Goal: Task Accomplishment & Management: Use online tool/utility

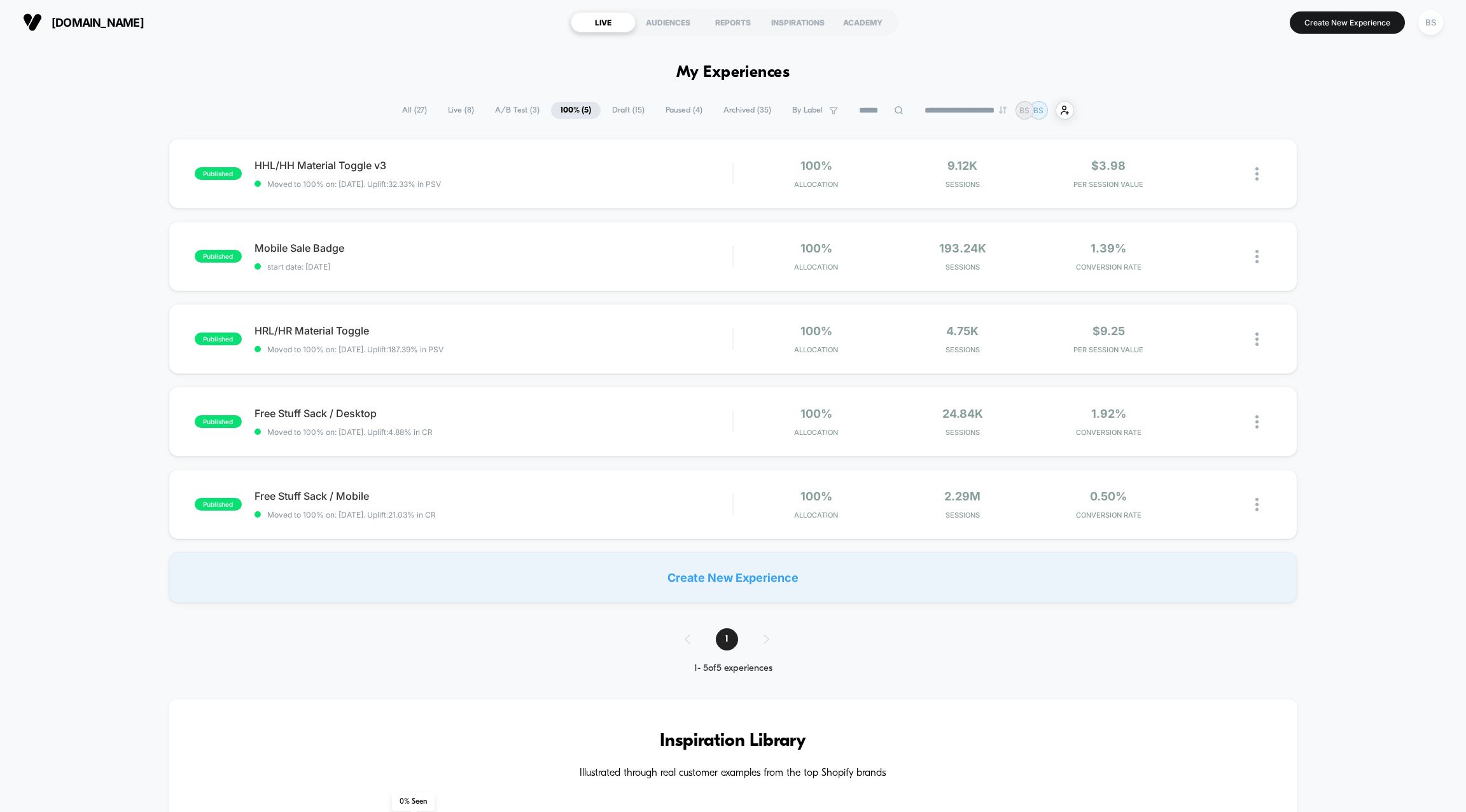
click at [448, 111] on span "Live ( 8 )" at bounding box center [460, 110] width 45 height 17
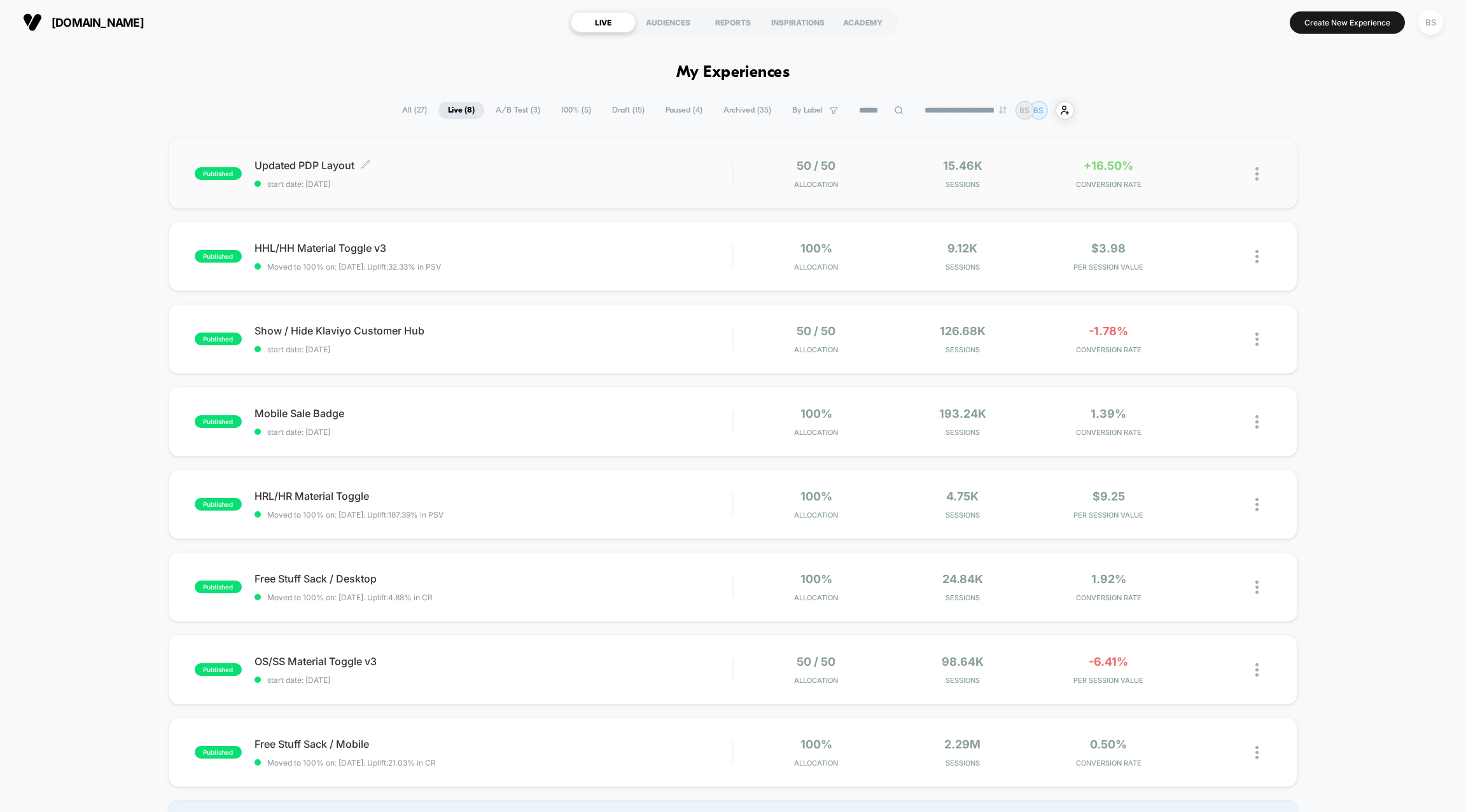
click at [599, 172] on div "Updated PDP Layout Click to edit experience details Click to edit experience de…" at bounding box center [493, 174] width 477 height 30
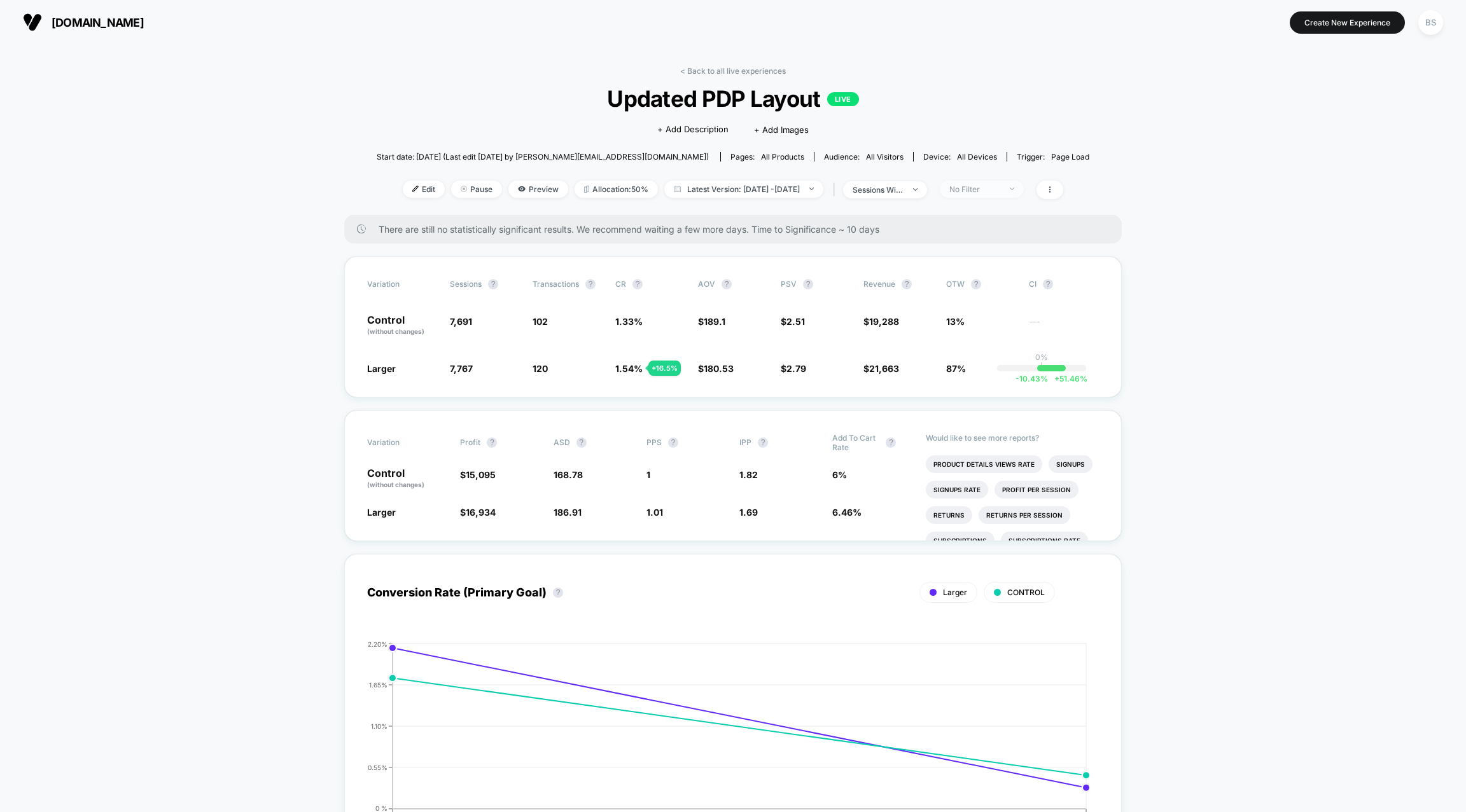
click at [988, 187] on div "No Filter" at bounding box center [975, 189] width 51 height 9
click at [988, 258] on span "Desktop Visitors" at bounding box center [998, 261] width 68 height 11
click at [1001, 372] on button "Save" at bounding box center [1001, 372] width 116 height 21
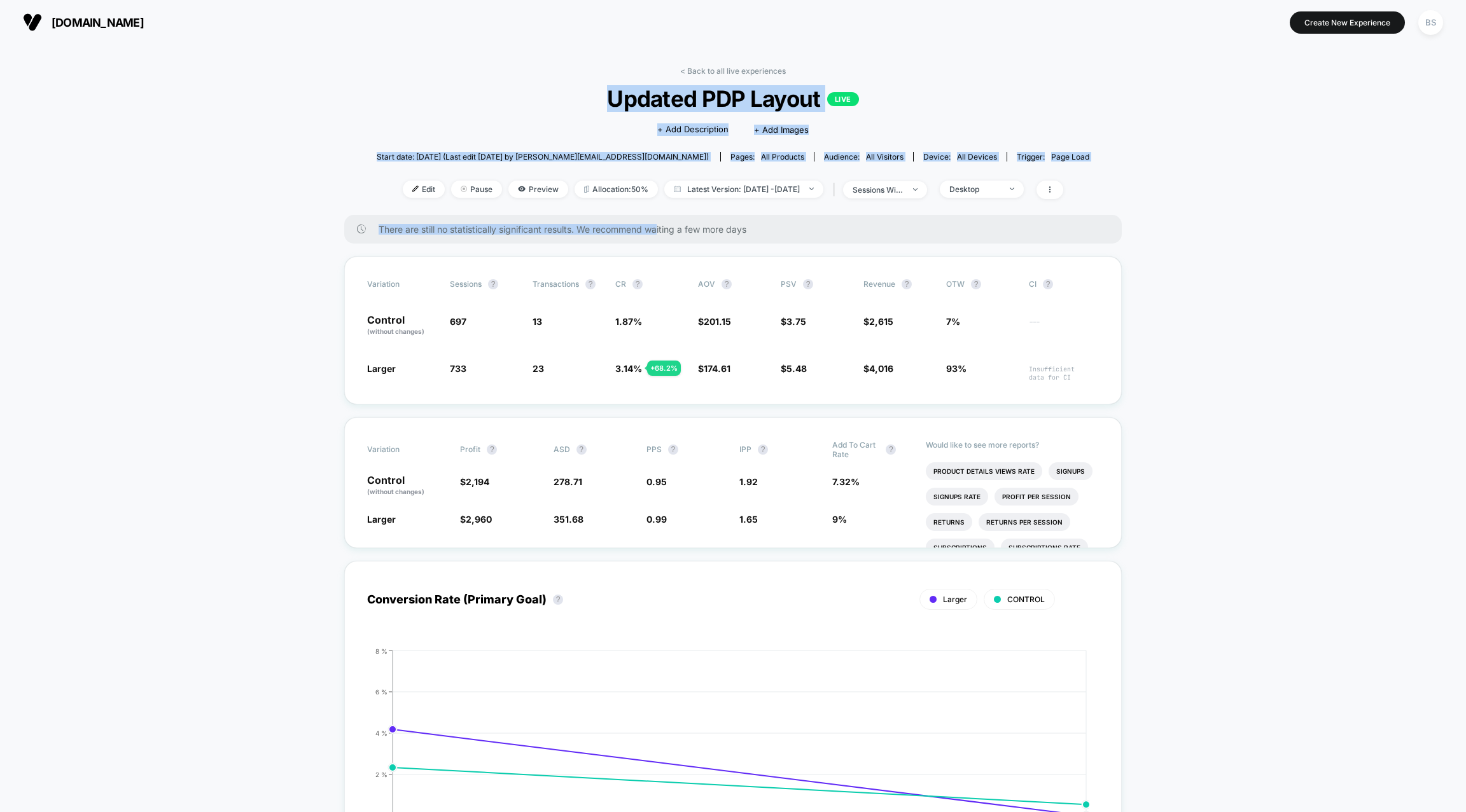
drag, startPoint x: 707, startPoint y: 78, endPoint x: 661, endPoint y: 233, distance: 161.7
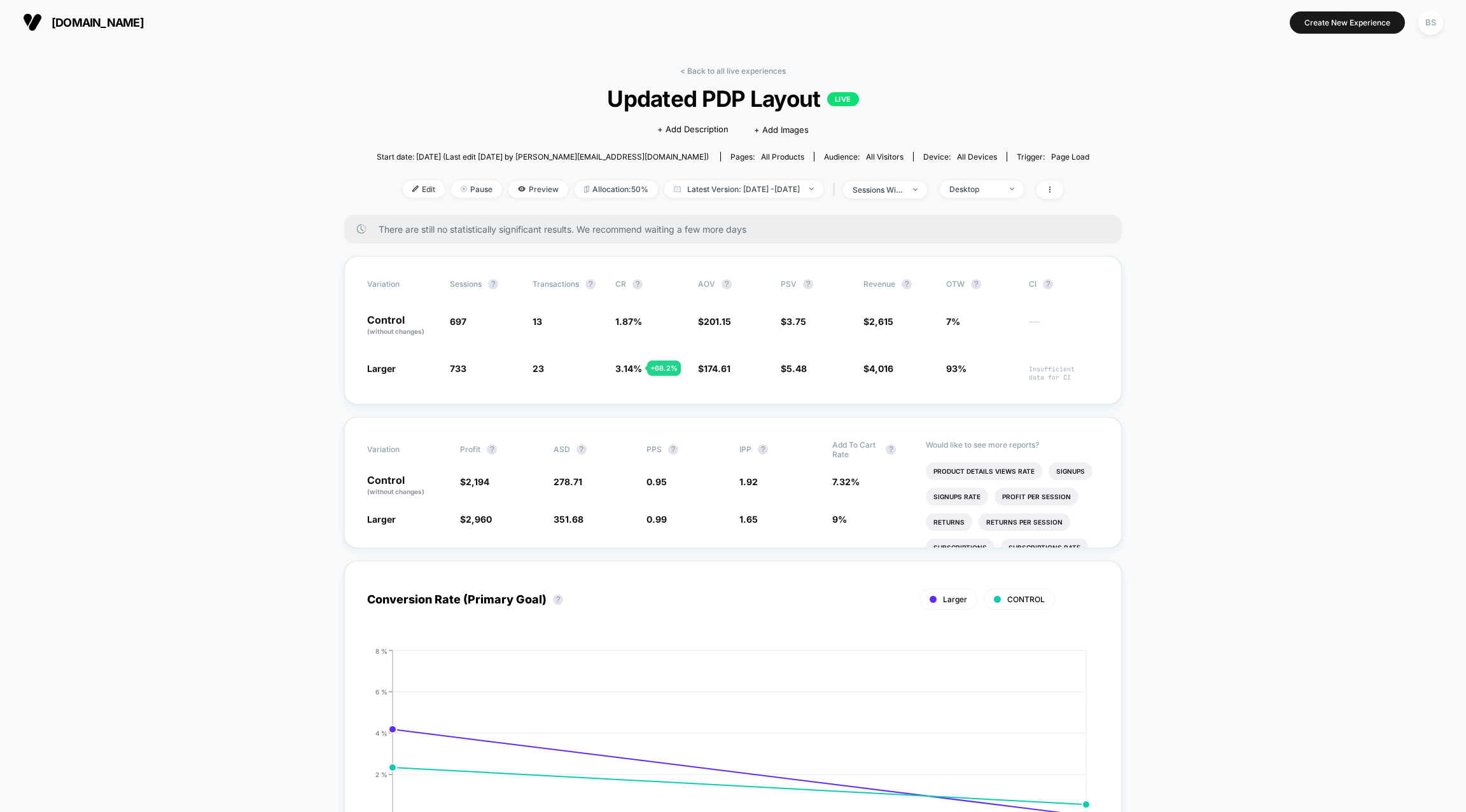
click at [692, 74] on link "< Back to all live experiences" at bounding box center [733, 70] width 105 height 9
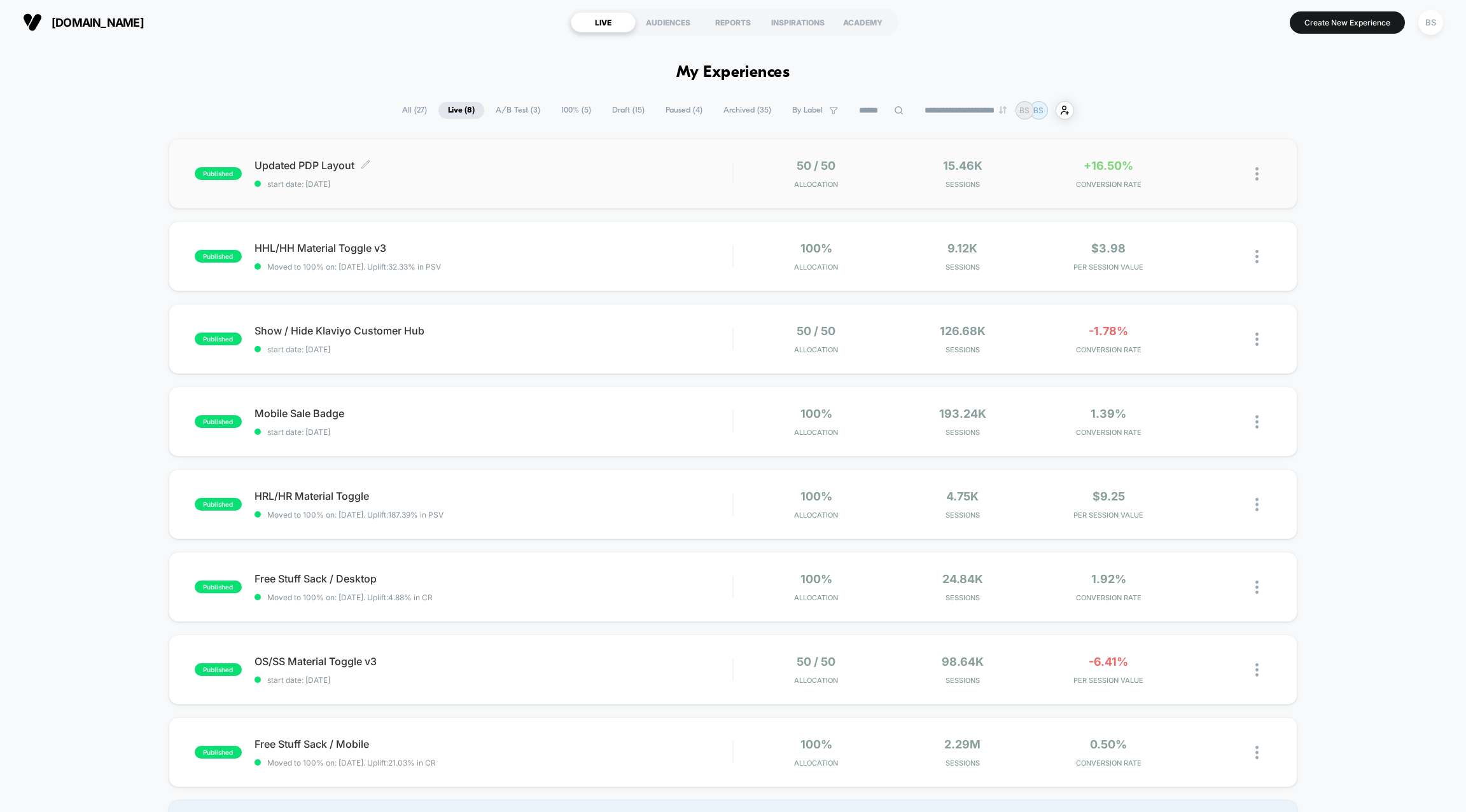
click at [699, 164] on span "Updated PDP Layout Click to edit experience details" at bounding box center [493, 166] width 477 height 13
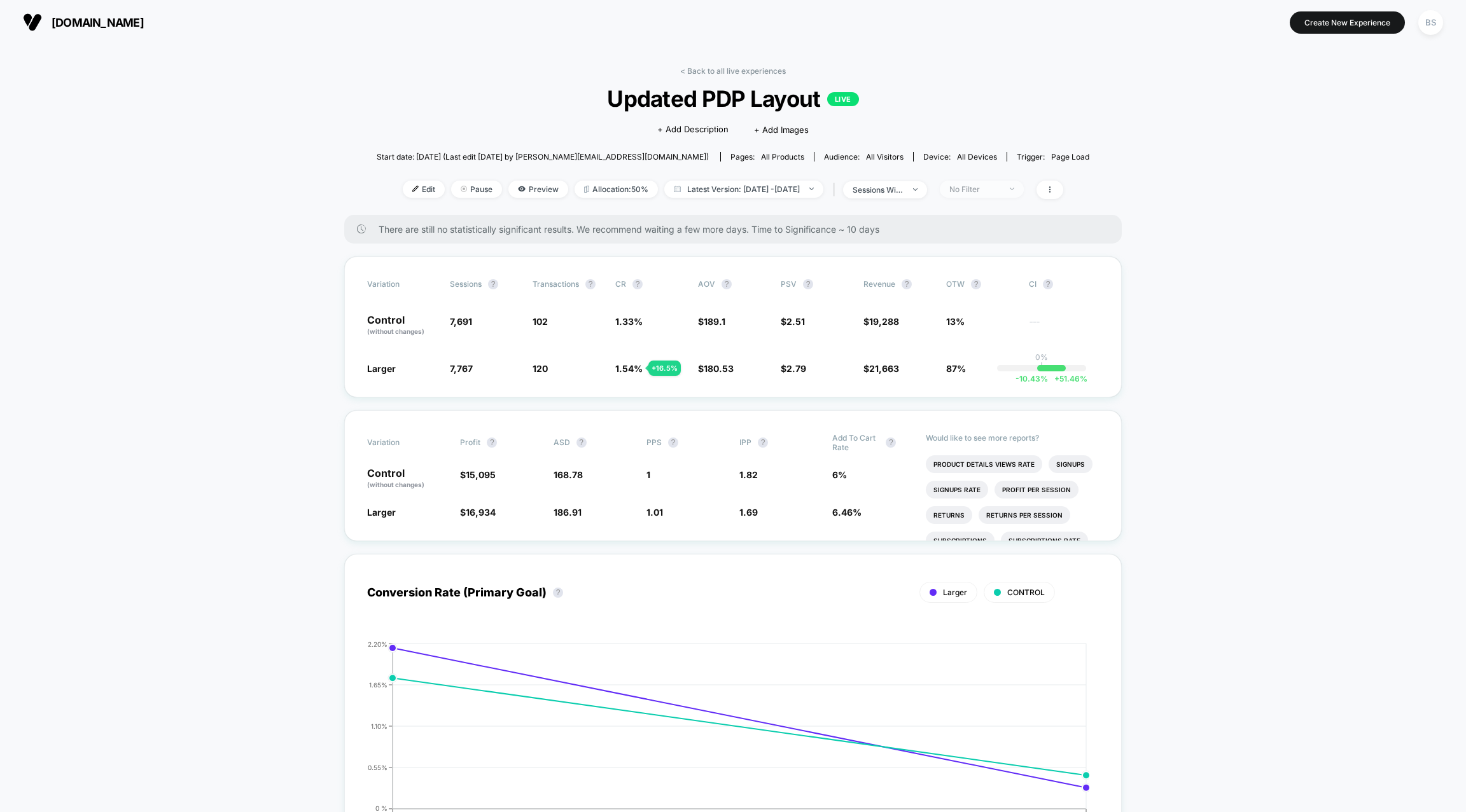
click at [998, 186] on div "No Filter" at bounding box center [975, 189] width 51 height 9
click at [982, 314] on span "New Visitors" at bounding box center [990, 312] width 52 height 11
click at [992, 390] on div "Mobile Visitors ? Desktop Visitors ? Returning Visitors ? New Visitors ? No Fil…" at bounding box center [1002, 305] width 155 height 194
click at [993, 377] on button "Save" at bounding box center [1001, 372] width 116 height 21
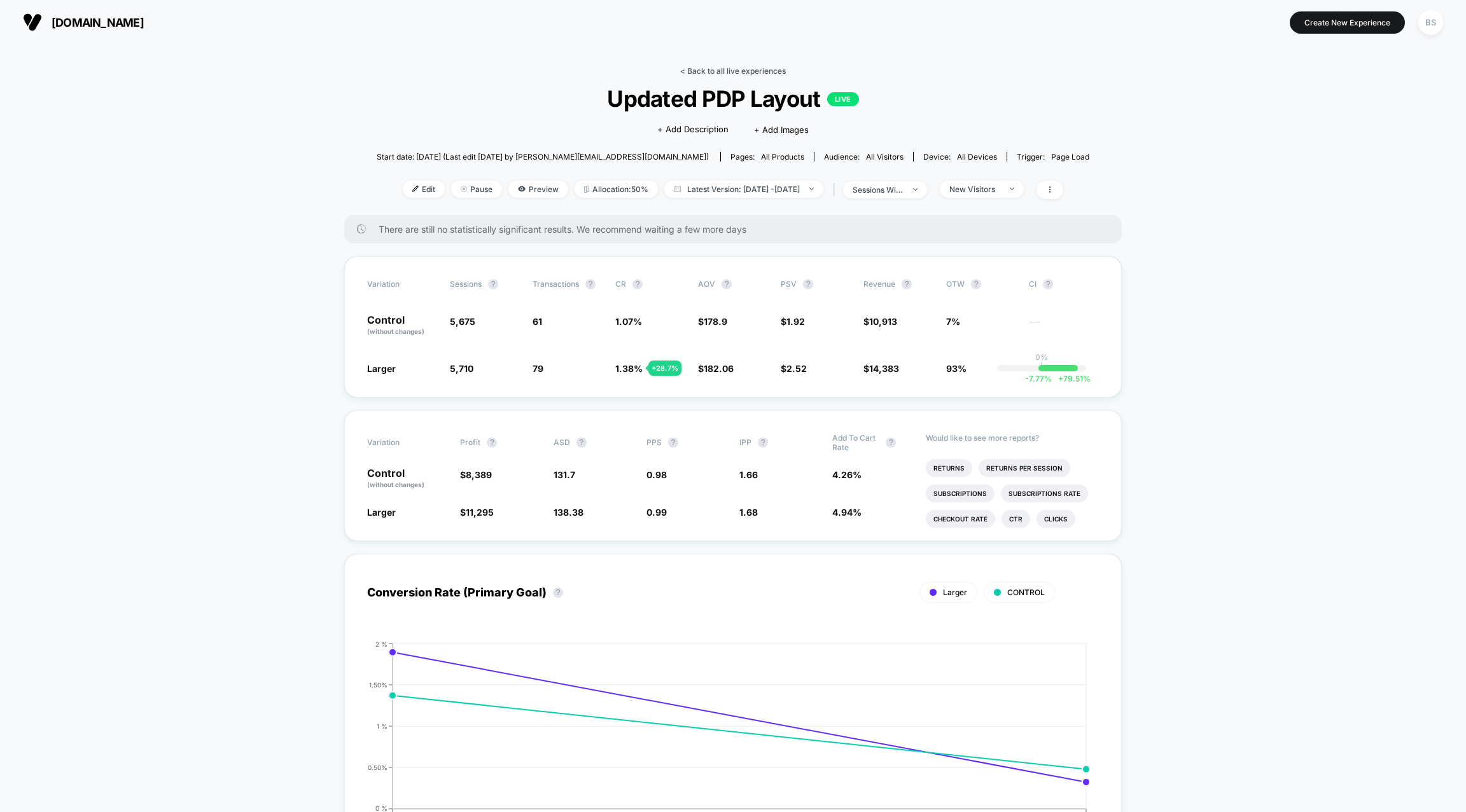
click at [713, 70] on link "< Back to all live experiences" at bounding box center [733, 70] width 105 height 9
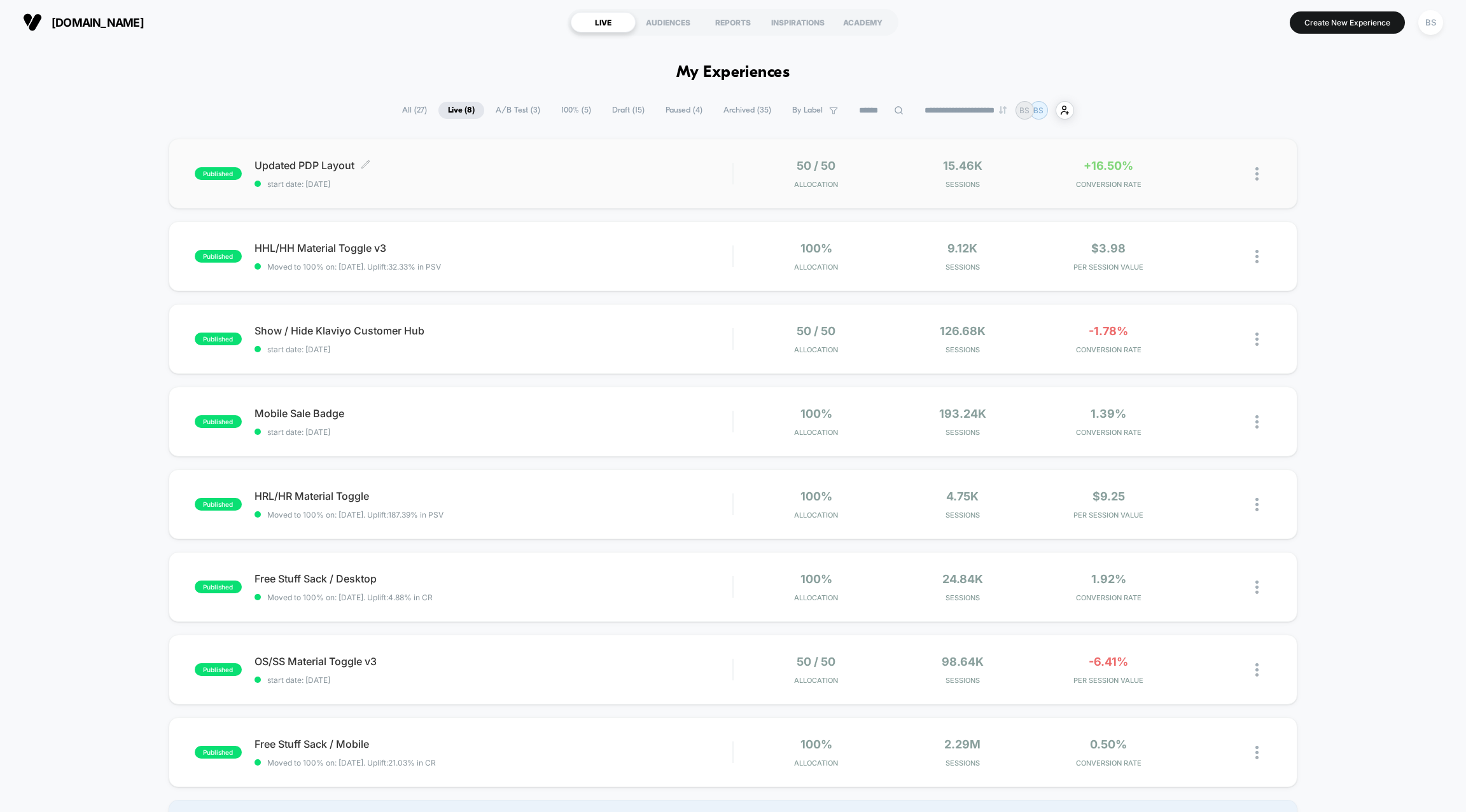
click at [701, 187] on span "start date: [DATE]" at bounding box center [493, 184] width 477 height 9
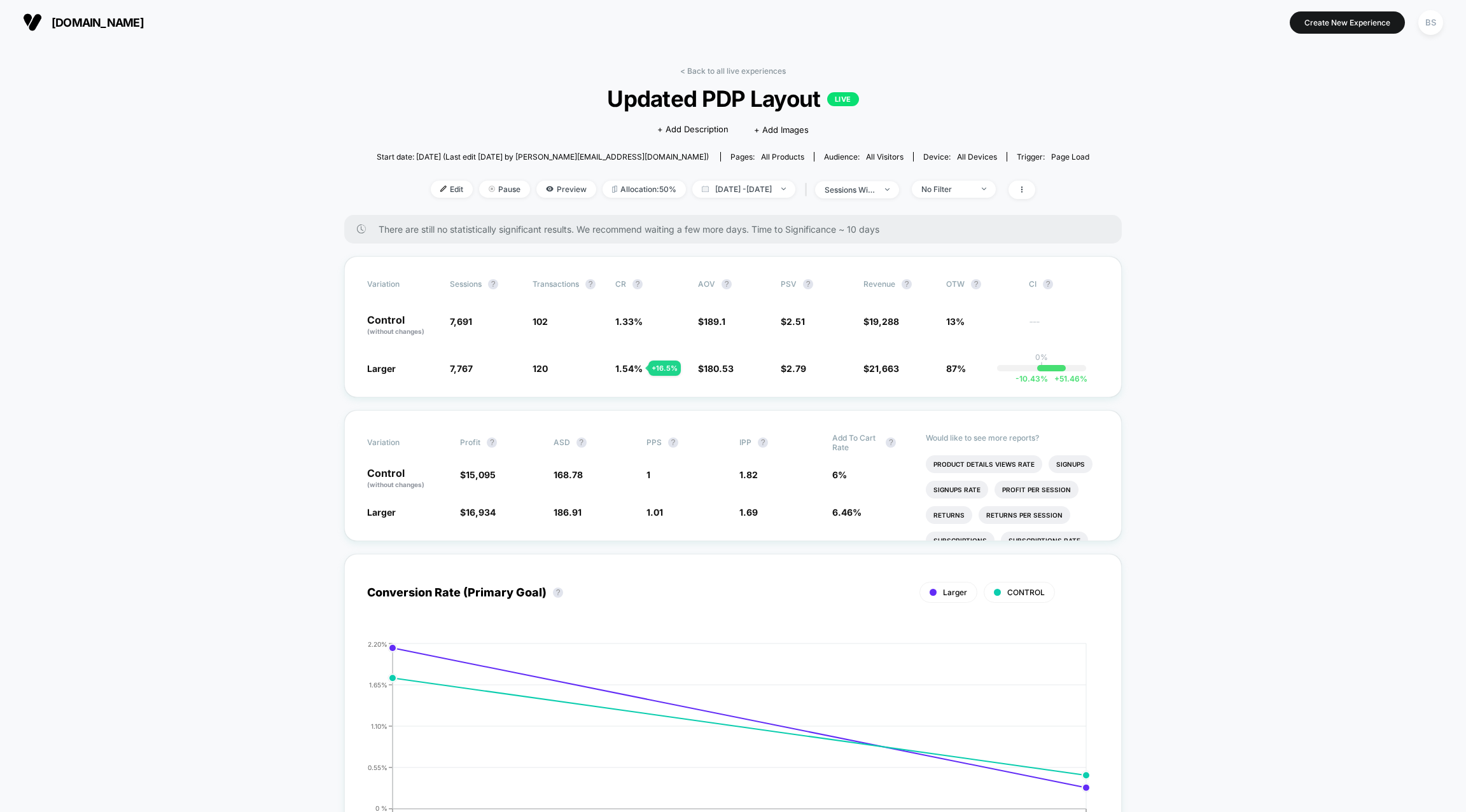
click at [701, 76] on div "< Back to all live experiences Updated PDP Layout LIVE Click to edit experience…" at bounding box center [733, 140] width 712 height 149
click at [701, 70] on link "< Back to all live experiences" at bounding box center [733, 70] width 105 height 9
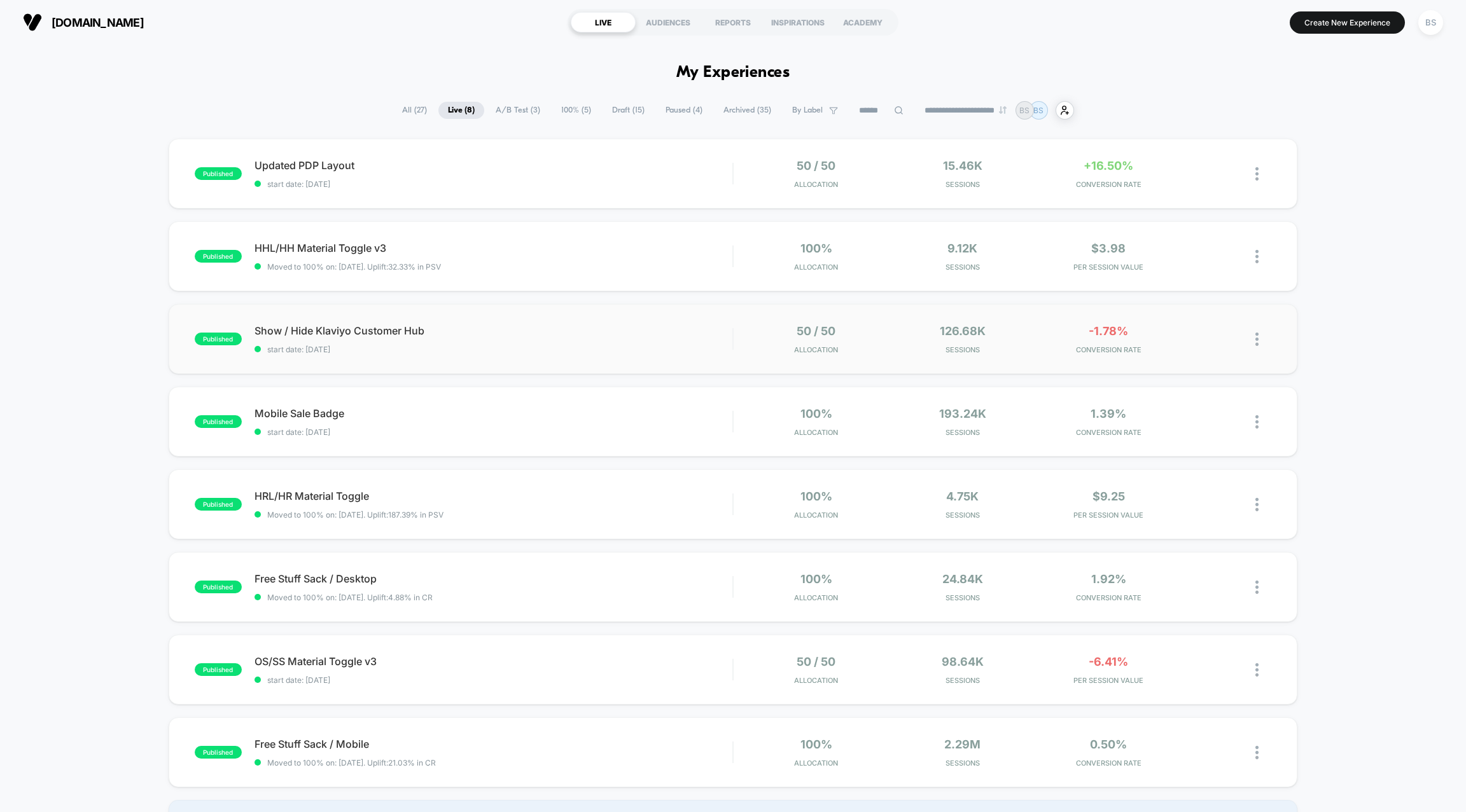
click at [651, 361] on div "published Show / Hide Klaviyo Customer Hub start date: [DATE] 50 / 50 Allocatio…" at bounding box center [733, 338] width 1129 height 70
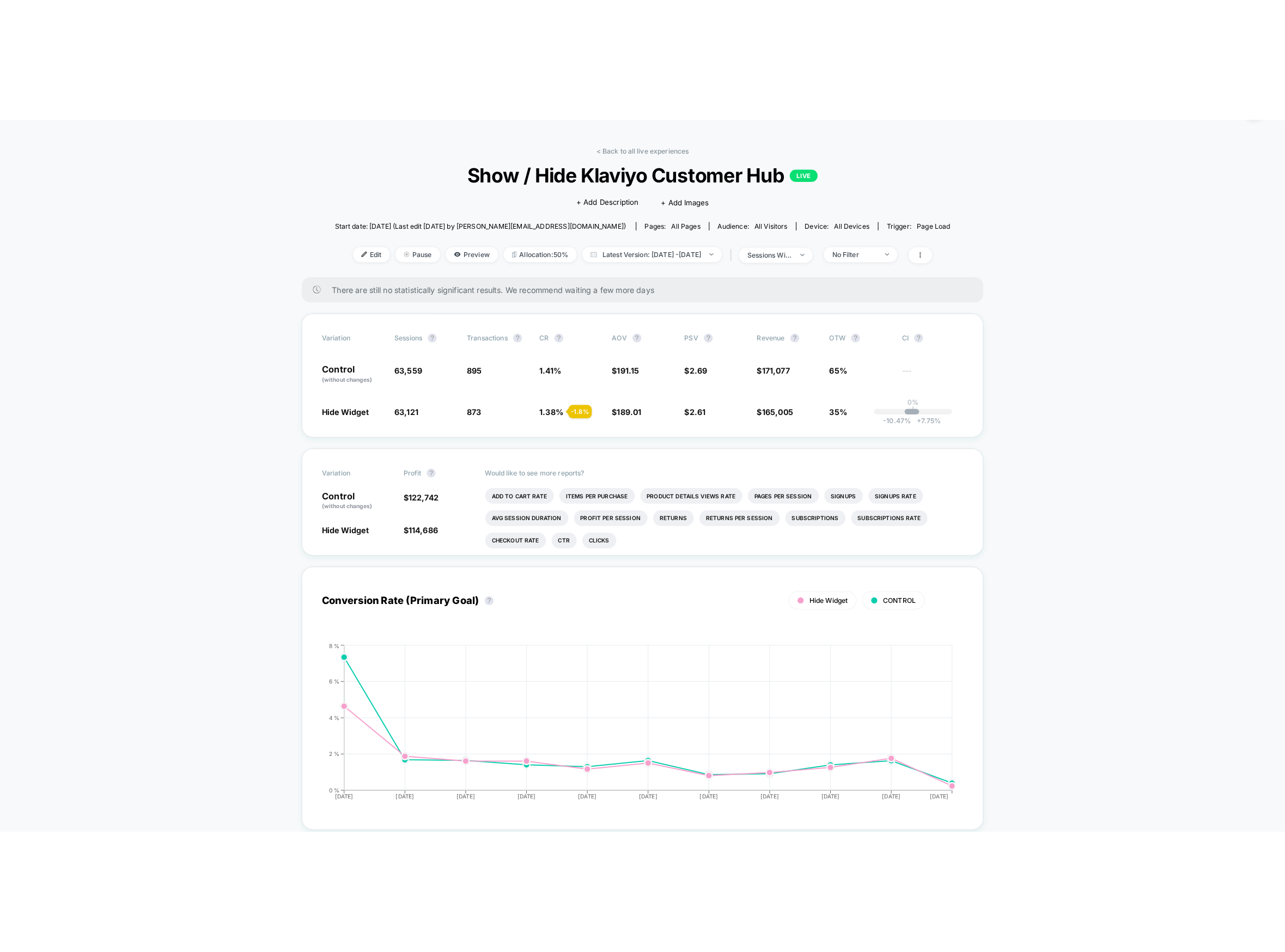
scroll to position [33, 0]
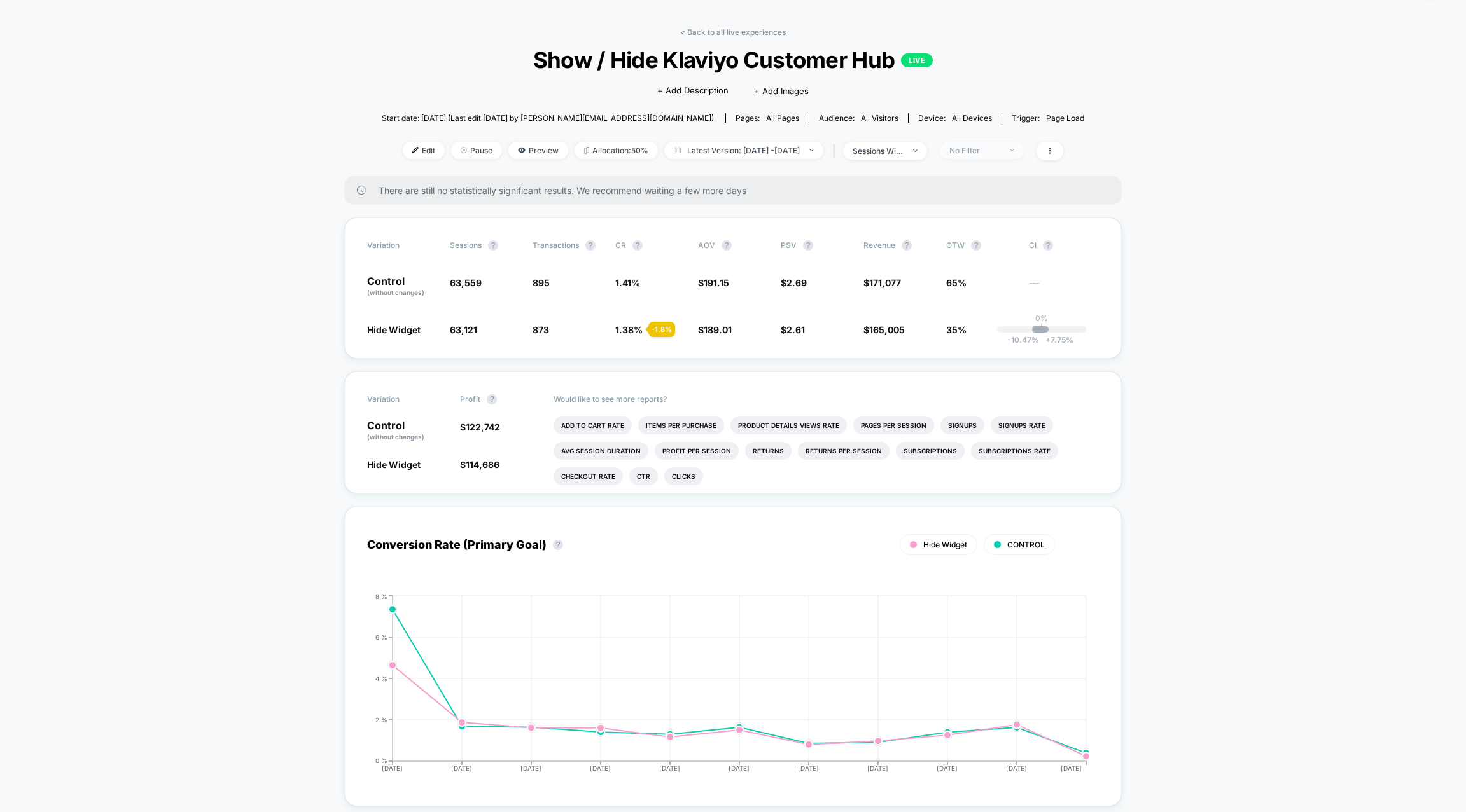
click at [972, 151] on div "No Filter" at bounding box center [975, 150] width 51 height 9
click at [971, 271] on span "New Visitors" at bounding box center [988, 272] width 52 height 11
click at [974, 341] on button "Save" at bounding box center [1000, 333] width 116 height 21
click at [1000, 147] on div "New Visitors" at bounding box center [975, 150] width 51 height 9
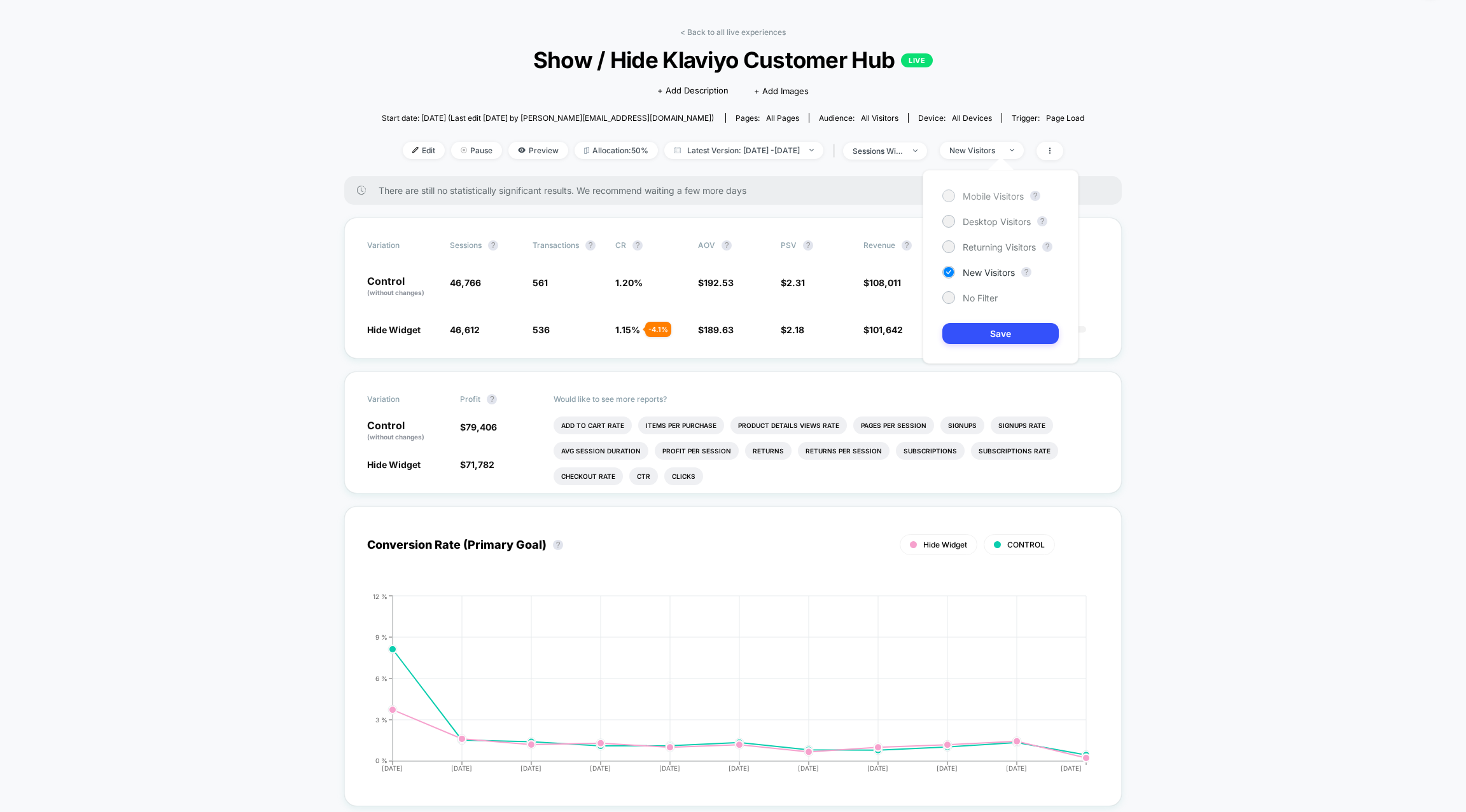
click at [981, 194] on span "Mobile Visitors" at bounding box center [992, 197] width 61 height 11
click at [967, 334] on button "Save" at bounding box center [1000, 333] width 116 height 21
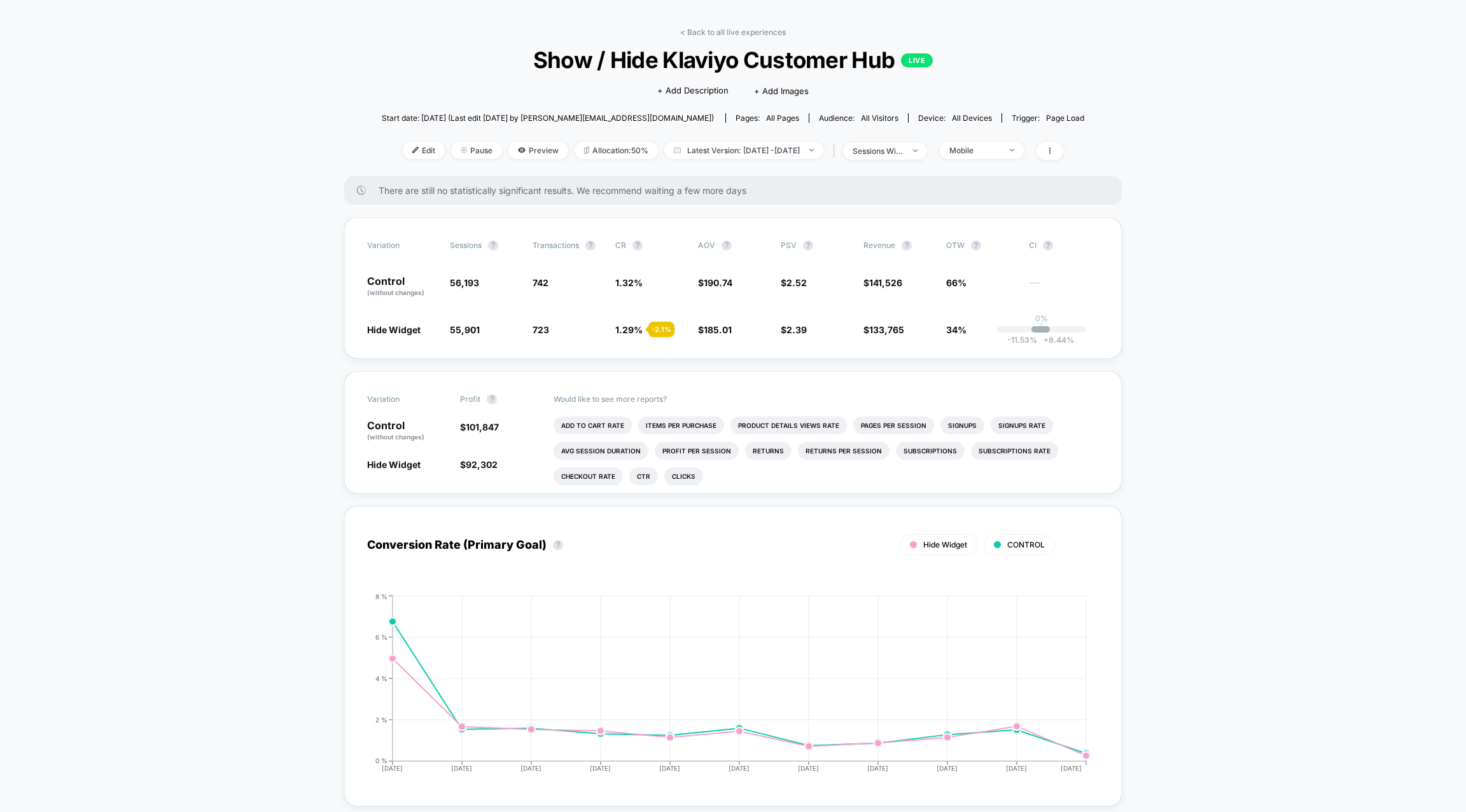
click at [997, 139] on div "< Back to all live experiences Show / Hide Klaviyo Customer Hub LIVE Click to e…" at bounding box center [733, 102] width 702 height 149
click at [1000, 160] on div "< Back to all live experiences Show / Hide Klaviyo Customer Hub LIVE Click to e…" at bounding box center [733, 102] width 702 height 149
click at [1000, 145] on div "Mobile" at bounding box center [975, 150] width 51 height 9
click at [953, 296] on div at bounding box center [948, 298] width 13 height 13
click at [958, 346] on div "Mobile Visitors ? Desktop Visitors ? Returning Visitors ? New Visitors ? No Fil…" at bounding box center [1001, 267] width 155 height 194
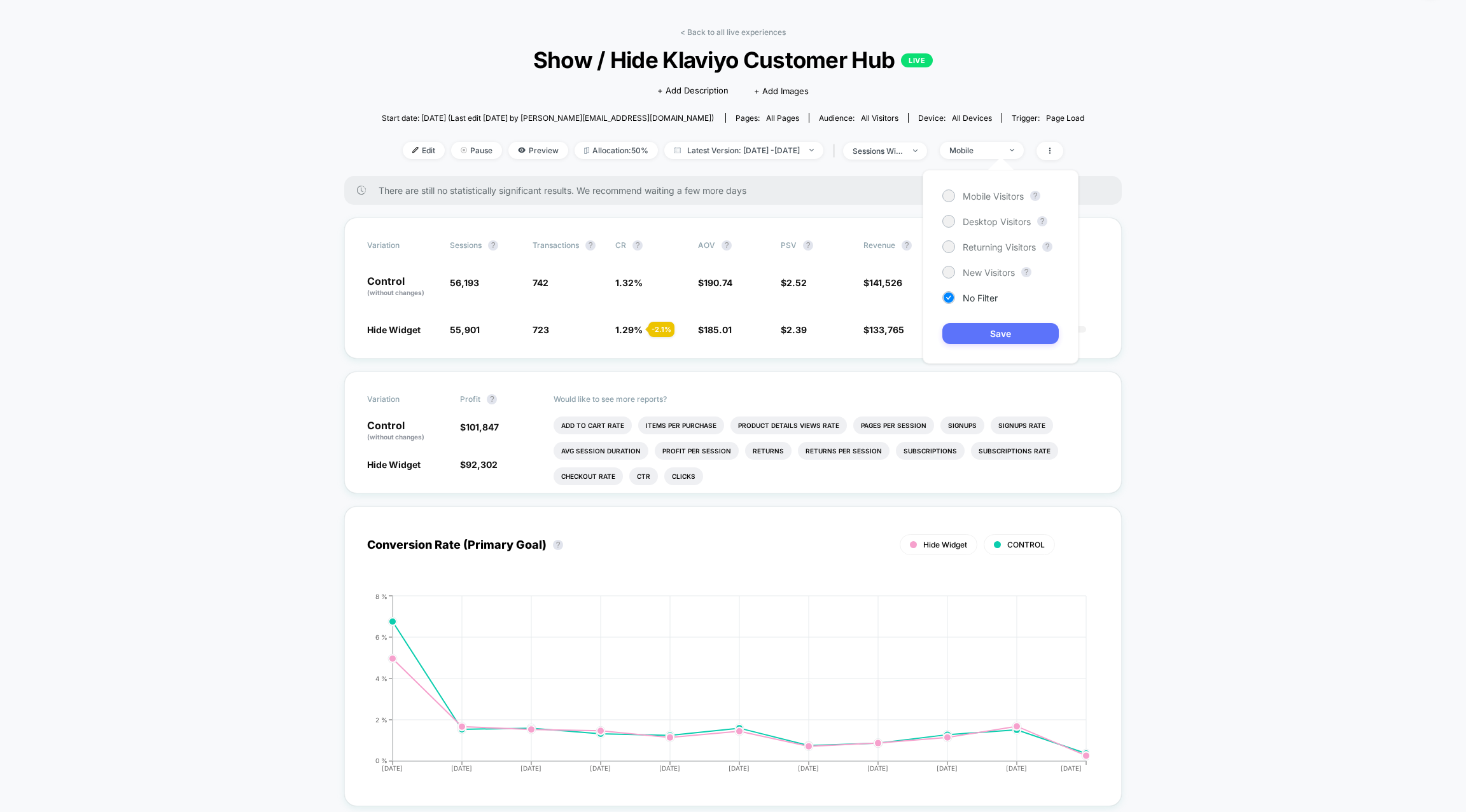
click at [965, 333] on button "Save" at bounding box center [1000, 333] width 116 height 21
click at [724, 35] on link "< Back to all live experiences" at bounding box center [733, 32] width 105 height 9
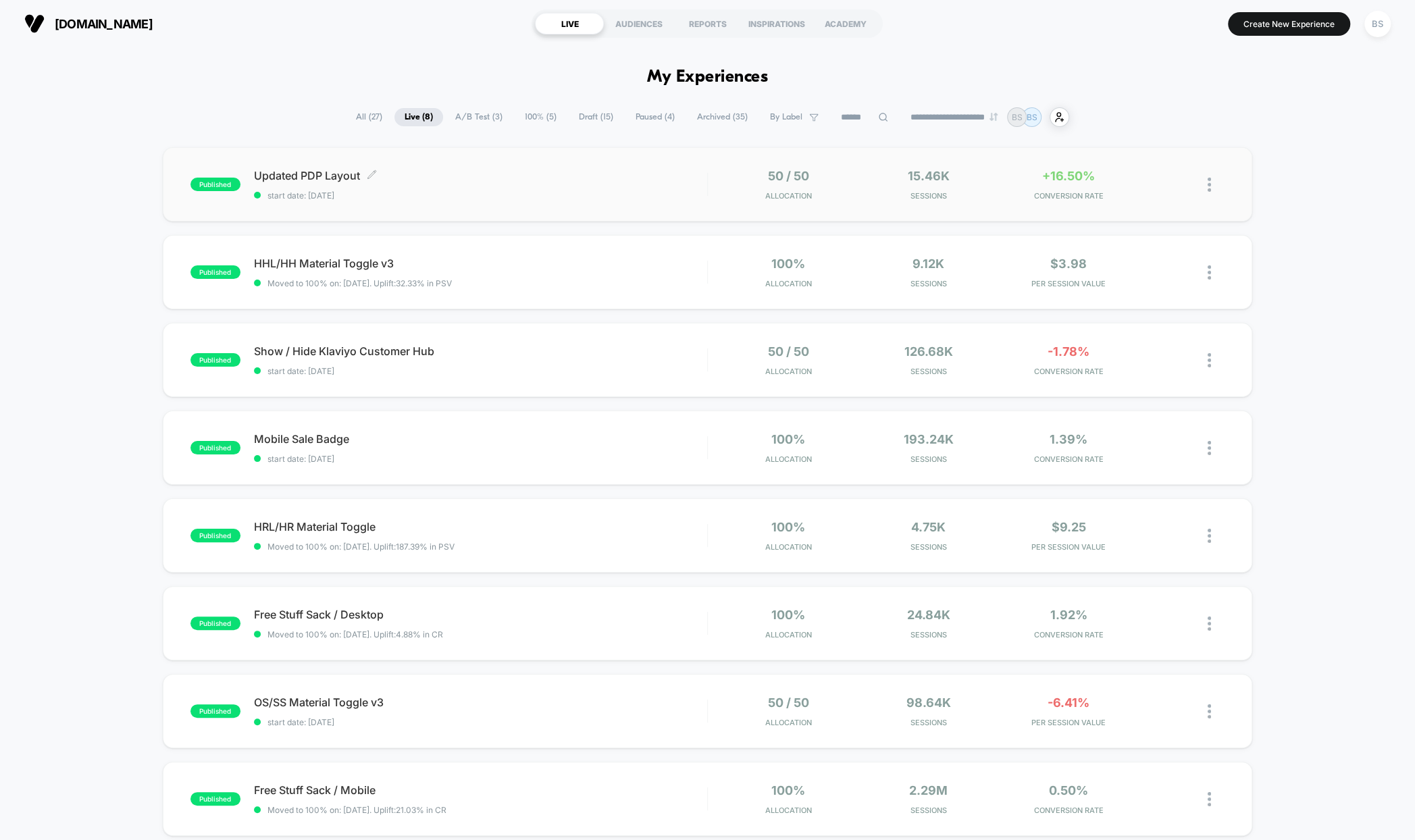
click at [369, 197] on span "start date: [DATE]" at bounding box center [481, 195] width 454 height 10
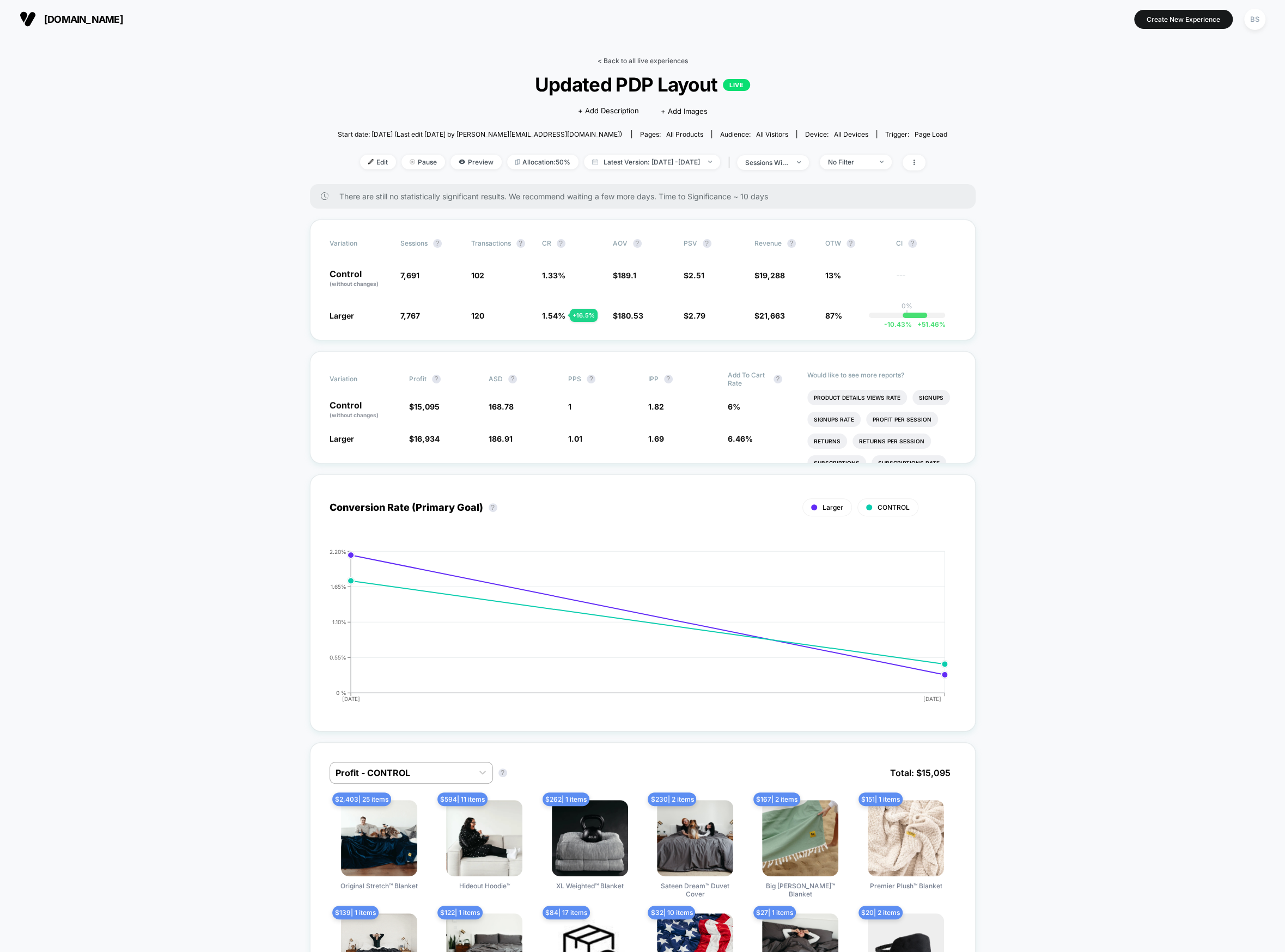
click at [622, 59] on link "< Back to all live experiences" at bounding box center [642, 60] width 90 height 8
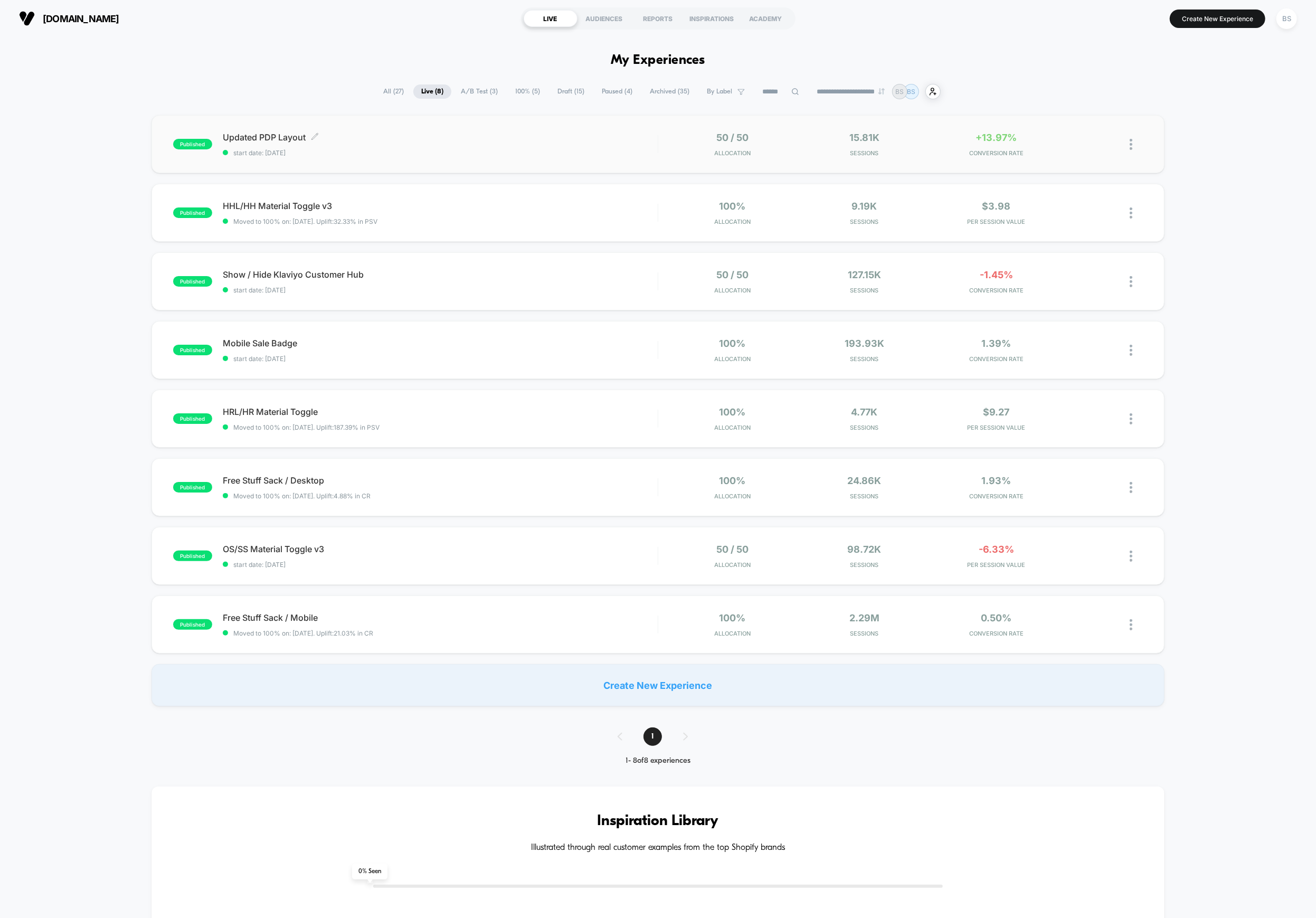
click at [643, 153] on span "start date: [DATE]" at bounding box center [440, 152] width 435 height 8
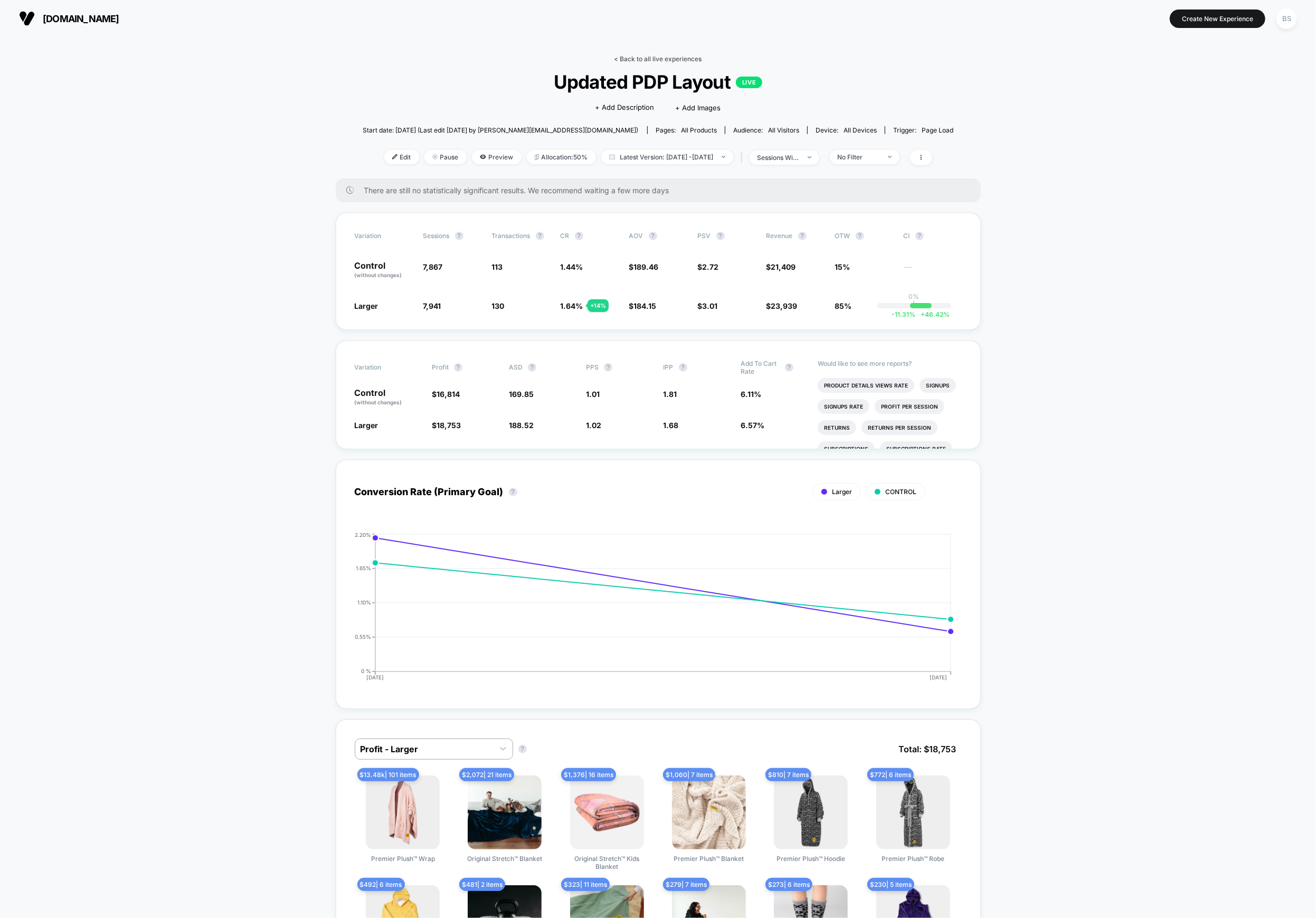
click at [641, 55] on link "< Back to all live experiences" at bounding box center [658, 58] width 87 height 8
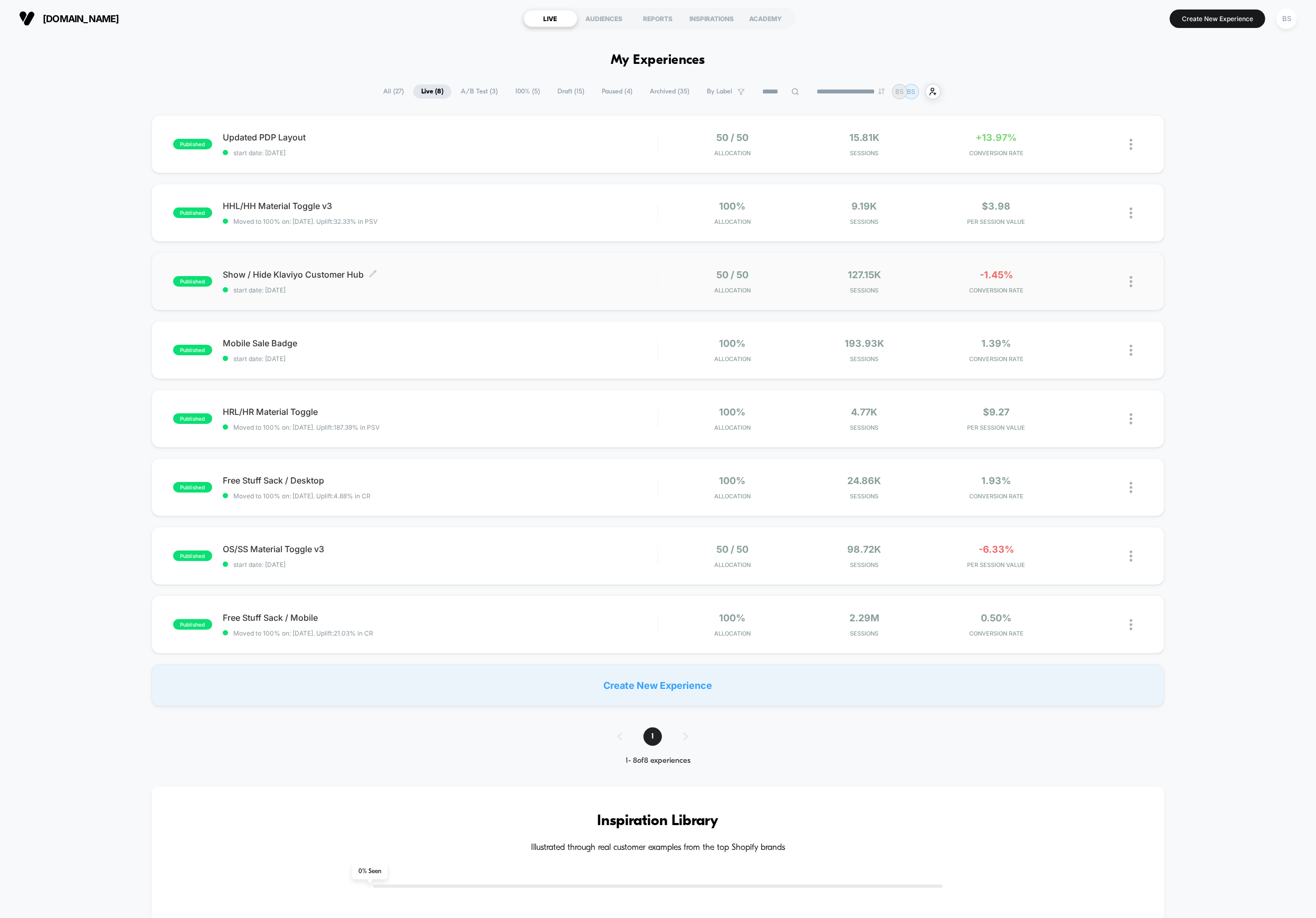
click at [592, 287] on span "start date: [DATE]" at bounding box center [440, 290] width 435 height 8
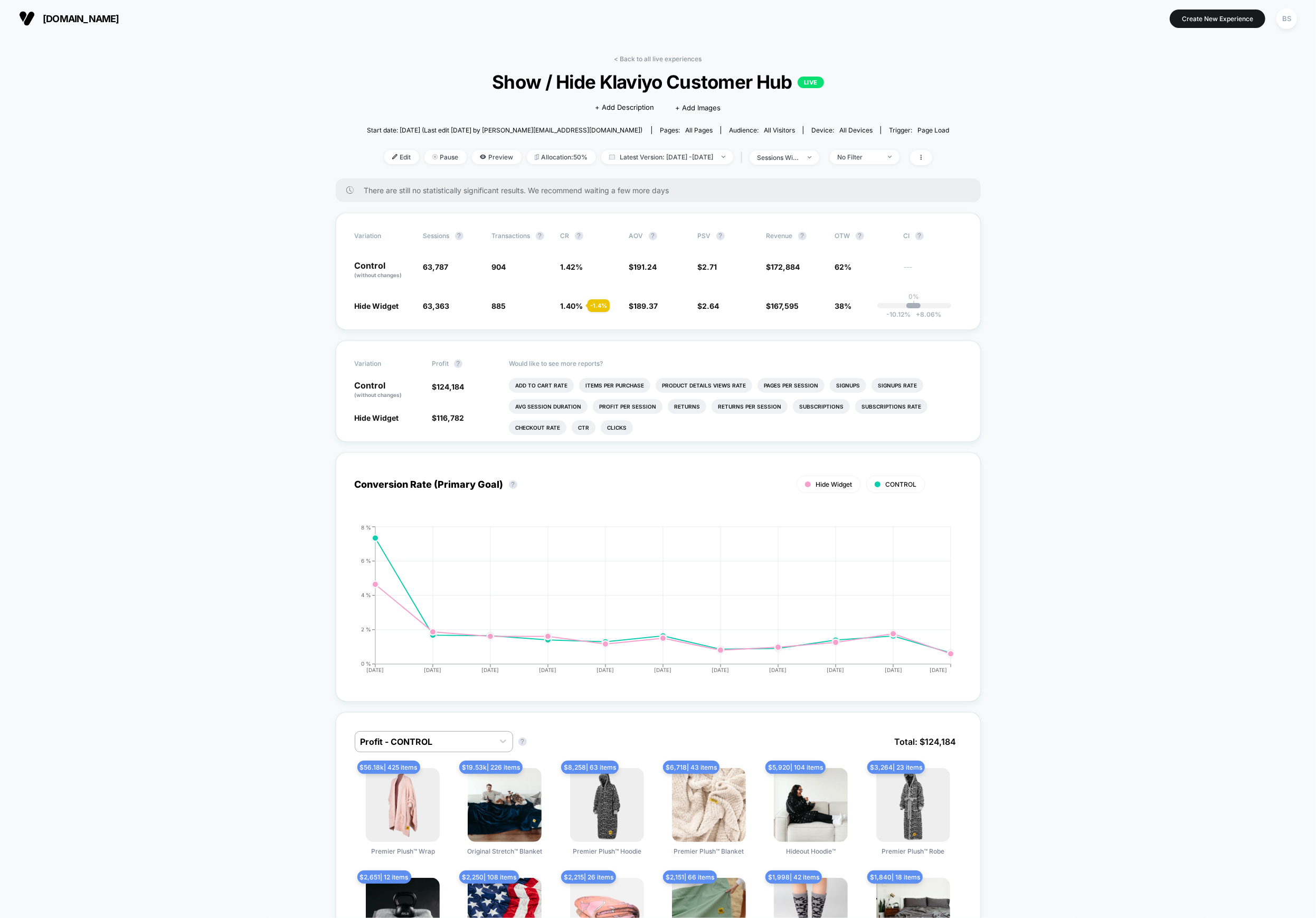
click at [623, 55] on link "< Back to all live experiences" at bounding box center [658, 58] width 87 height 8
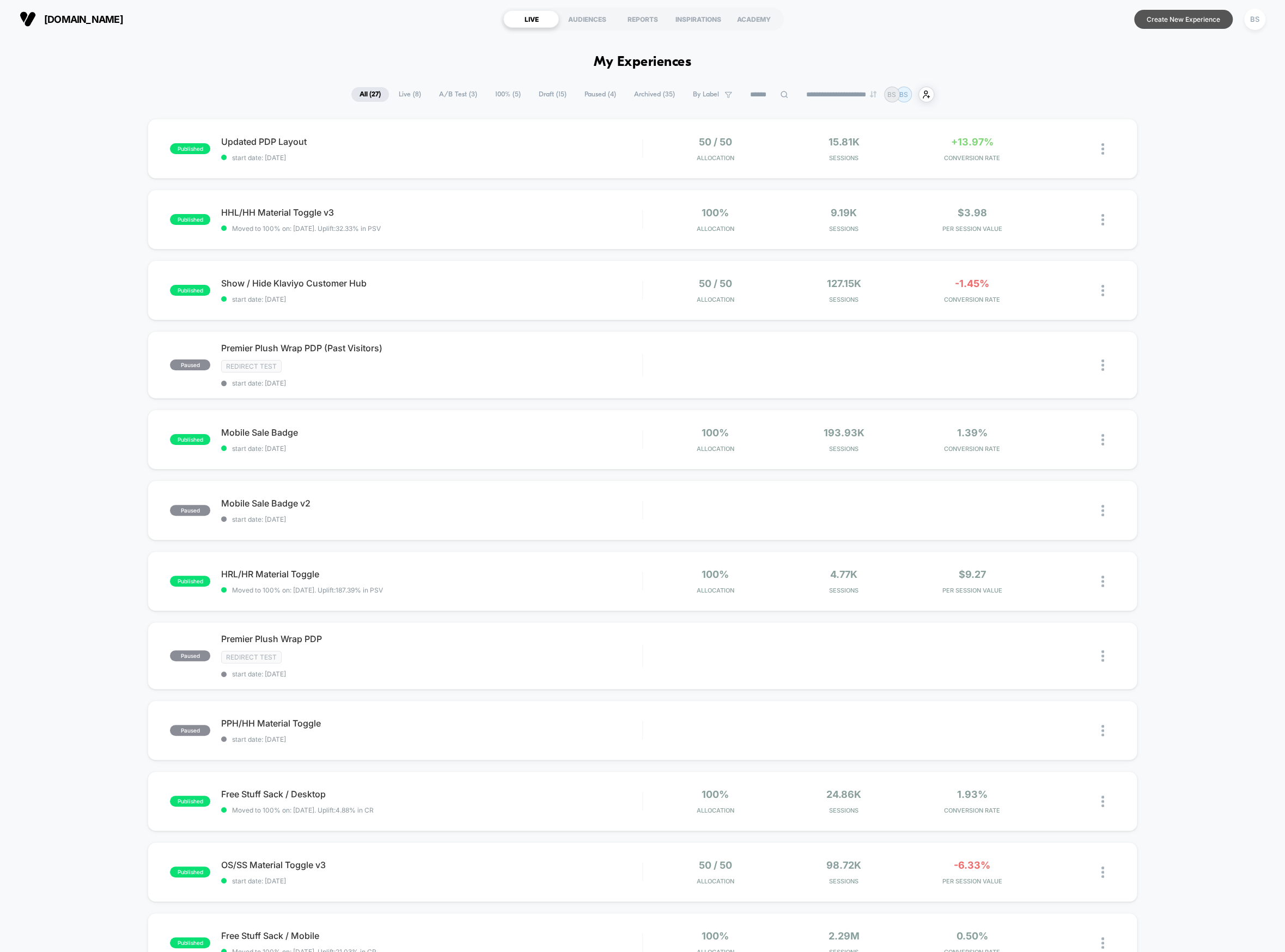
click at [1165, 23] on button "Create New Experience" at bounding box center [1183, 20] width 99 height 19
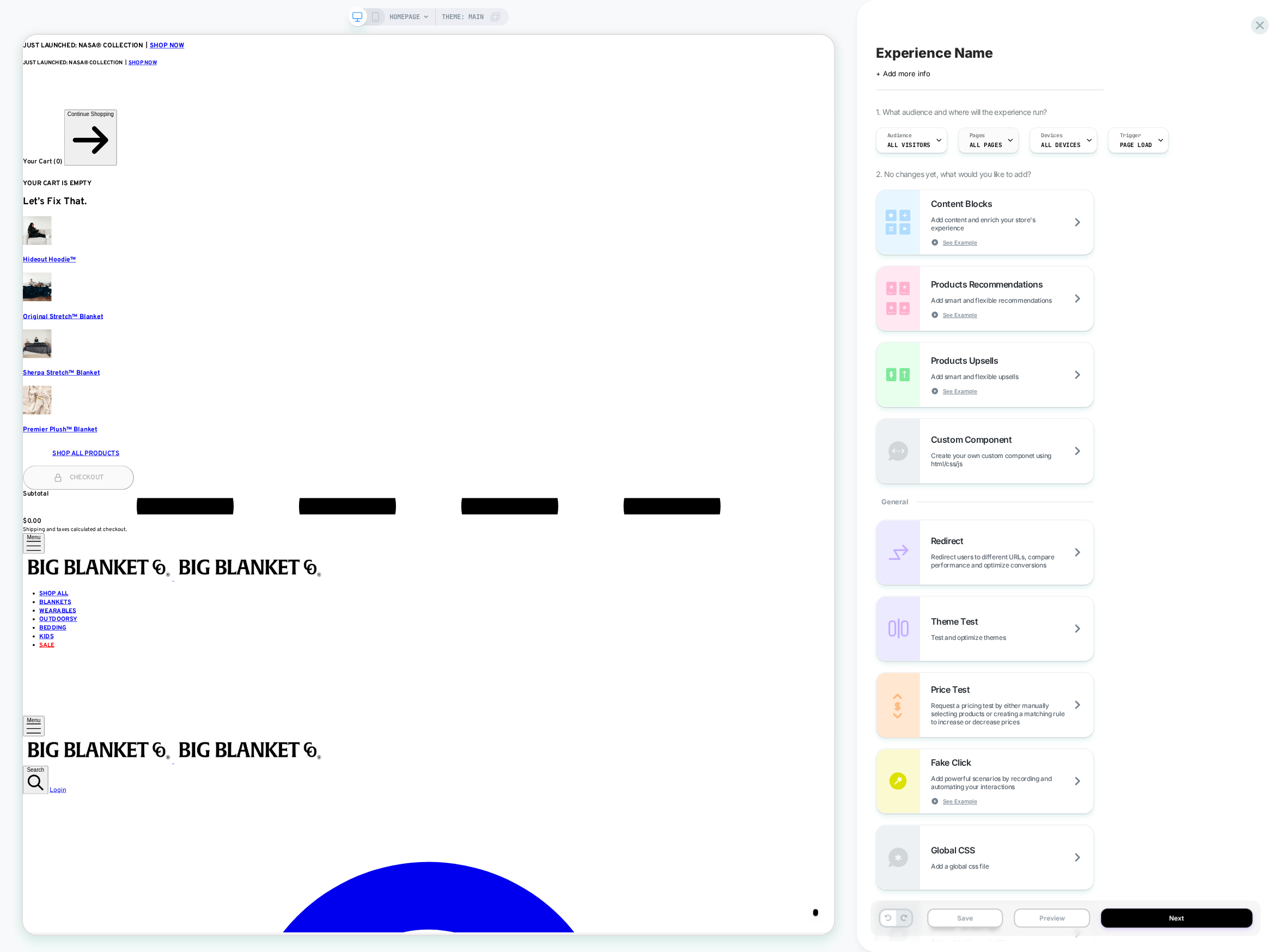
click at [984, 138] on div "Pages ALL PAGES" at bounding box center [985, 139] width 54 height 24
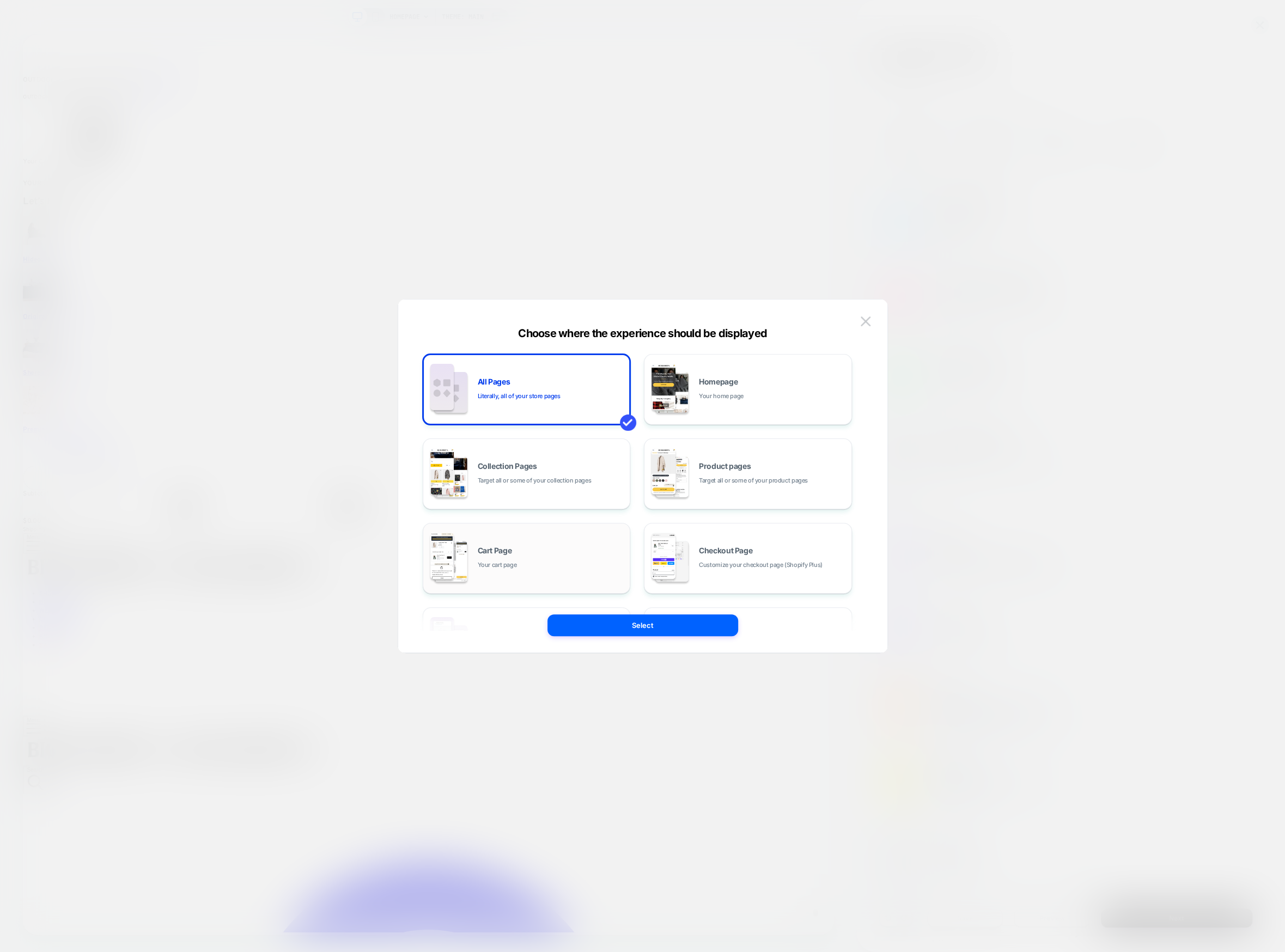
click at [550, 568] on div "Cart Page Your cart page" at bounding box center [551, 558] width 147 height 23
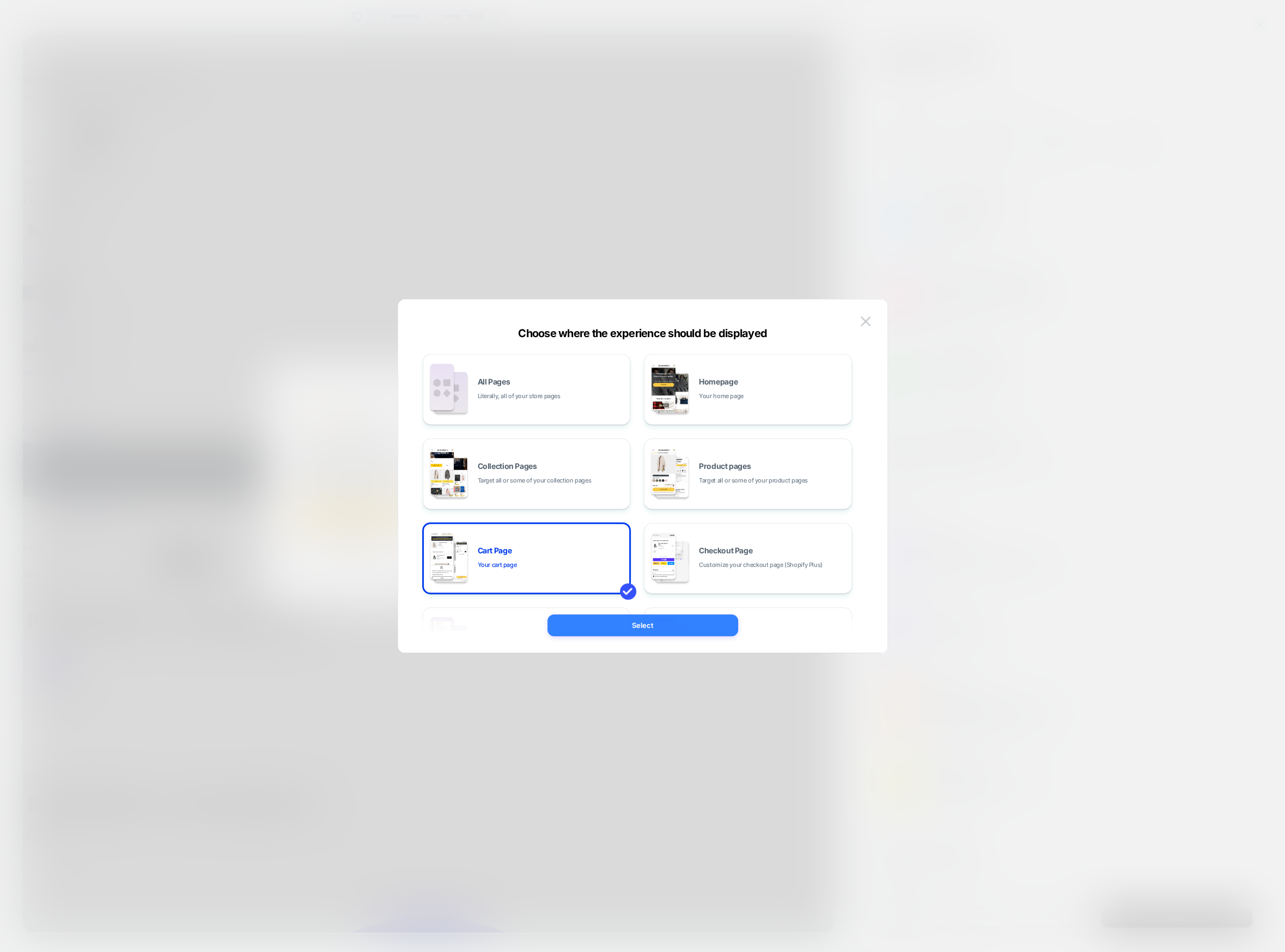
click at [617, 623] on button "Select" at bounding box center [642, 626] width 190 height 22
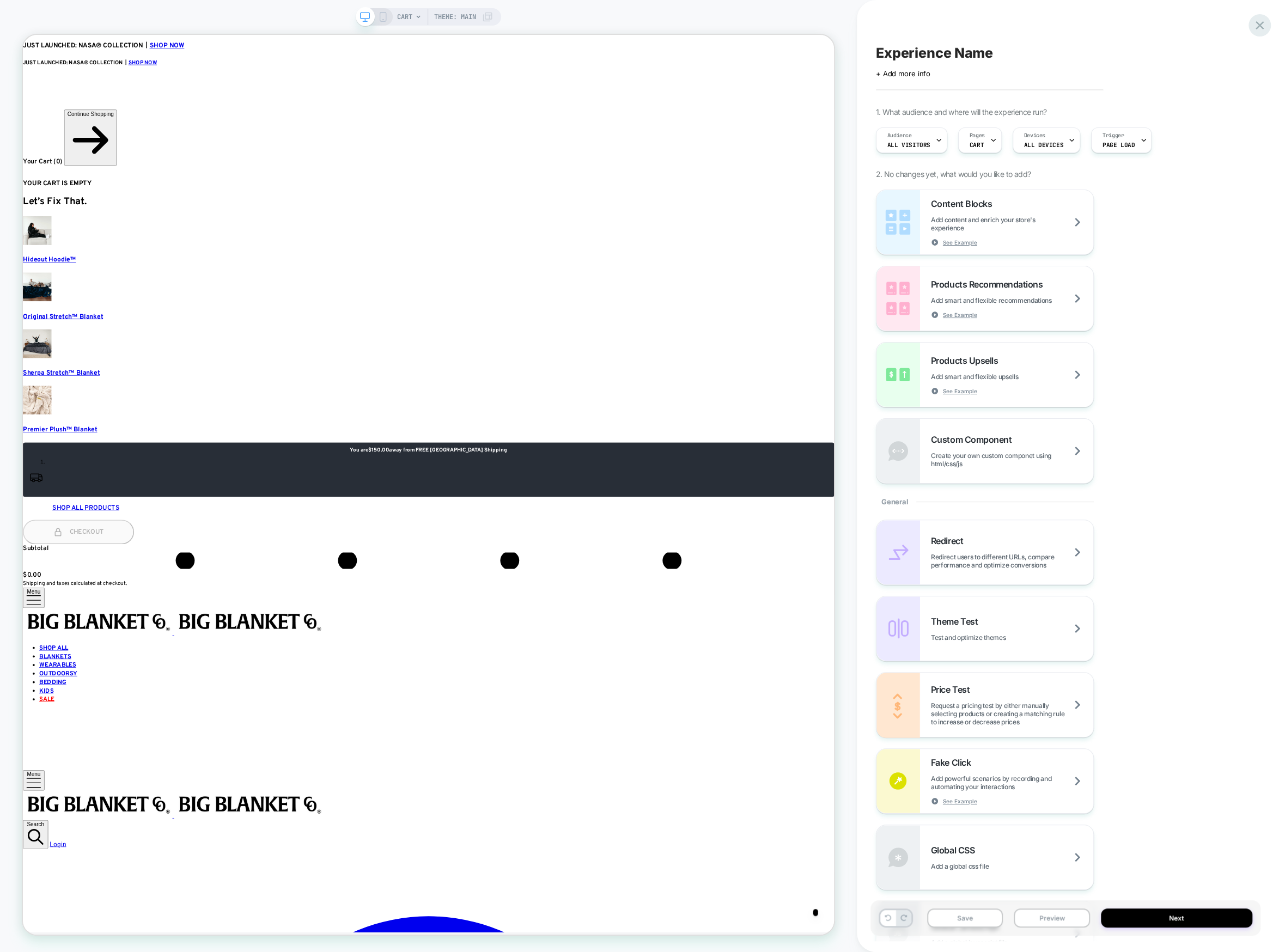
click at [1252, 18] on icon at bounding box center [1259, 25] width 15 height 15
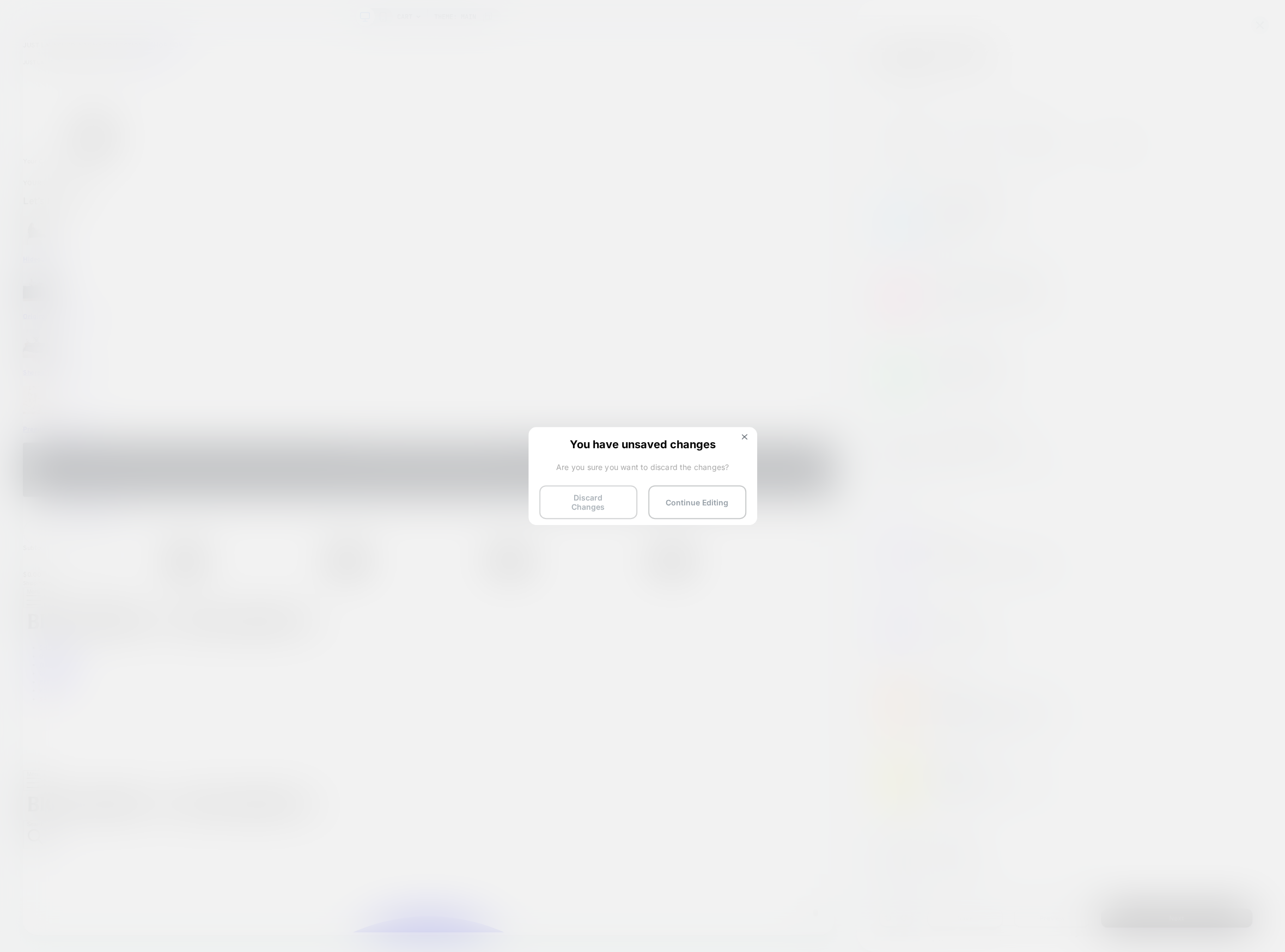
click at [584, 501] on button "Discard Changes" at bounding box center [588, 502] width 98 height 34
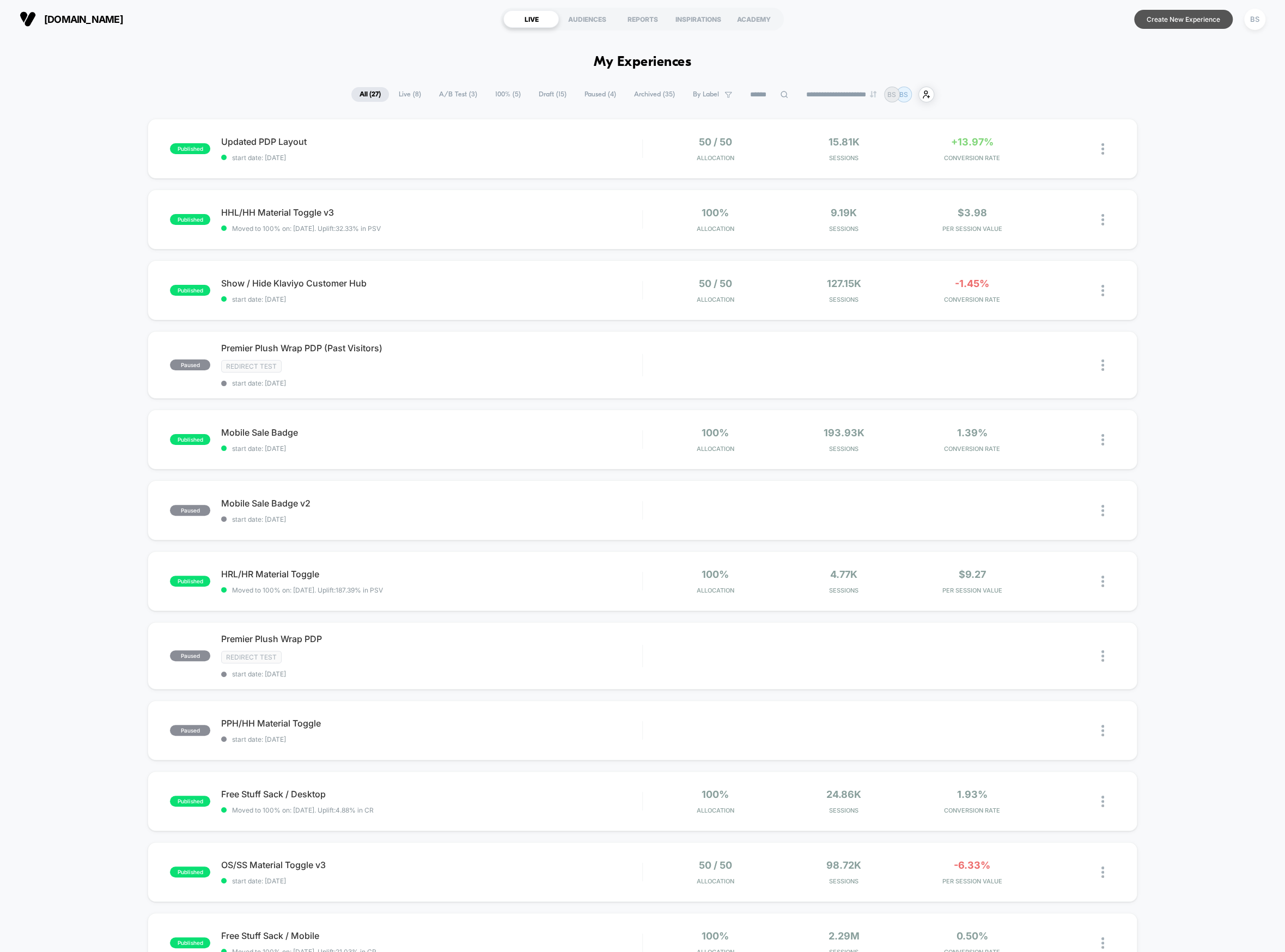
click at [1182, 13] on button "Create New Experience" at bounding box center [1183, 20] width 99 height 19
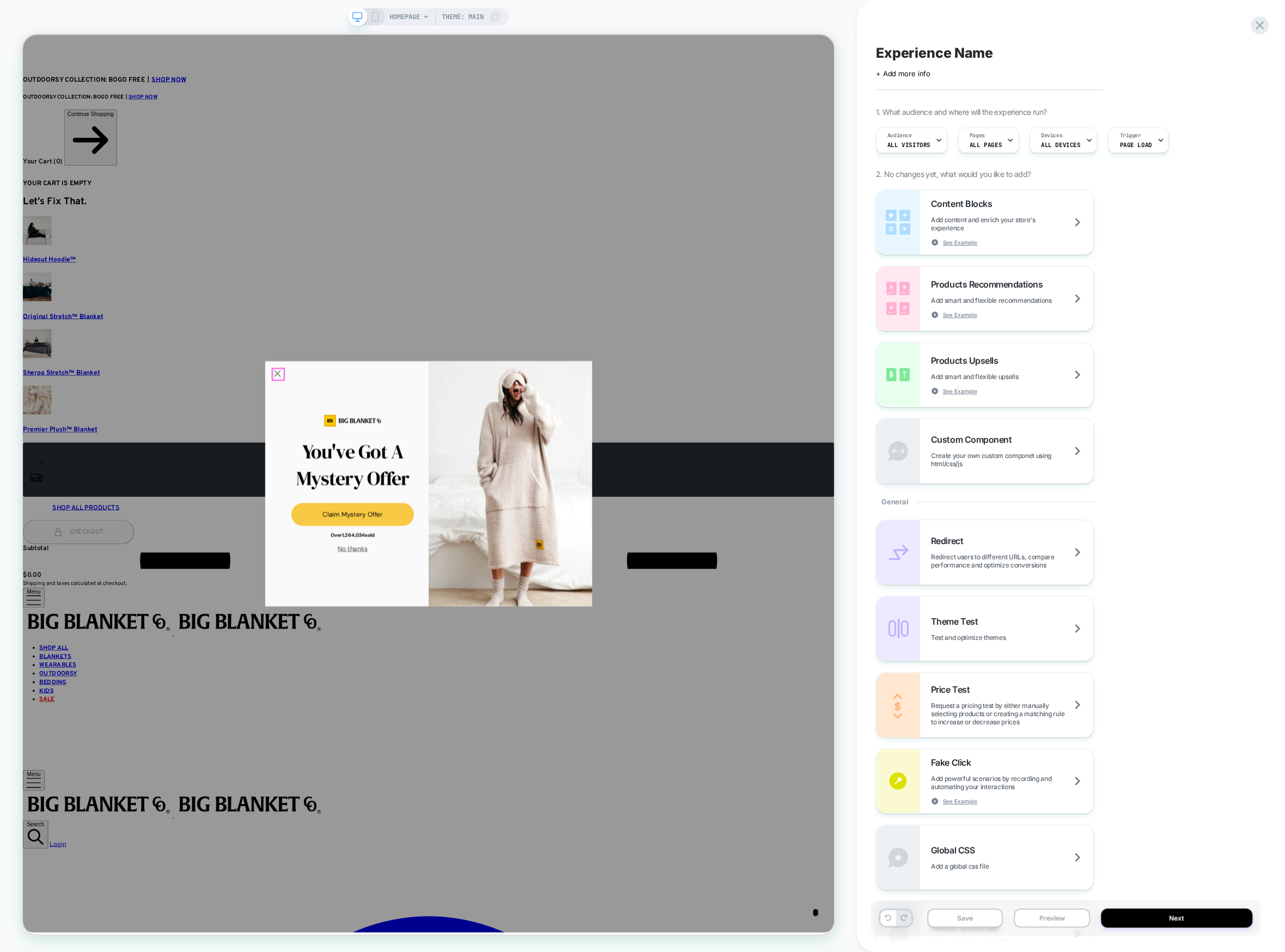
click at [363, 492] on icon "Close popup" at bounding box center [362, 485] width 15 height 15
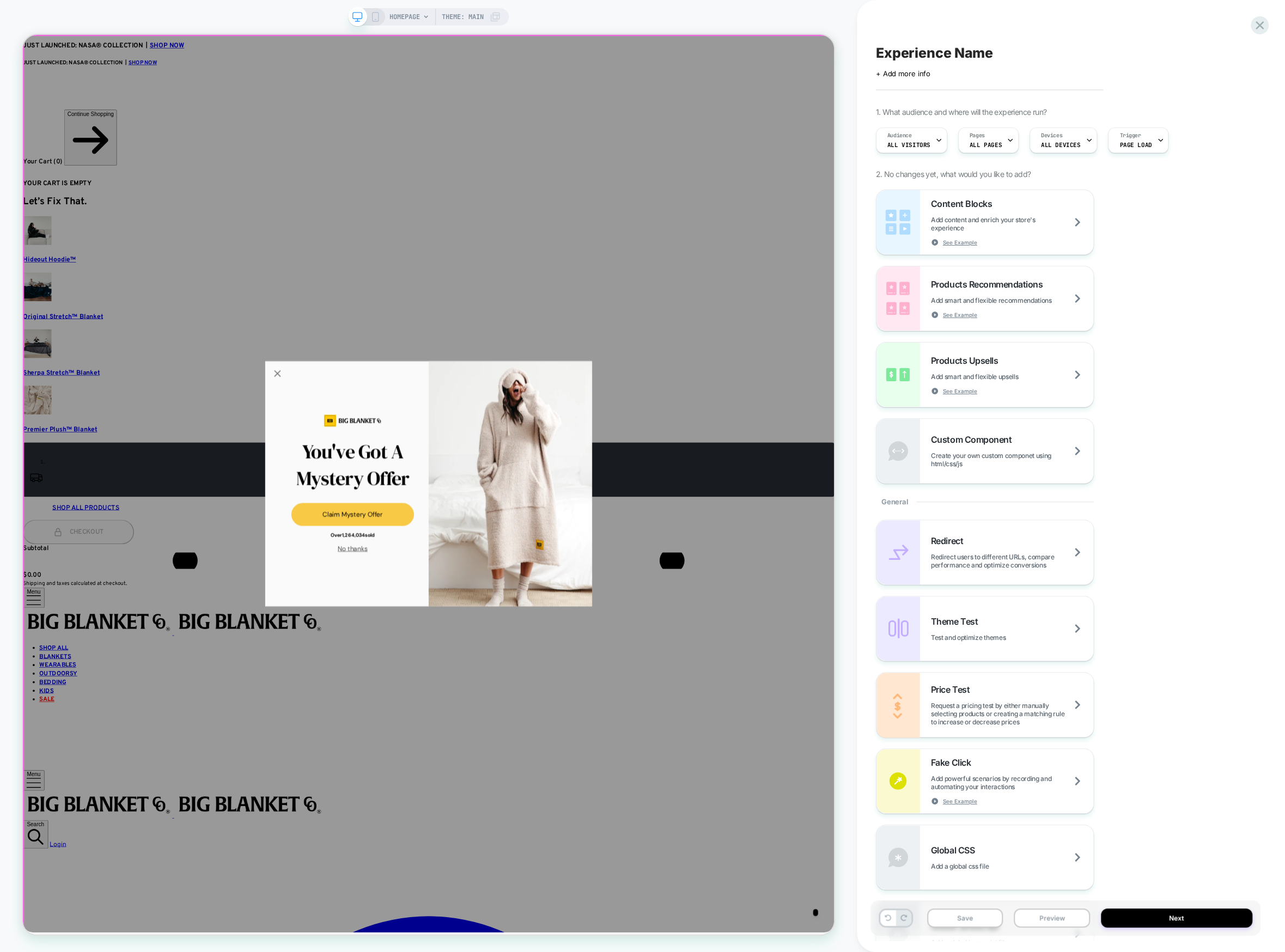
click at [1070, 951] on div "You've Got A Mystery Offer Claim Mystery Offer Over 1,264,034 sold No thanks" at bounding box center [563, 633] width 1081 height 1196
click at [359, 486] on icon "Close popup" at bounding box center [362, 485] width 15 height 15
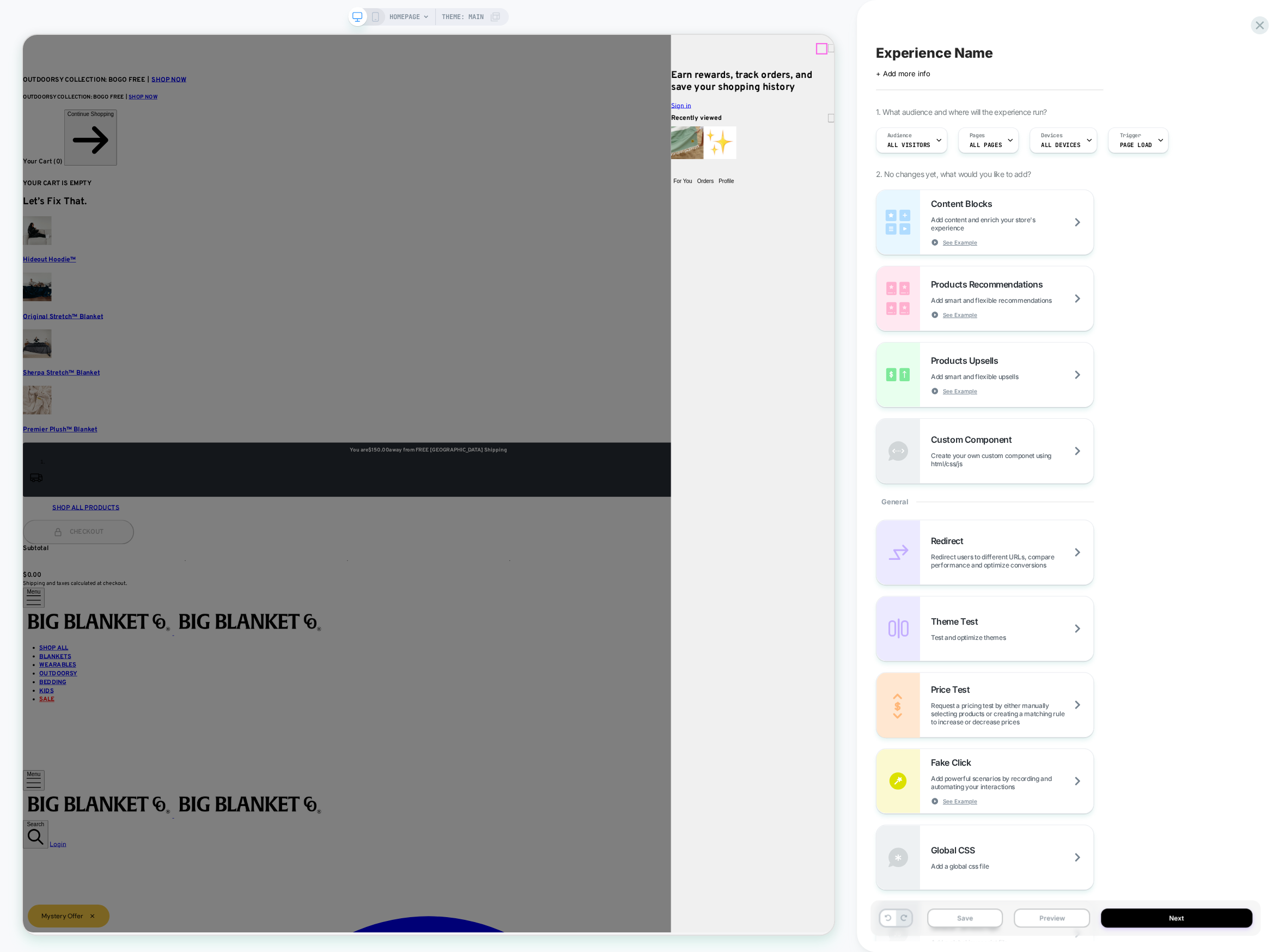
click at [1100, 55] on icon "Close dialog" at bounding box center [1100, 55] width 0 height 0
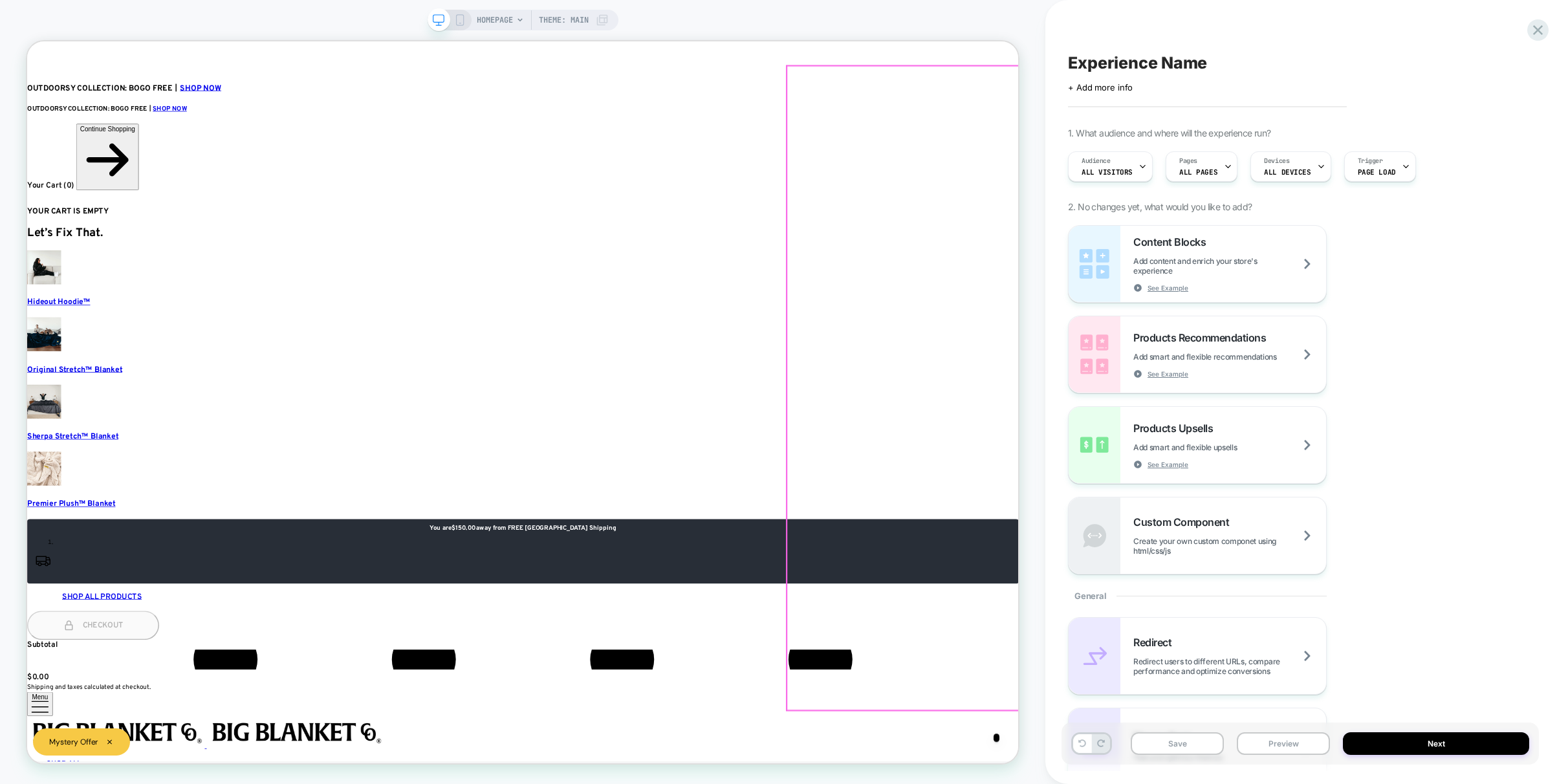
scroll to position [35, 0]
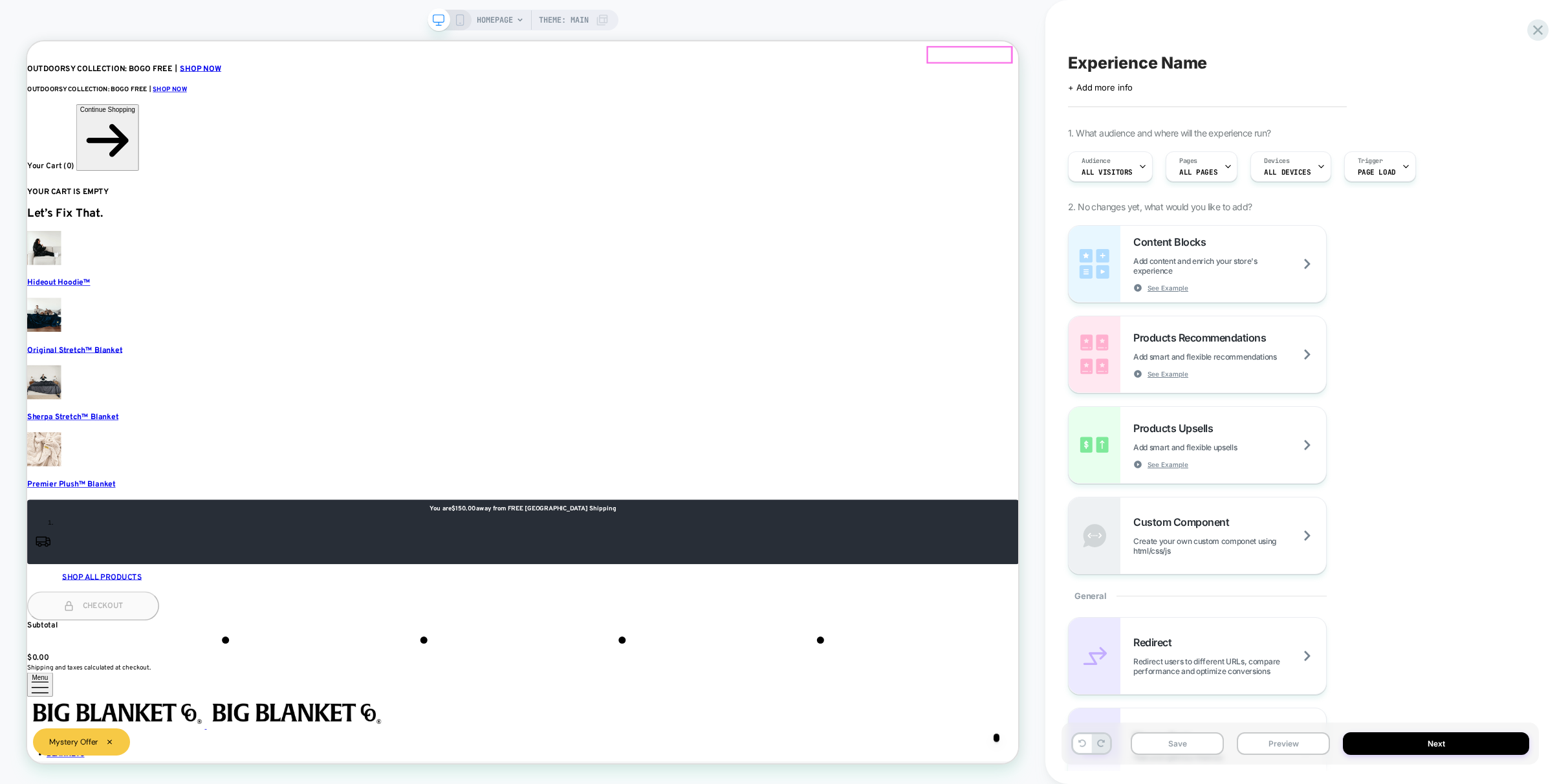
click at [171, 126] on div "Continue Shopping" at bounding box center [134, 131] width 73 height 9
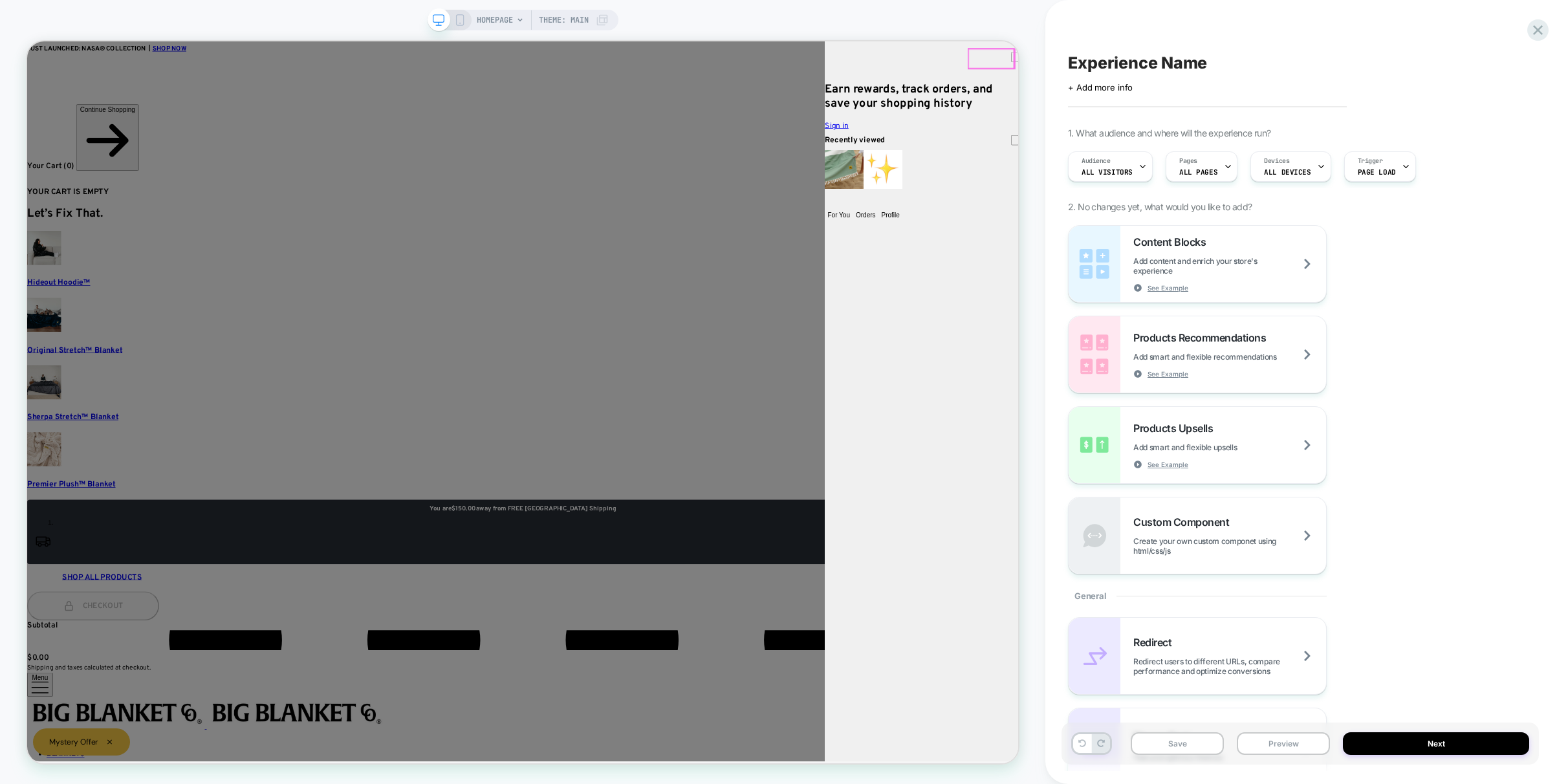
click at [1339, 62] on button "Close dialog" at bounding box center [1344, 62] width 10 height 14
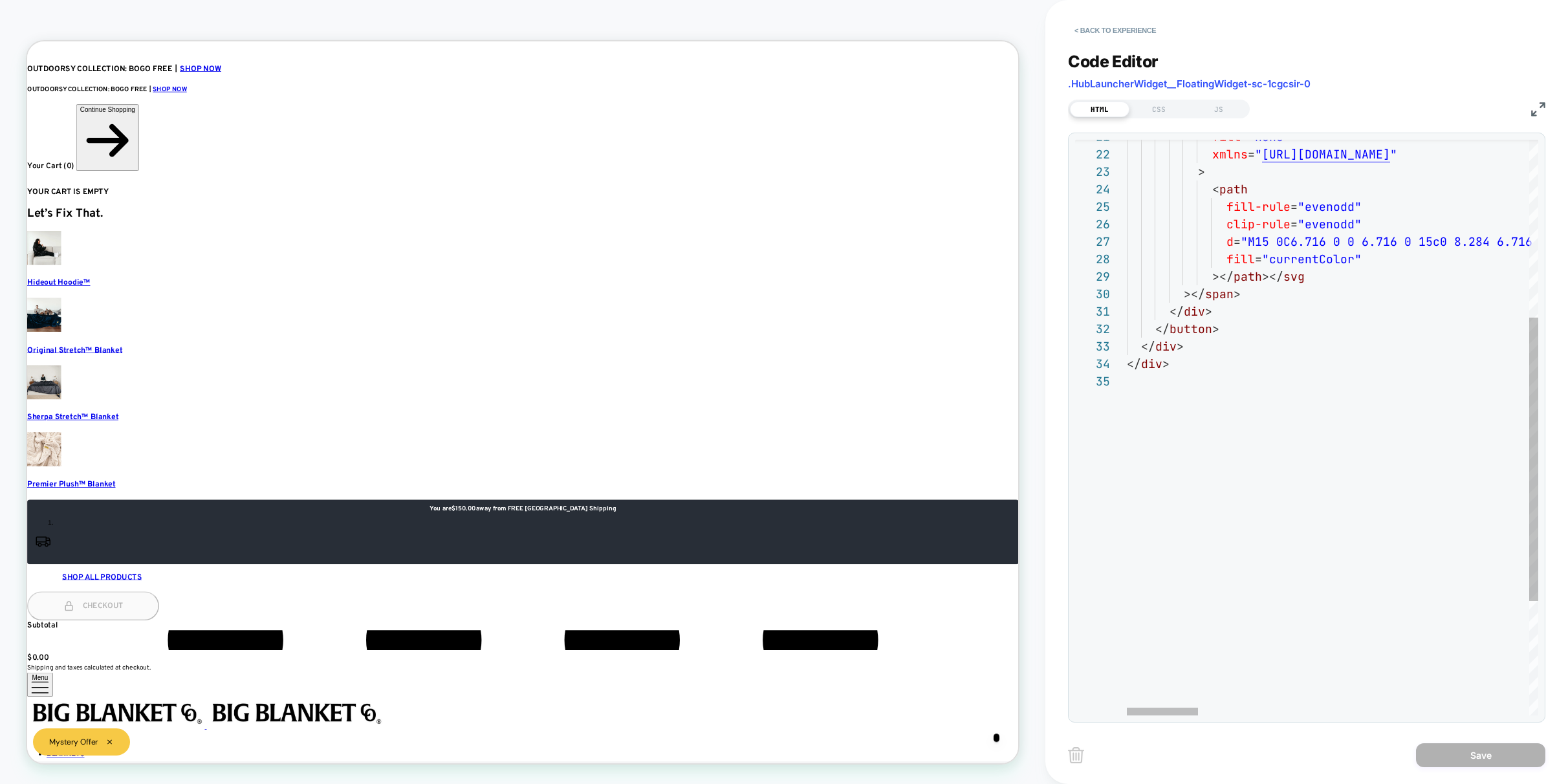
scroll to position [70, 0]
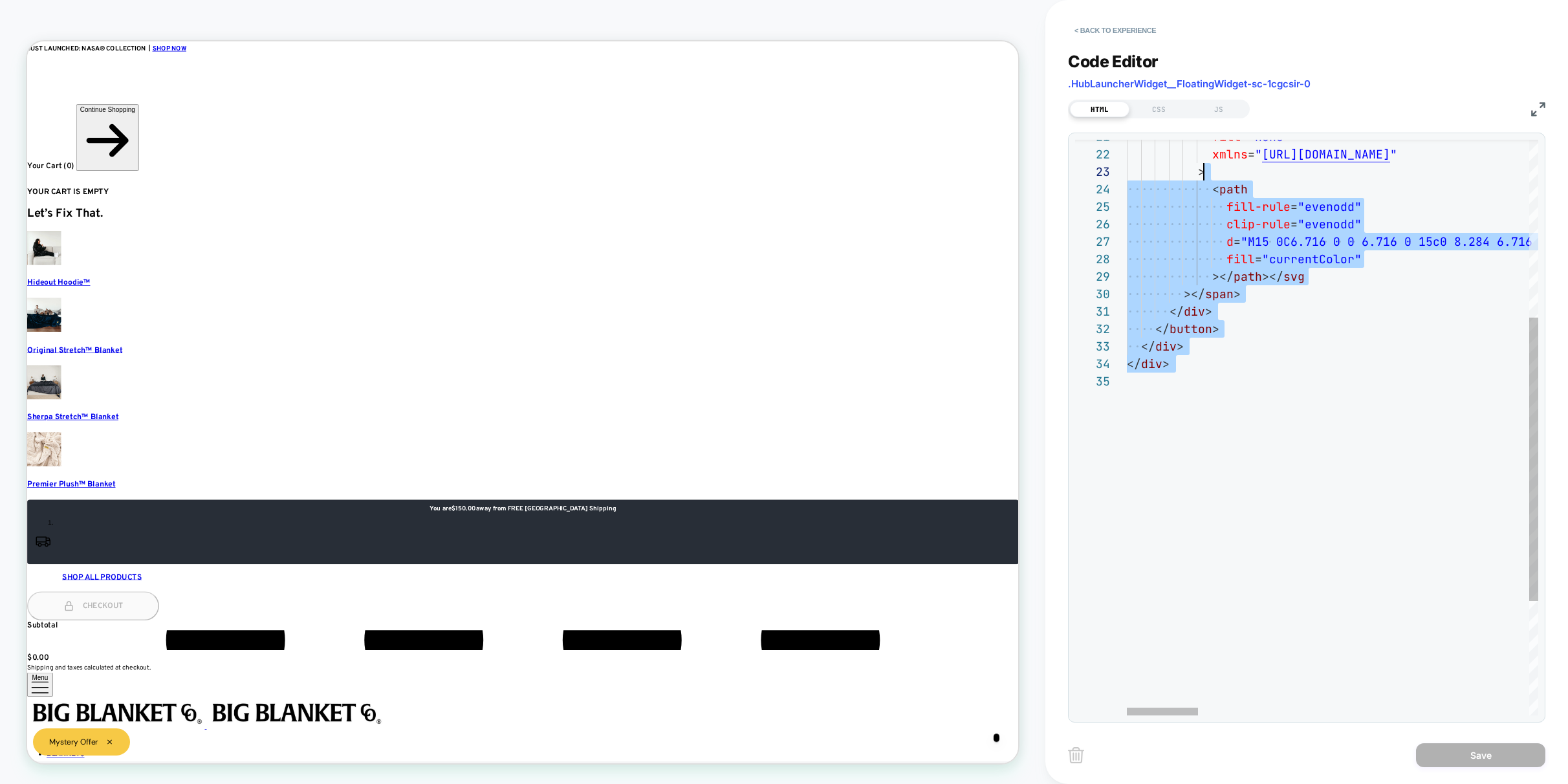
type textarea "**********"
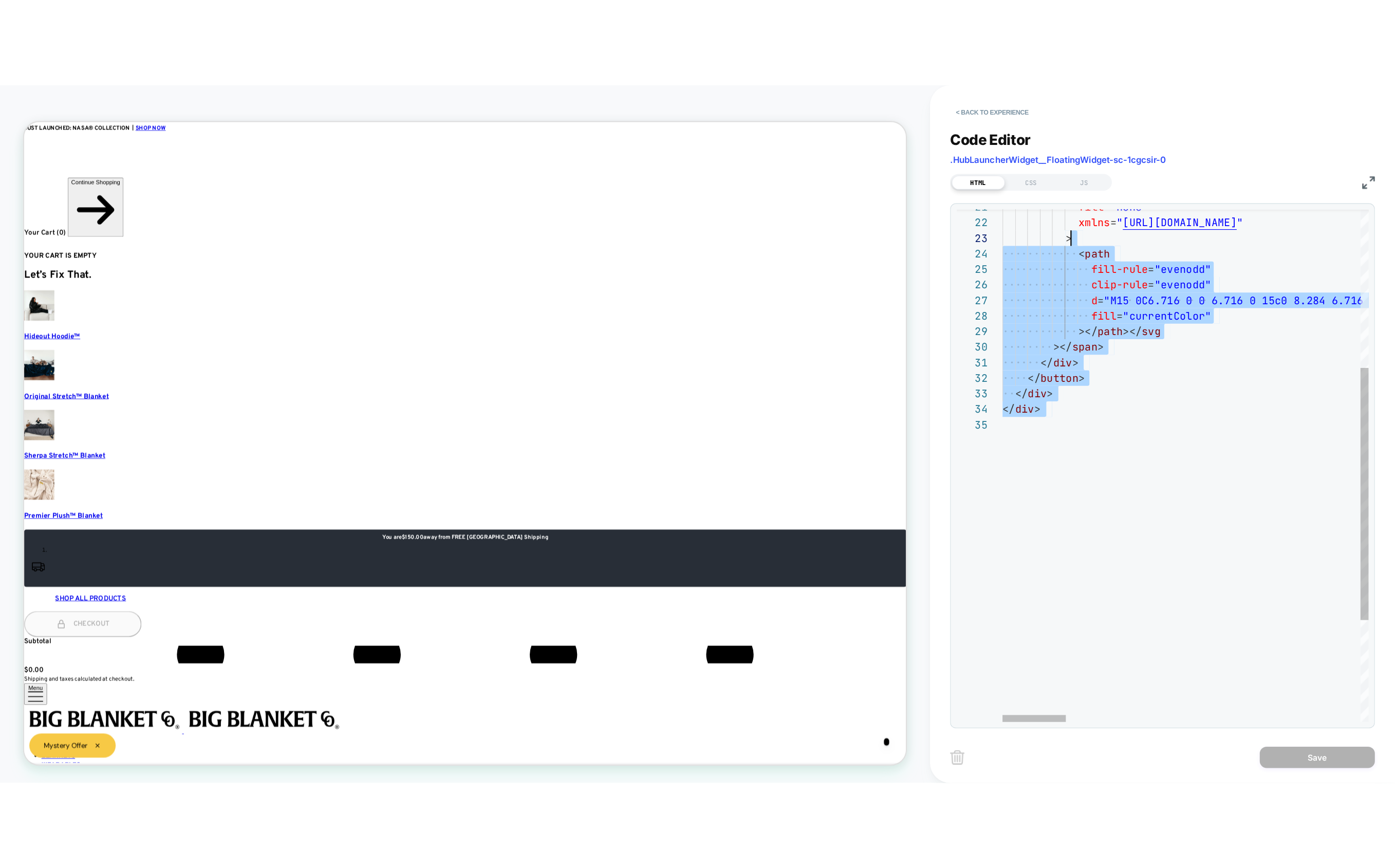
scroll to position [0, 0]
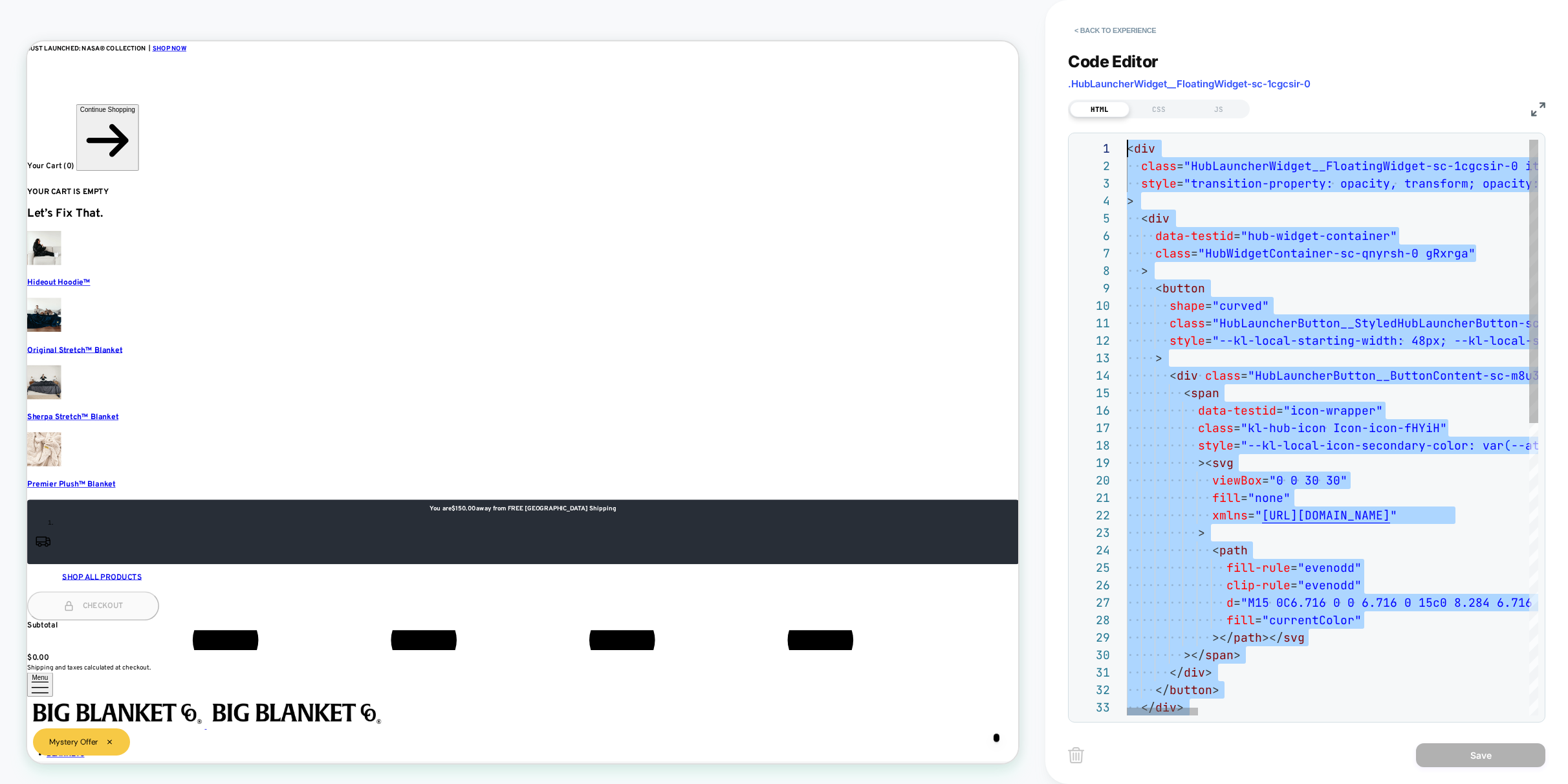
drag, startPoint x: 1271, startPoint y: 415, endPoint x: 1115, endPoint y: -205, distance: 639.3
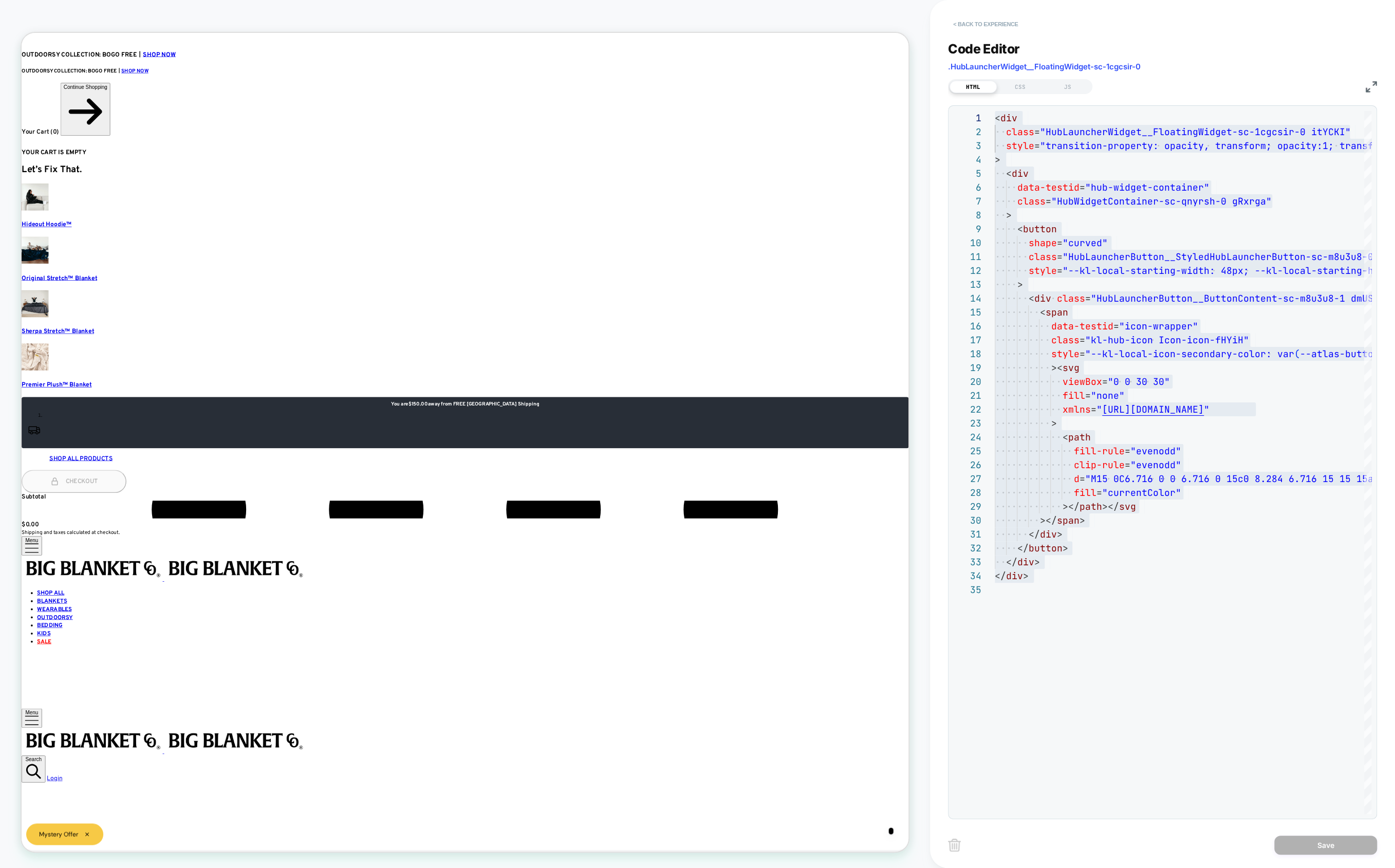
click at [962, 25] on button "< Back to experience" at bounding box center [986, 24] width 75 height 16
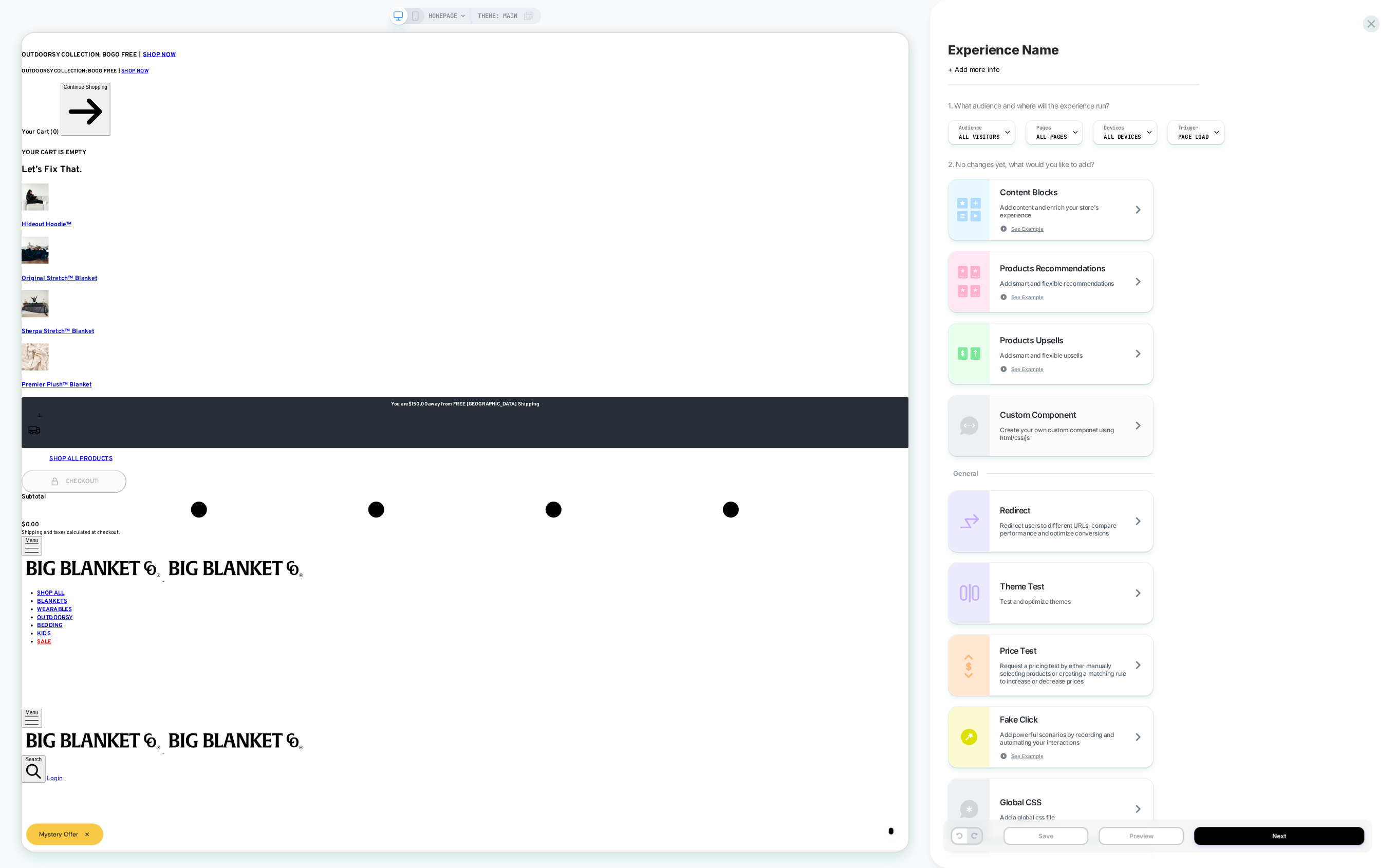
scroll to position [83, 0]
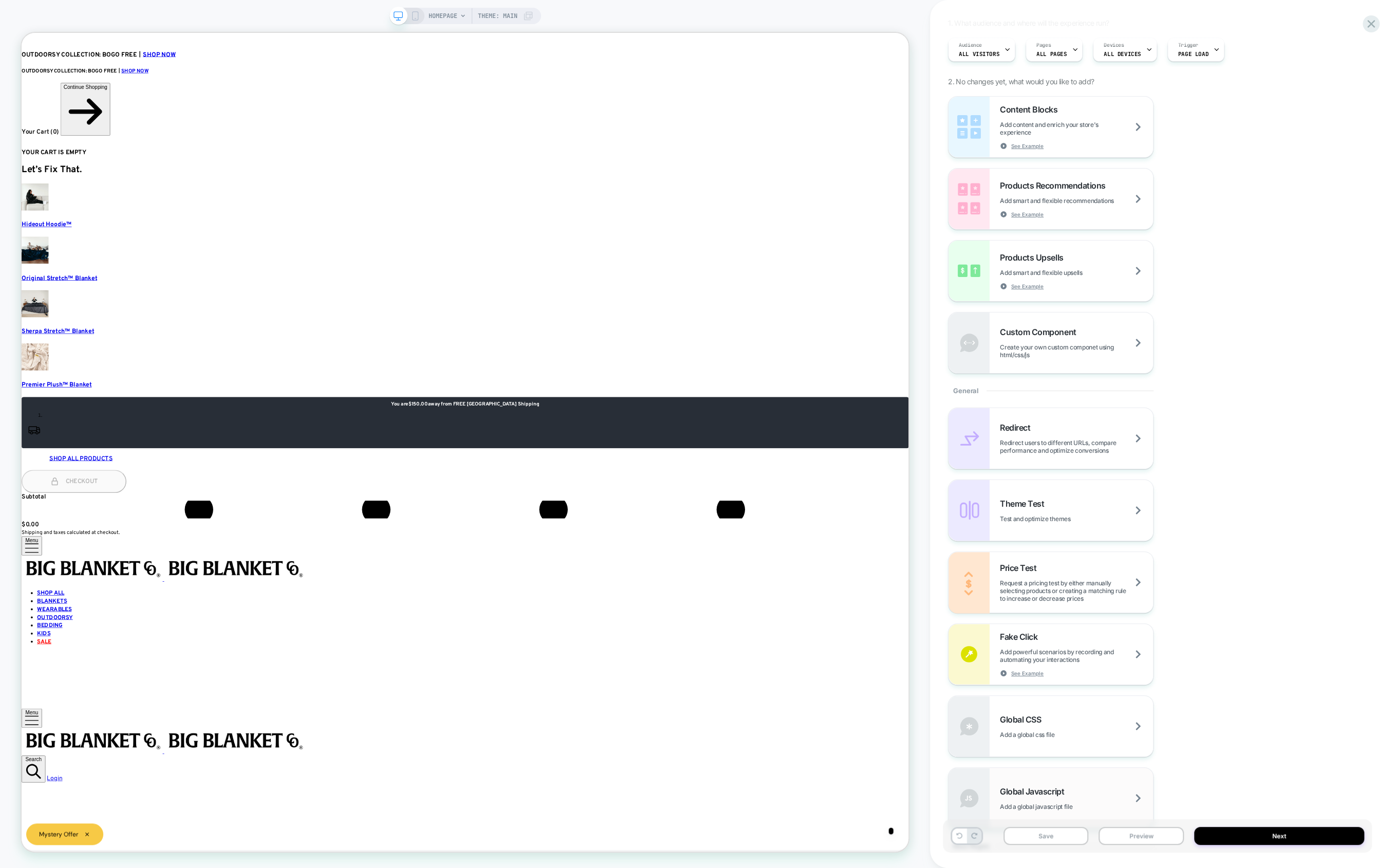
click at [1009, 777] on div "Global Javascript Add a global javascript file" at bounding box center [1051, 798] width 205 height 61
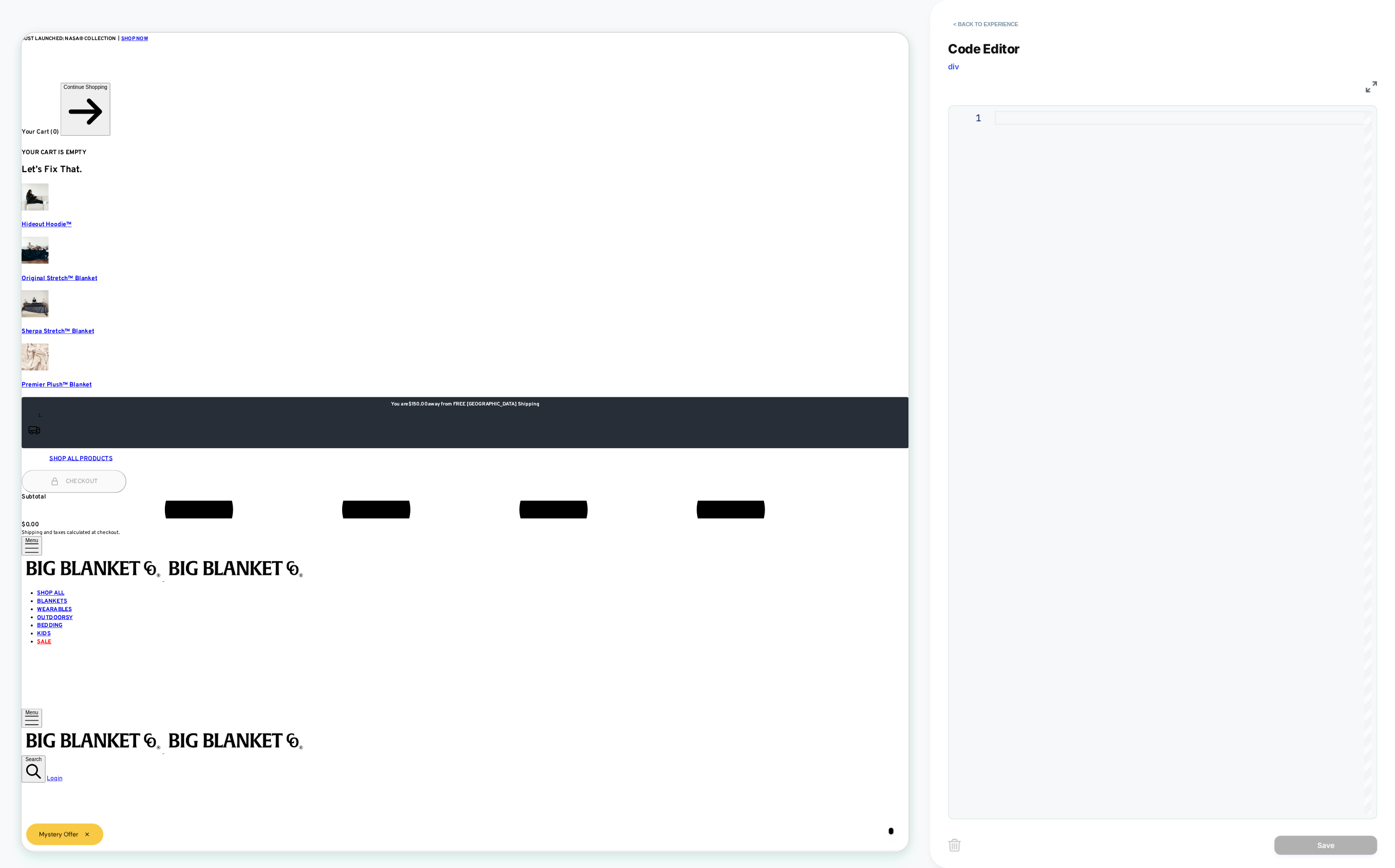
click at [1086, 262] on div at bounding box center [1184, 462] width 377 height 703
type textarea "**********"
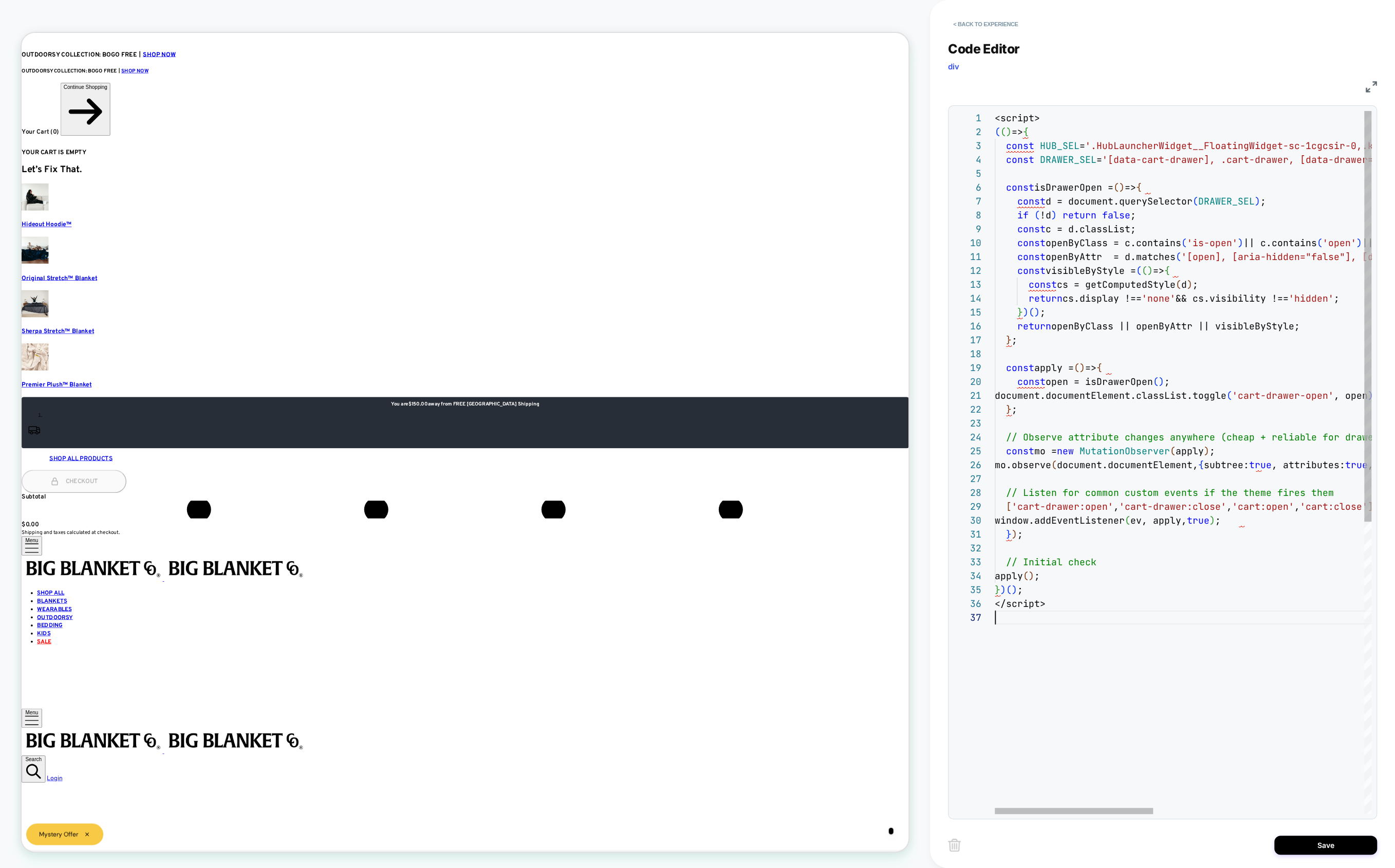
click at [1212, 830] on div "< Back to experience Code Editor div JS 1 2 3 4 5 6 7 8 9 10 11 12 13 14 15 16 …" at bounding box center [1162, 434] width 429 height 868
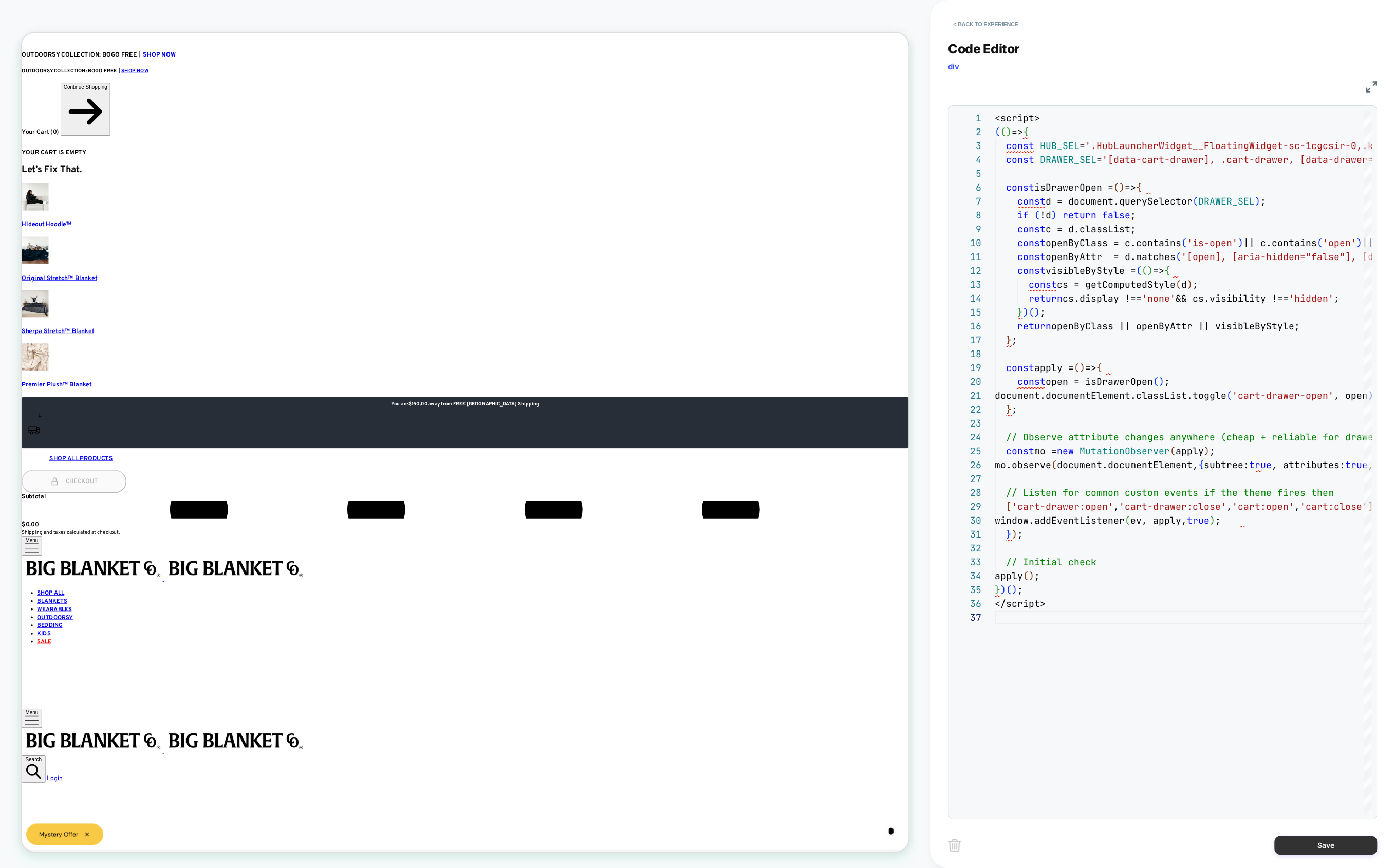
click at [1212, 851] on button "Save" at bounding box center [1326, 845] width 103 height 19
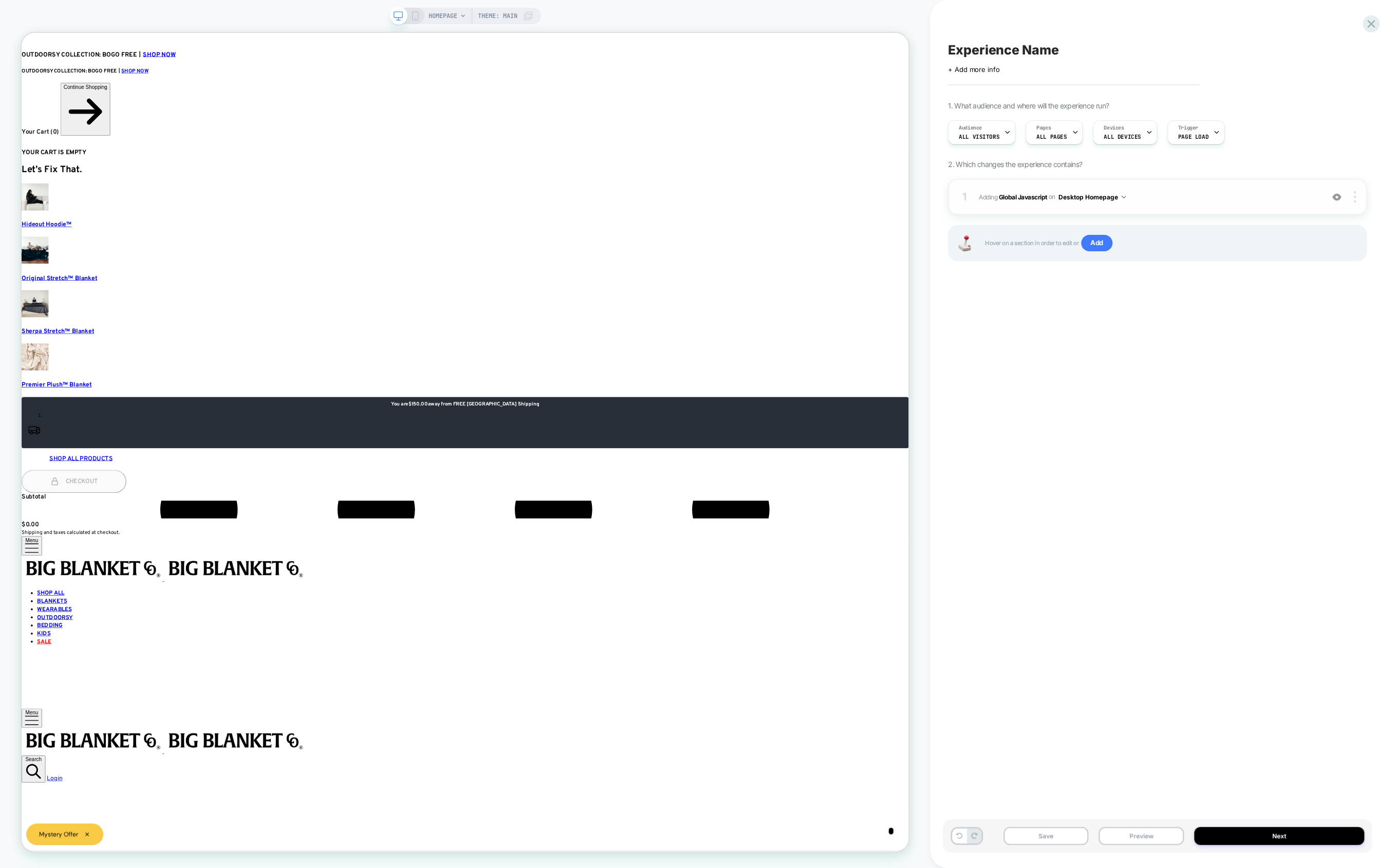
click at [1088, 199] on button "Desktop Homepage" at bounding box center [1092, 197] width 68 height 13
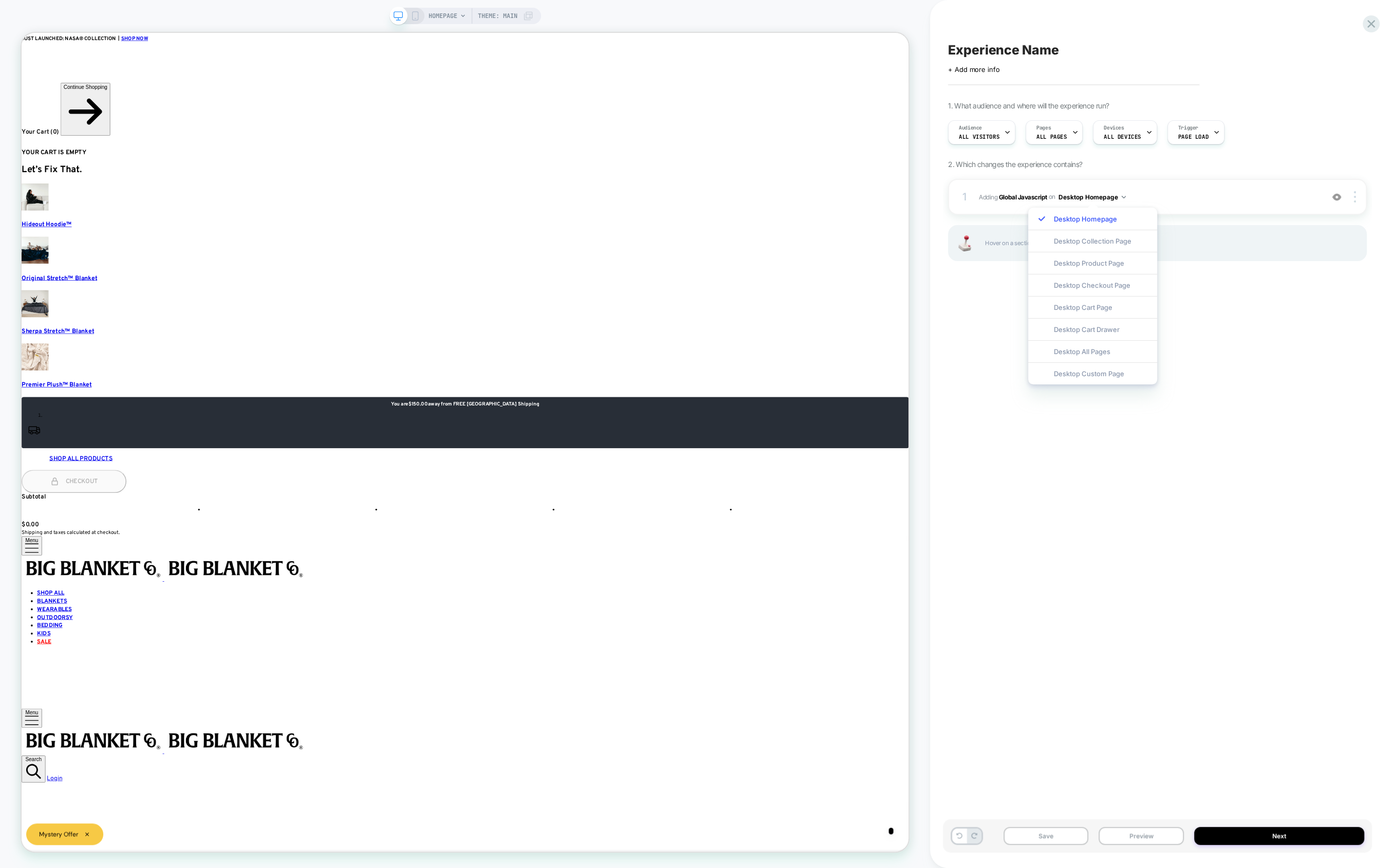
click at [998, 290] on div "Experience Name Click to edit experience details + Add more info 1. What audien…" at bounding box center [1157, 434] width 429 height 847
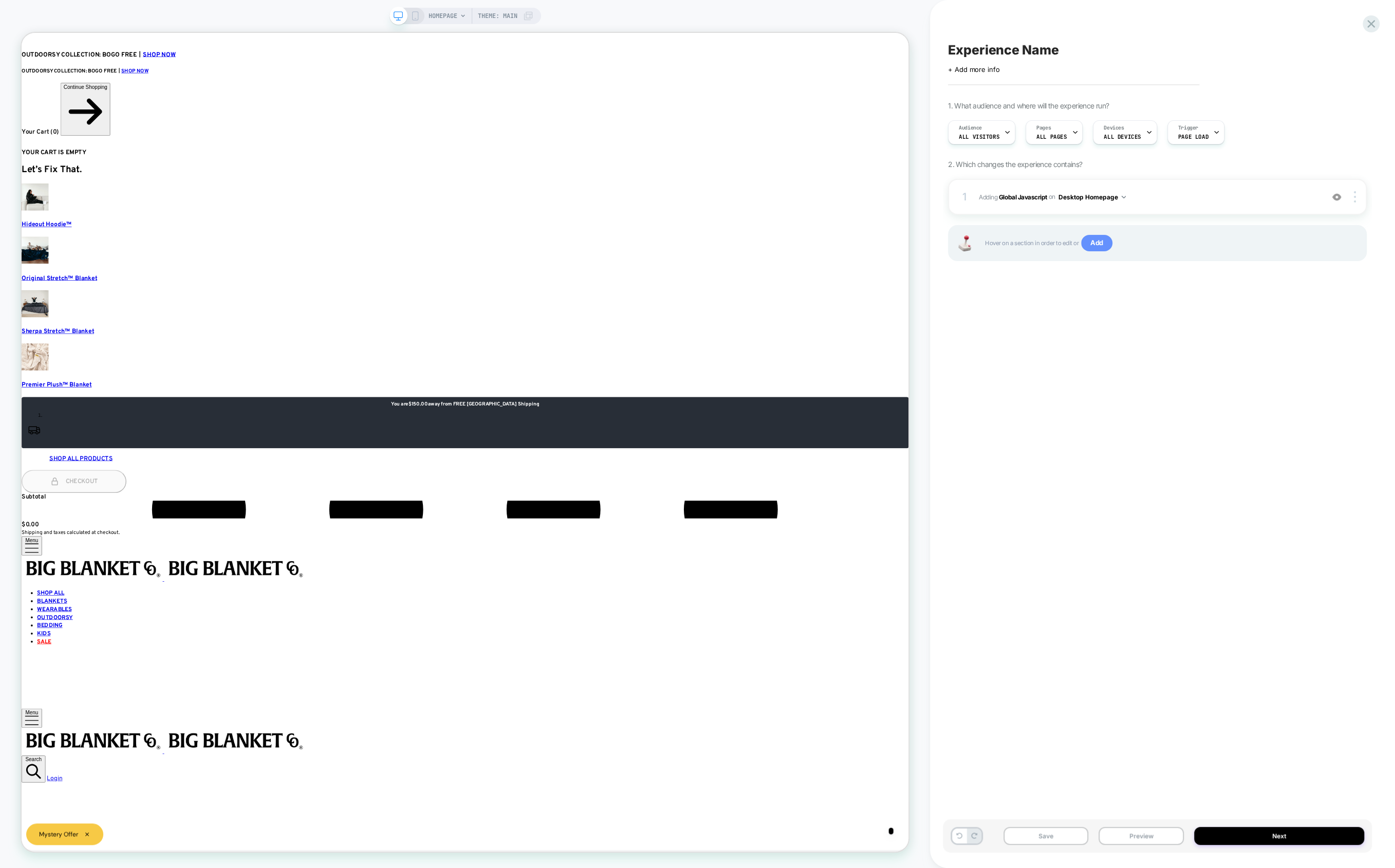
drag, startPoint x: 1095, startPoint y: 238, endPoint x: 1088, endPoint y: 241, distance: 7.6
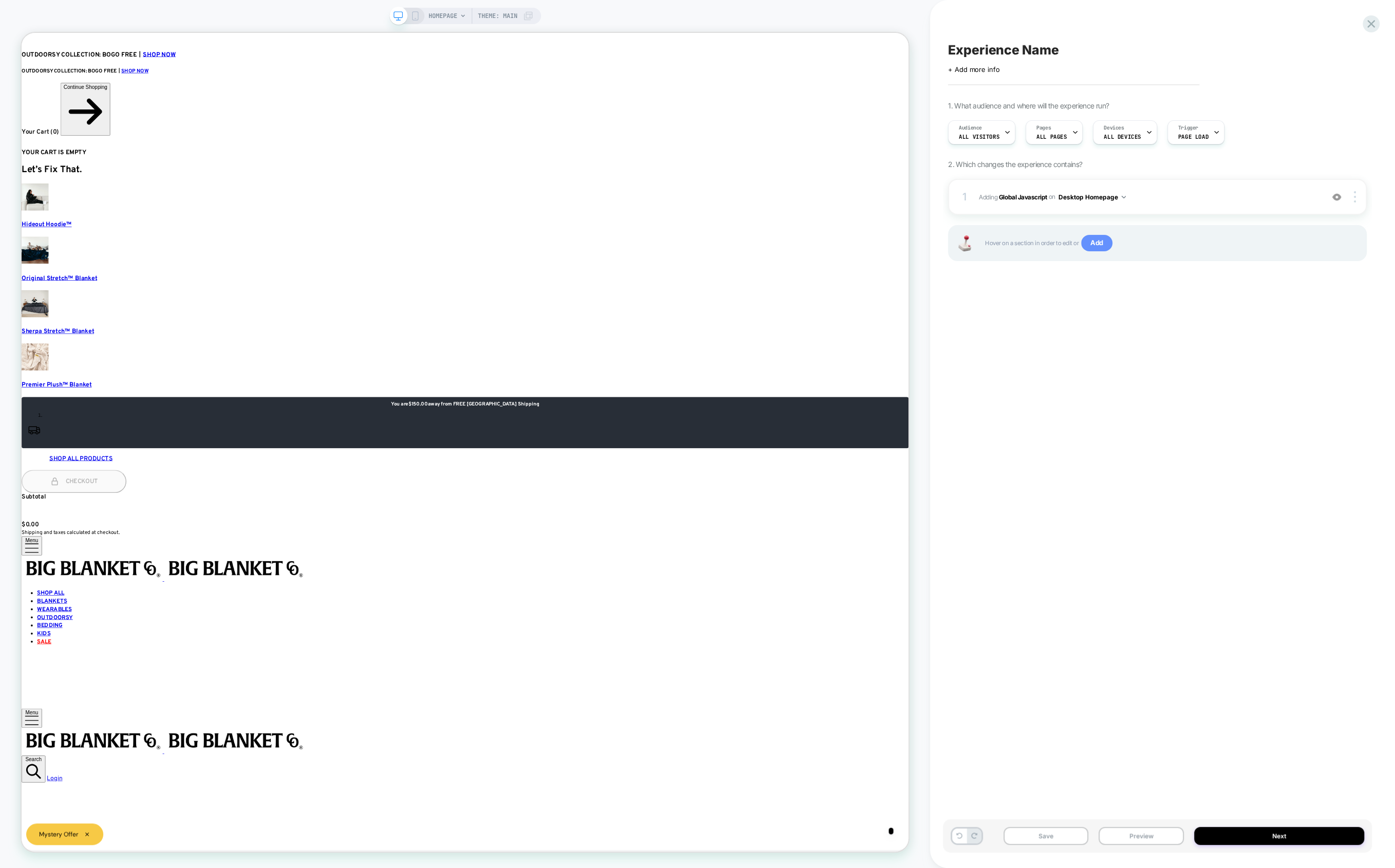
click at [1088, 241] on span "Add" at bounding box center [1096, 243] width 31 height 16
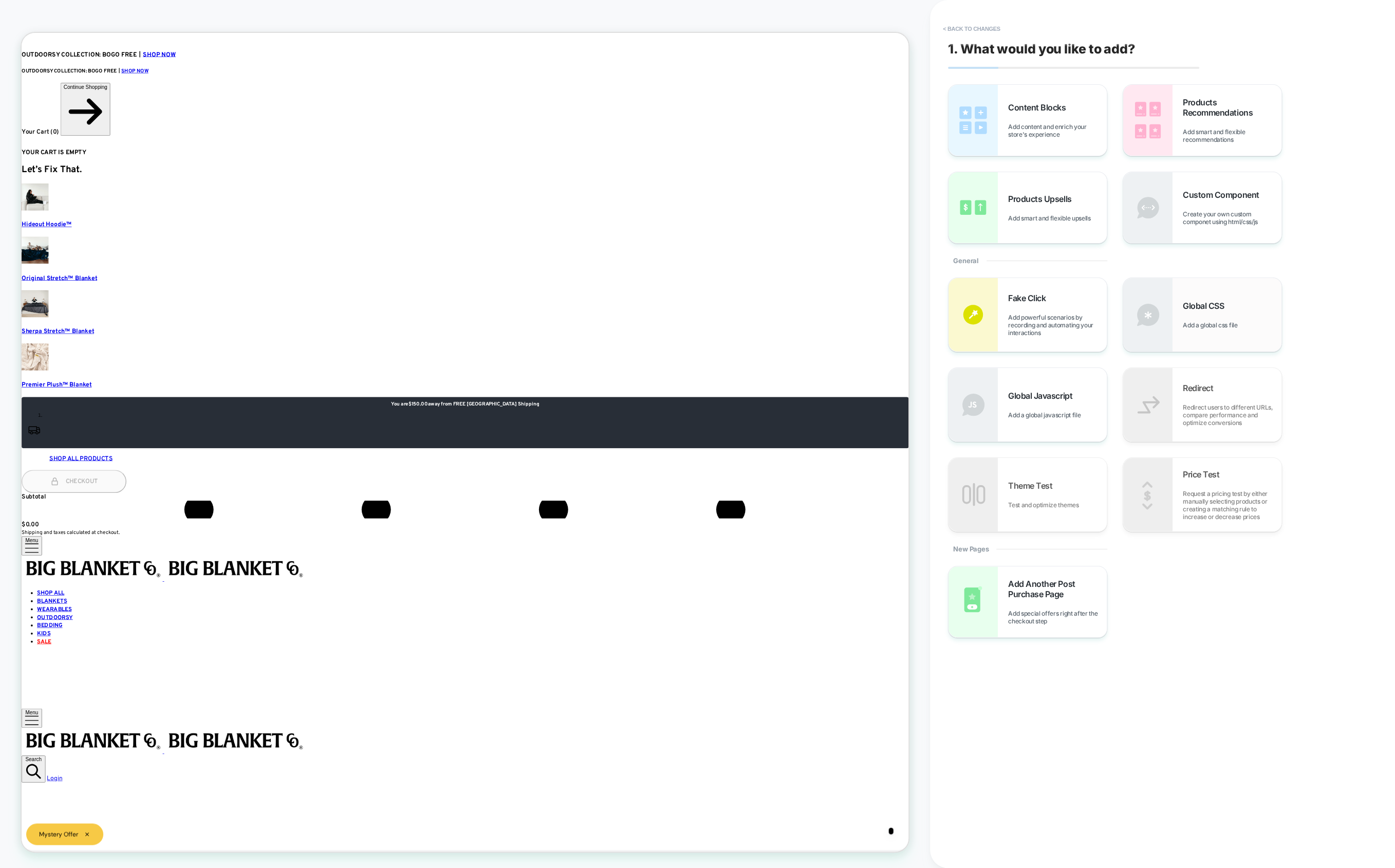
click at [1169, 346] on img at bounding box center [1147, 314] width 50 height 73
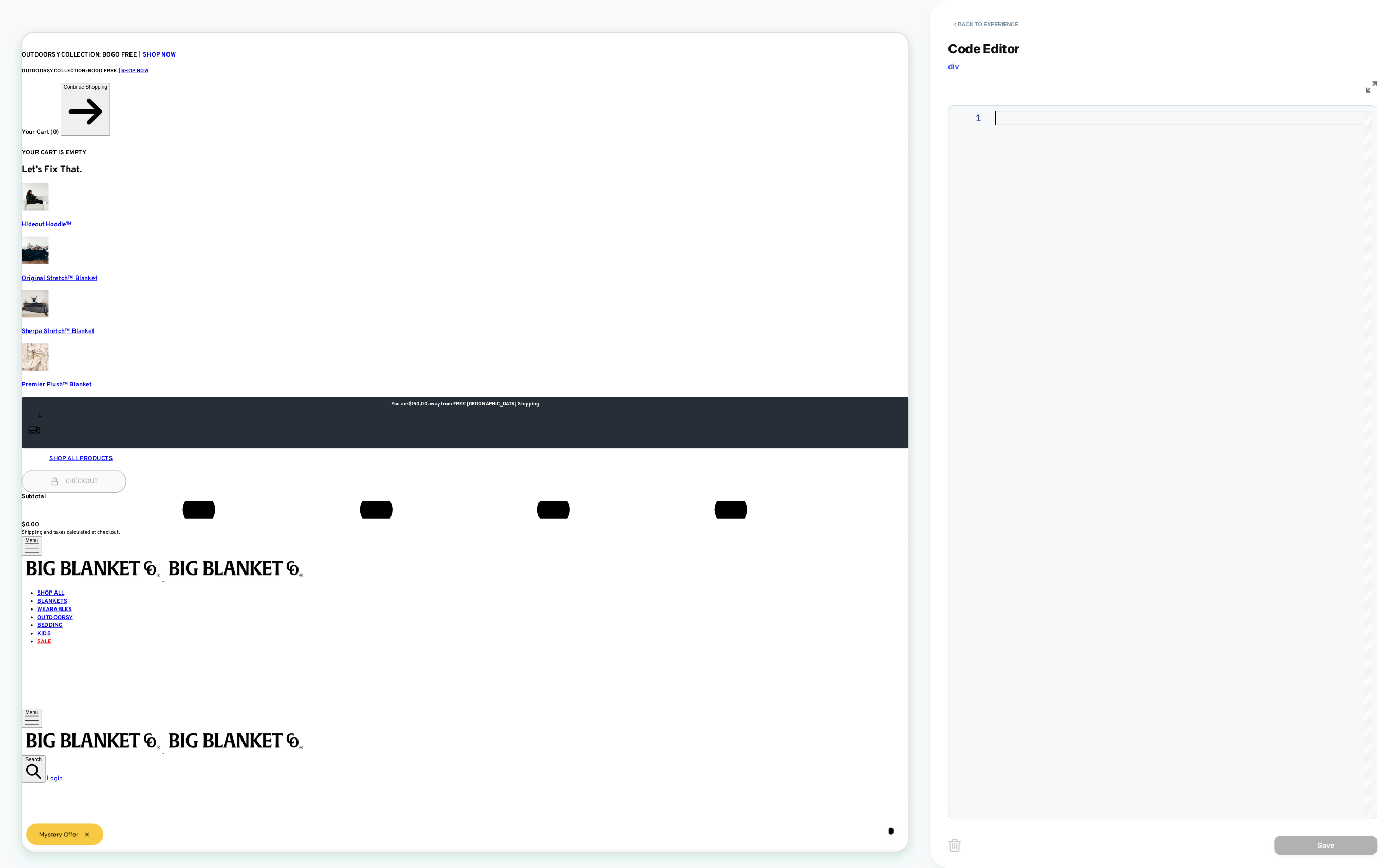
click at [1080, 264] on div at bounding box center [1184, 462] width 377 height 703
type textarea "**********"
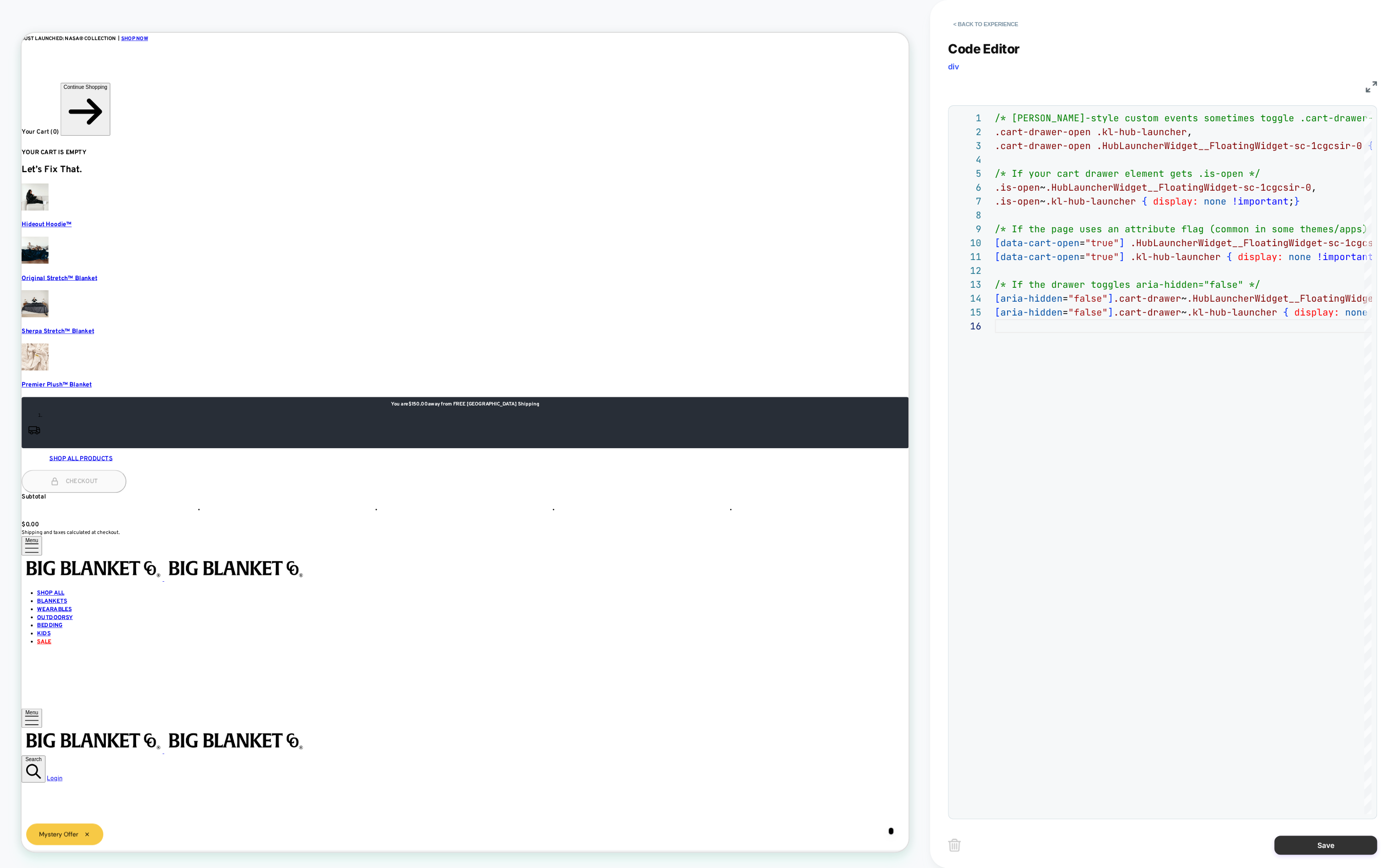
click at [1212, 853] on button "Save" at bounding box center [1326, 845] width 103 height 19
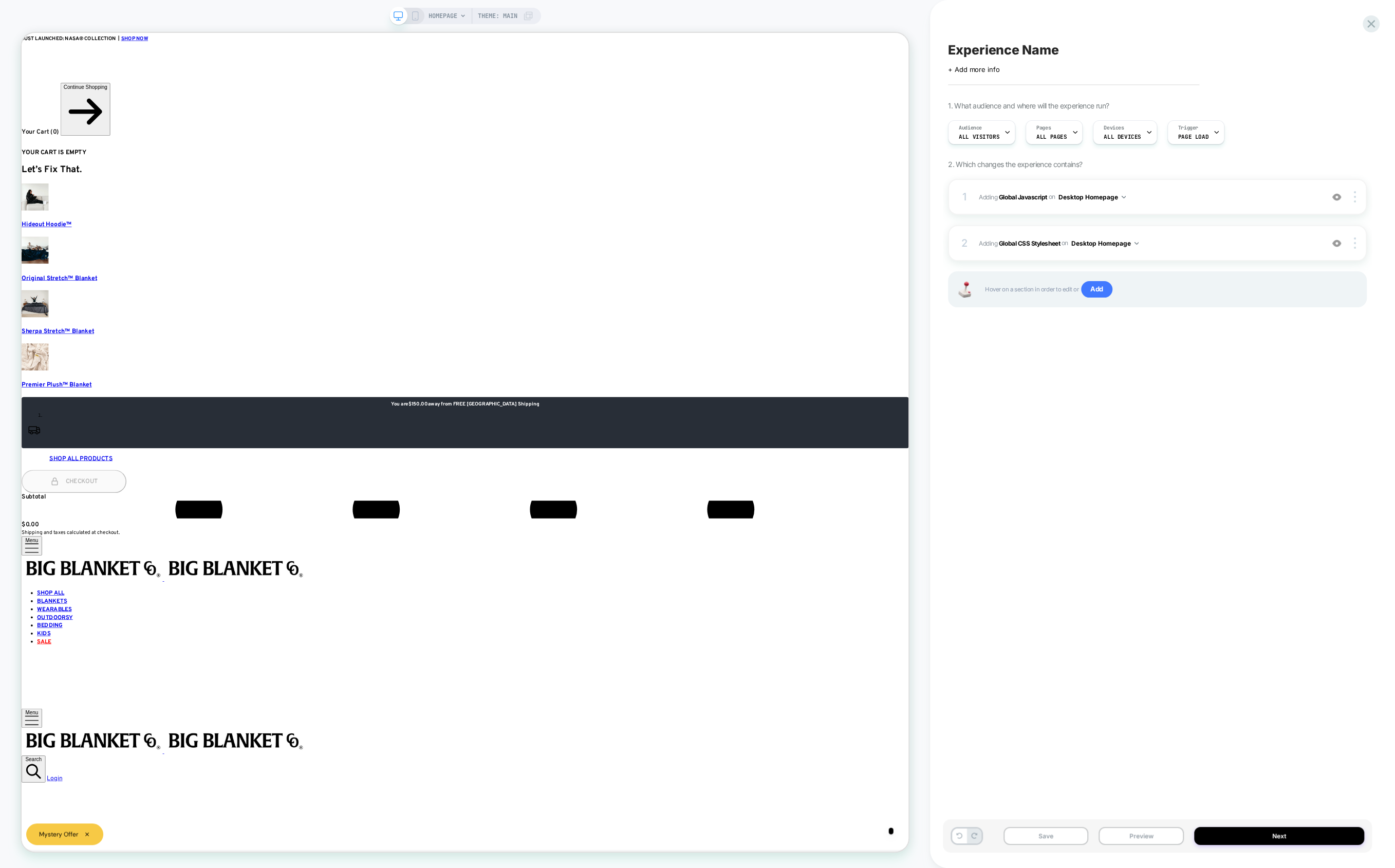
click at [1187, 547] on div "Experience Name Click to edit experience details + Add more info 1. What audien…" at bounding box center [1157, 434] width 429 height 847
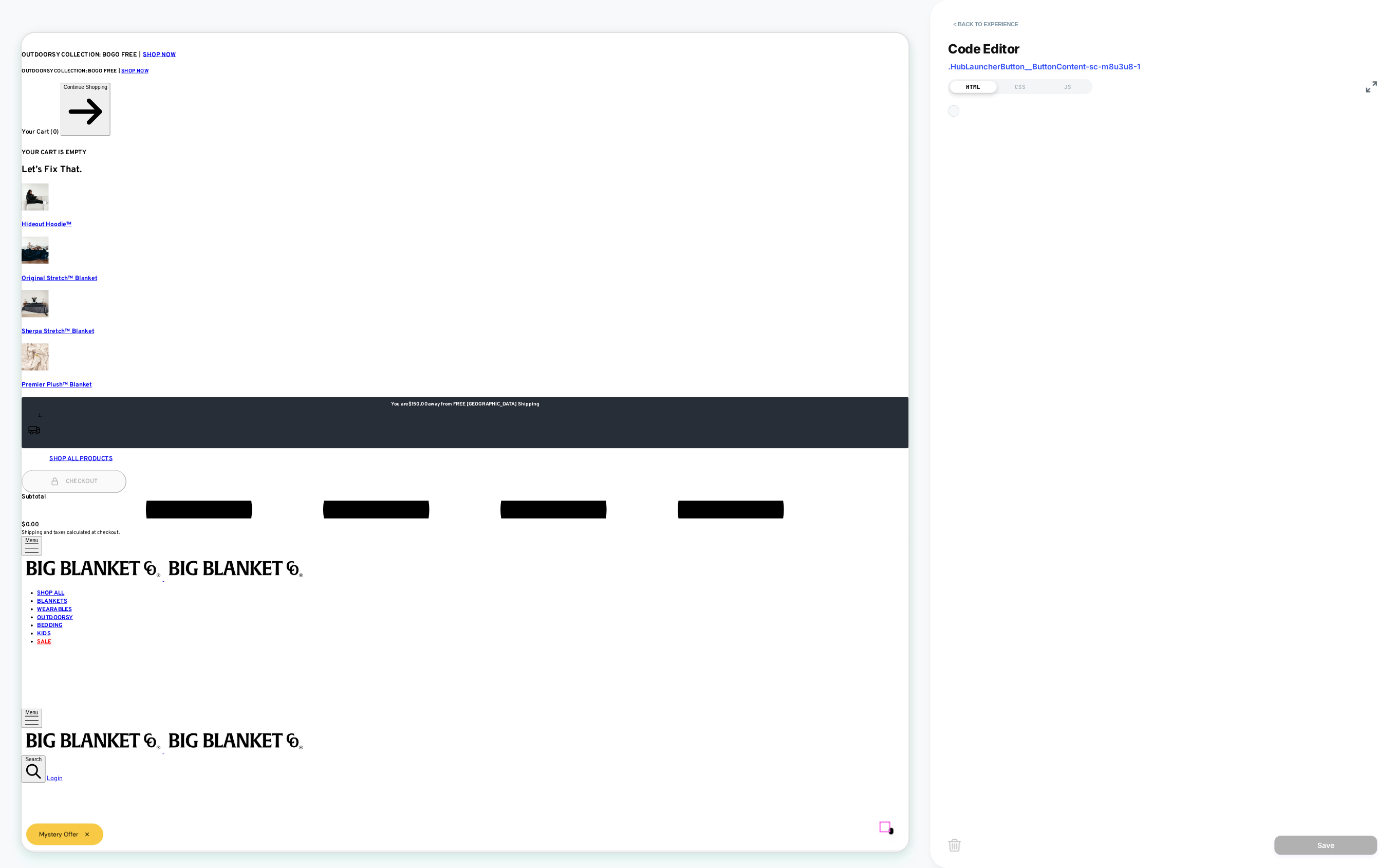
scroll to position [124, 0]
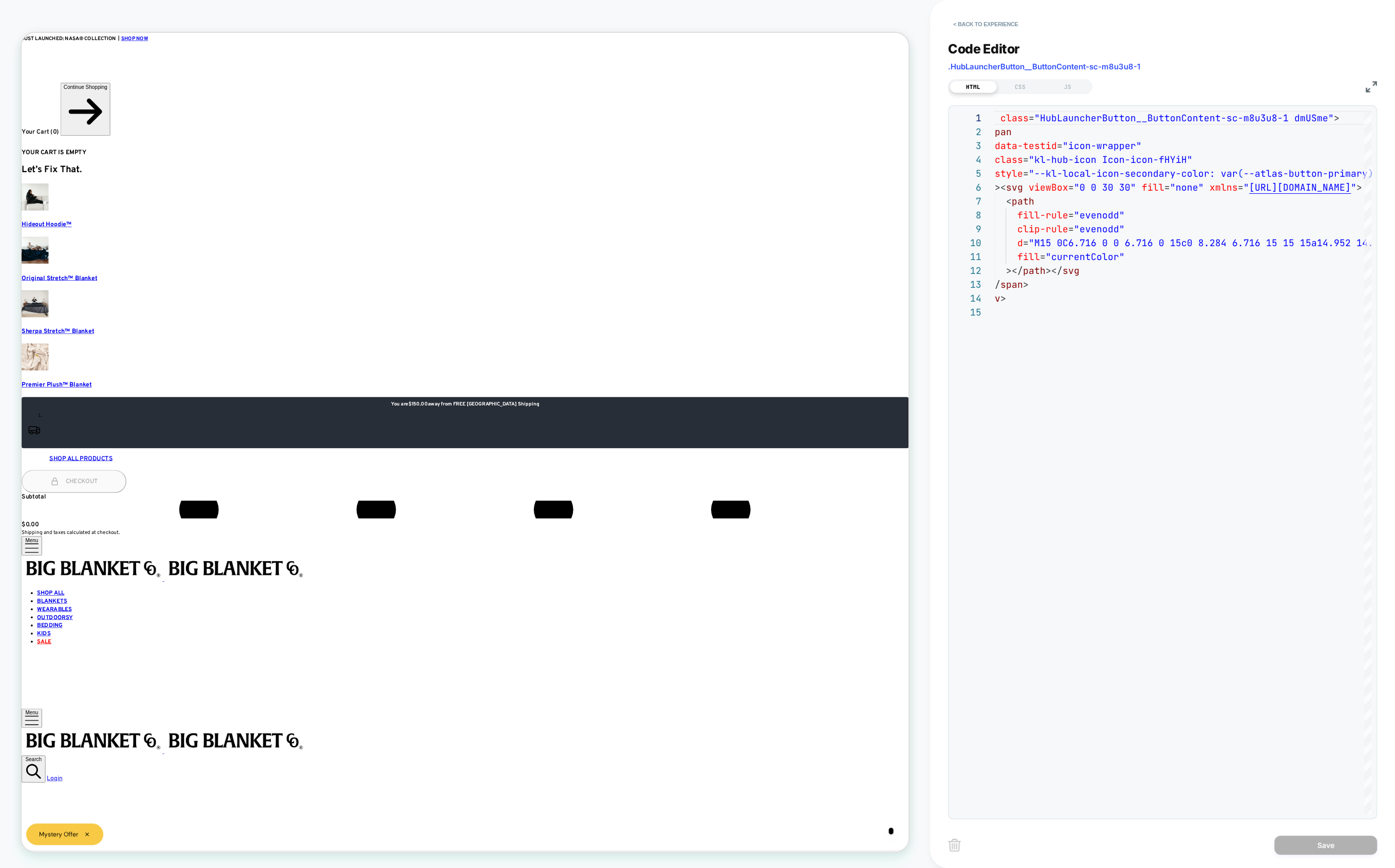
click at [1024, 92] on div "HTML CSS JS" at bounding box center [1020, 86] width 144 height 15
click at [1019, 83] on div "CSS" at bounding box center [1020, 86] width 47 height 13
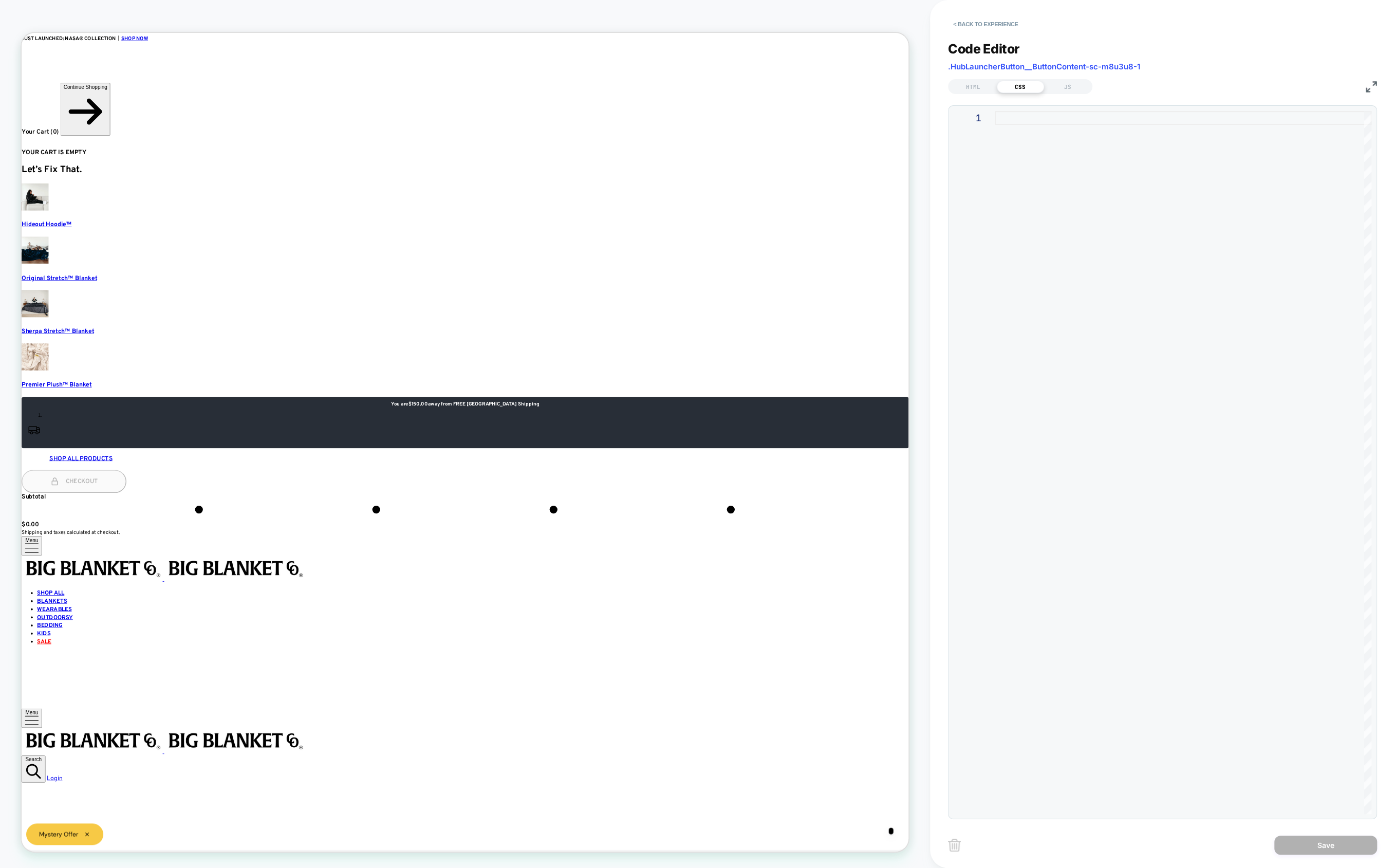
click at [995, 146] on div at bounding box center [1184, 462] width 377 height 703
click at [976, 64] on span ".HubLauncherButton__ButtonContent-sc-m8u3u8-1" at bounding box center [1044, 66] width 192 height 10
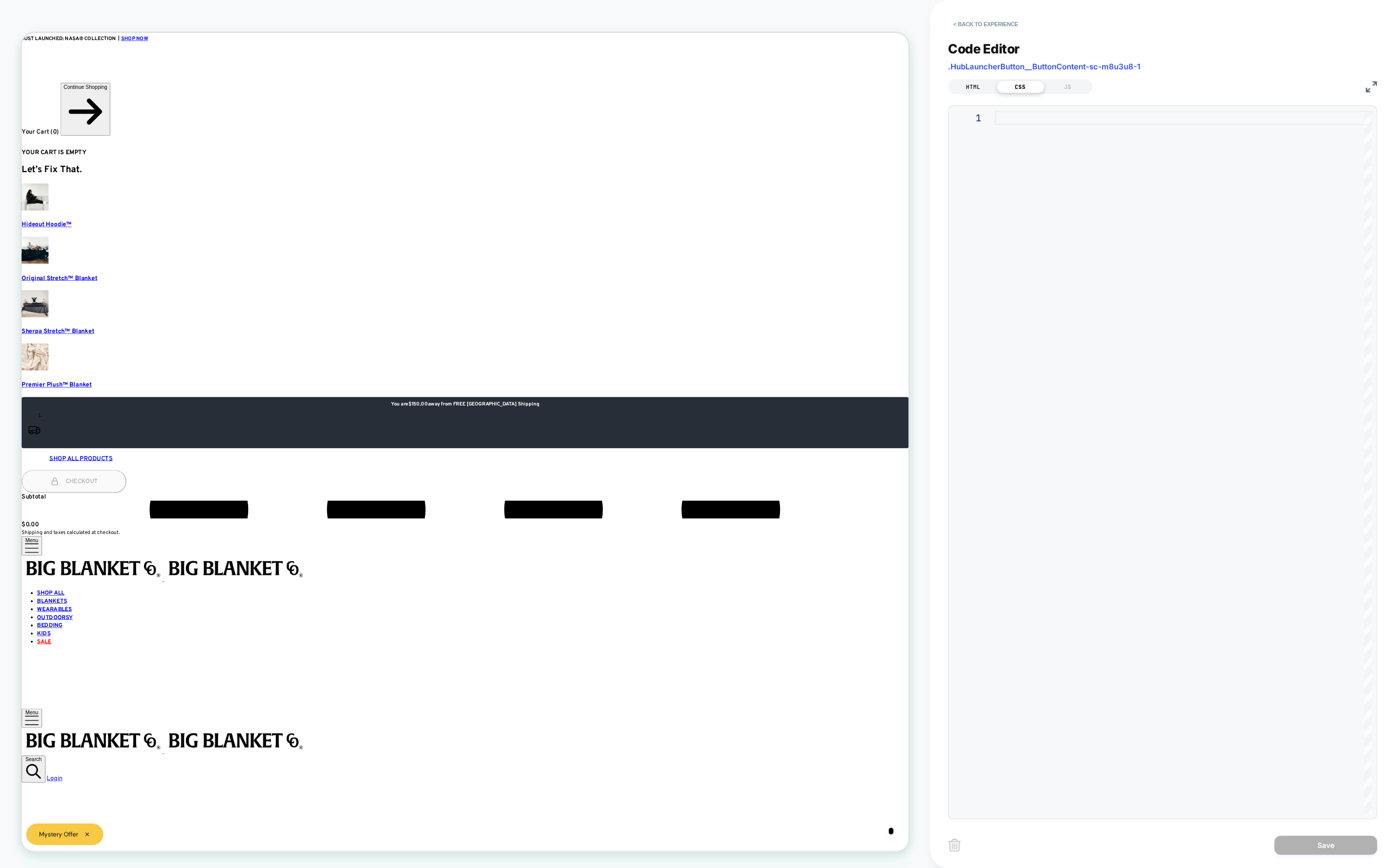
click at [976, 82] on div "HTML" at bounding box center [973, 86] width 47 height 13
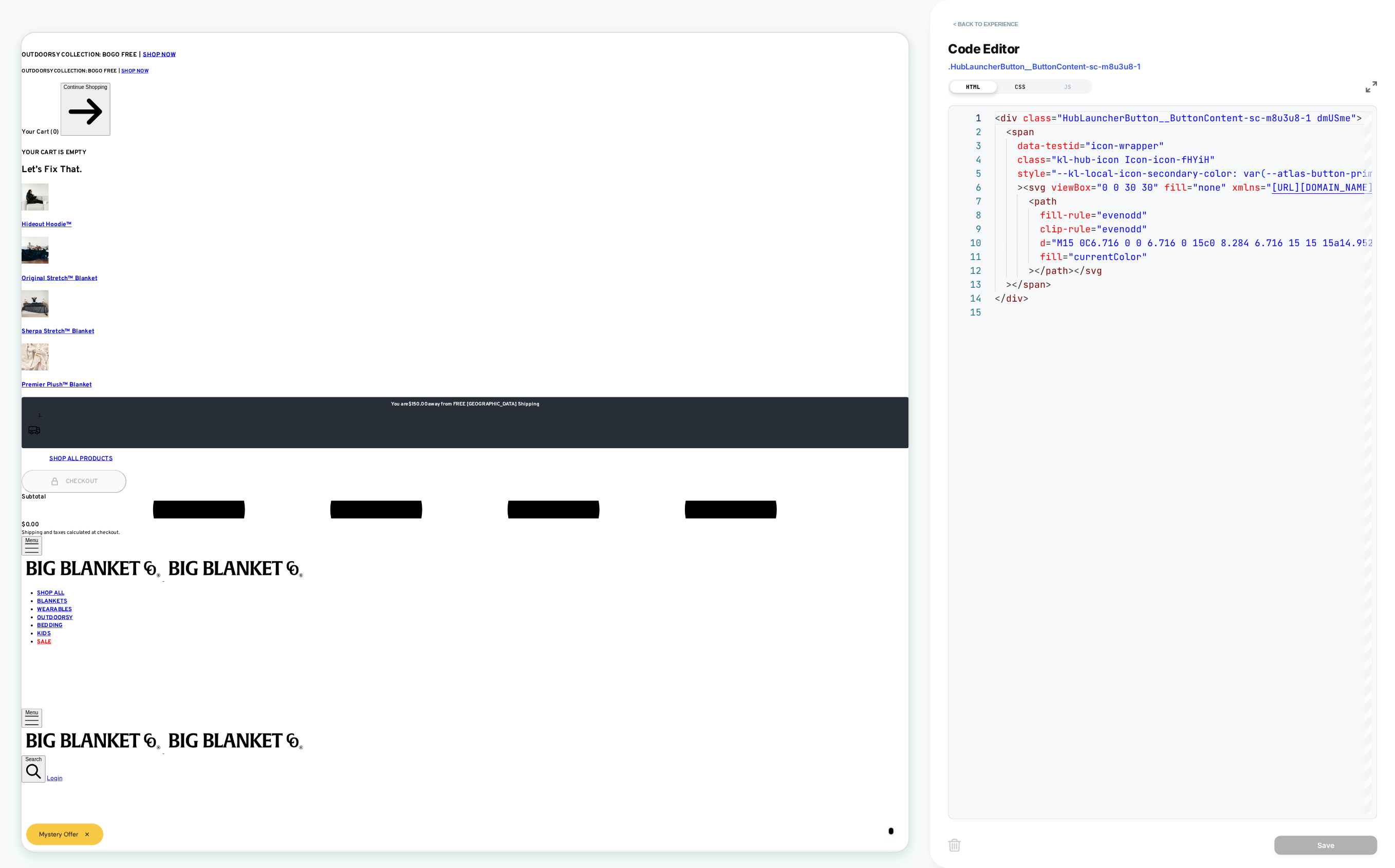
click at [1011, 89] on div "CSS" at bounding box center [1020, 86] width 47 height 13
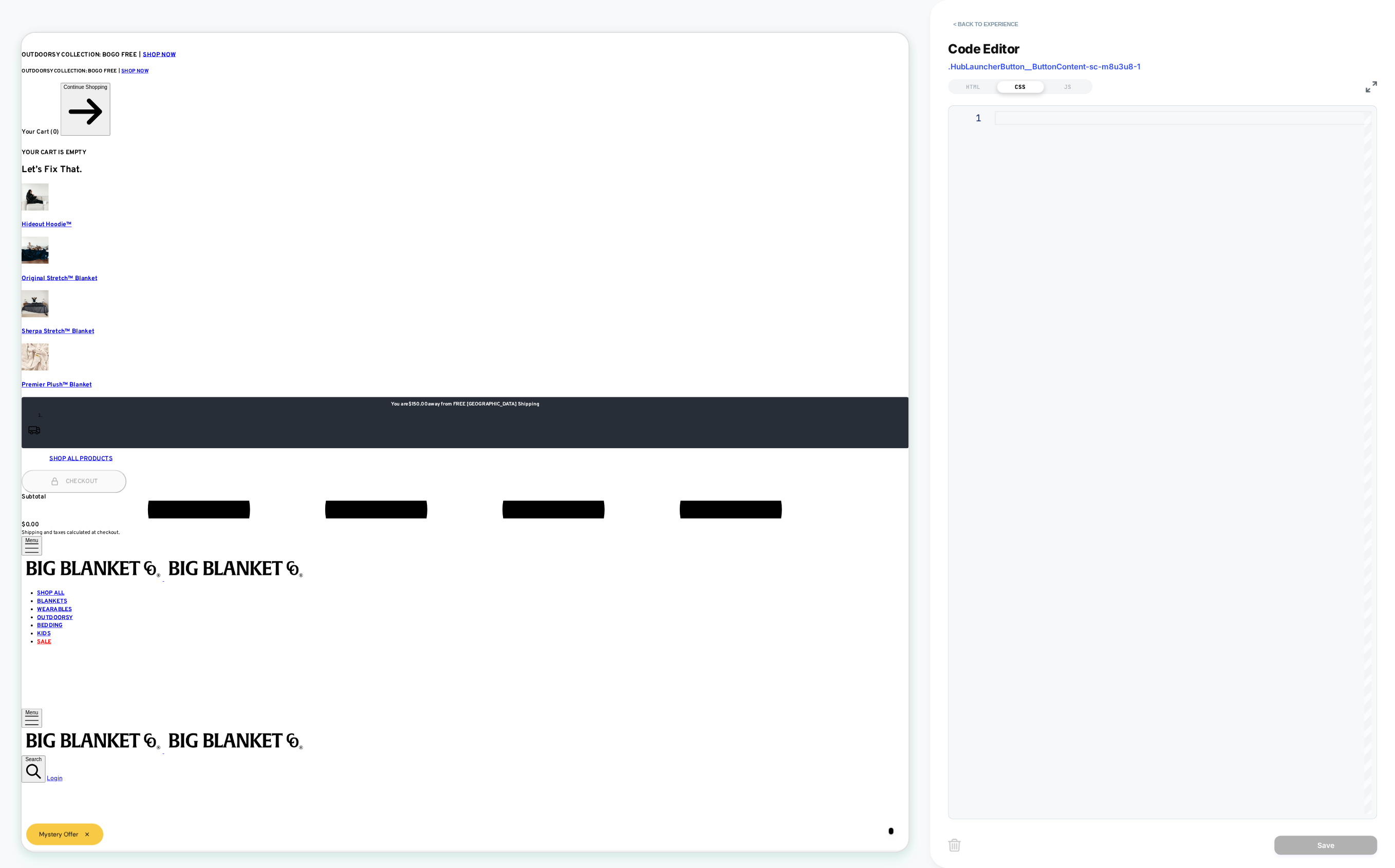
click at [995, 182] on div at bounding box center [1184, 462] width 377 height 703
click at [1173, 703] on footer "Shop All Products Checkout Subtotal $0.00 Shipping and taxes calculated at chec…" at bounding box center [613, 645] width 1183 height 117
click at [969, 29] on button "< Back to experience" at bounding box center [986, 24] width 75 height 16
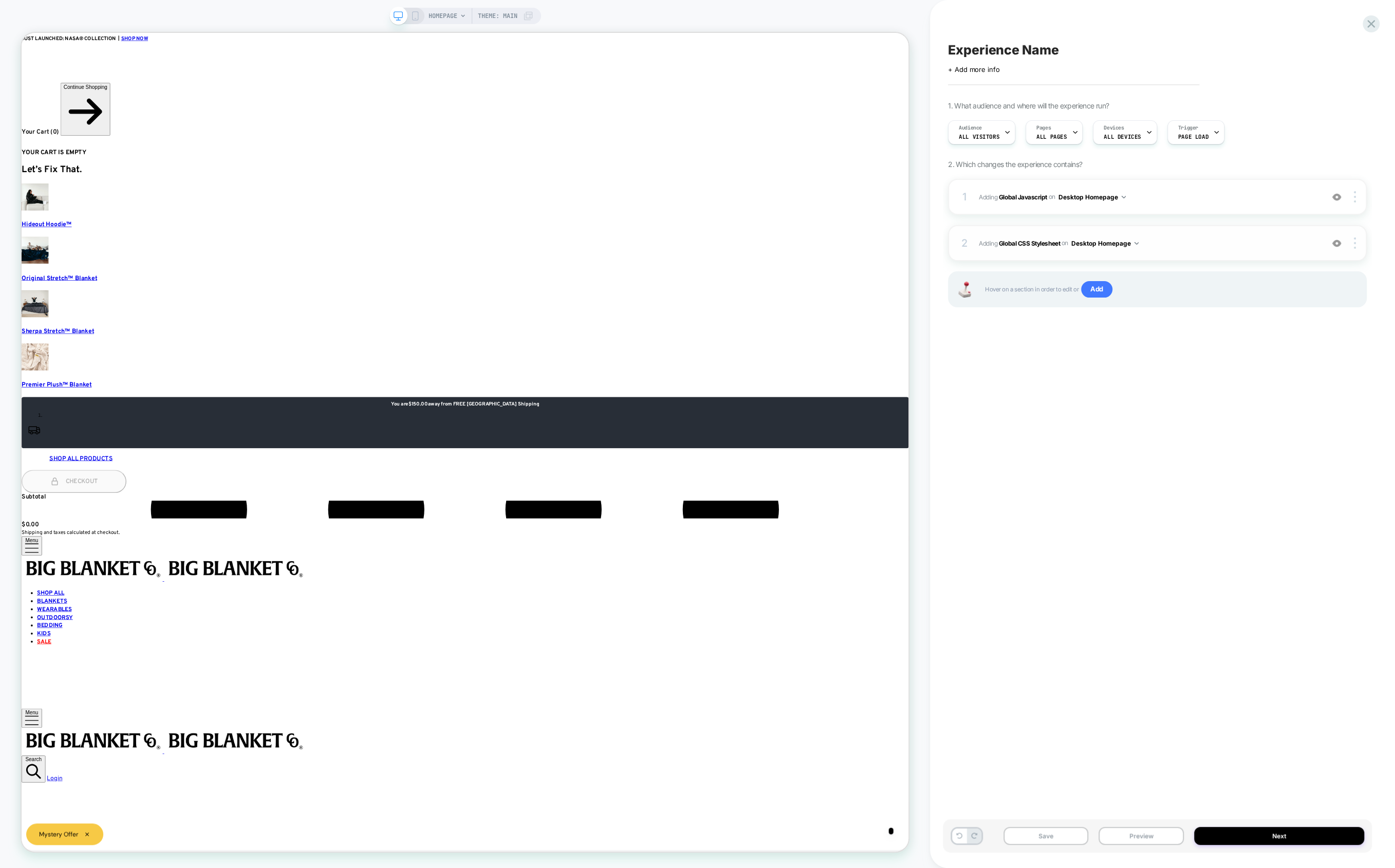
click at [1054, 256] on div "2 Adding Global CSS Stylesheet on Desktop Homepage Add Before Add After Copy to…" at bounding box center [1157, 243] width 419 height 36
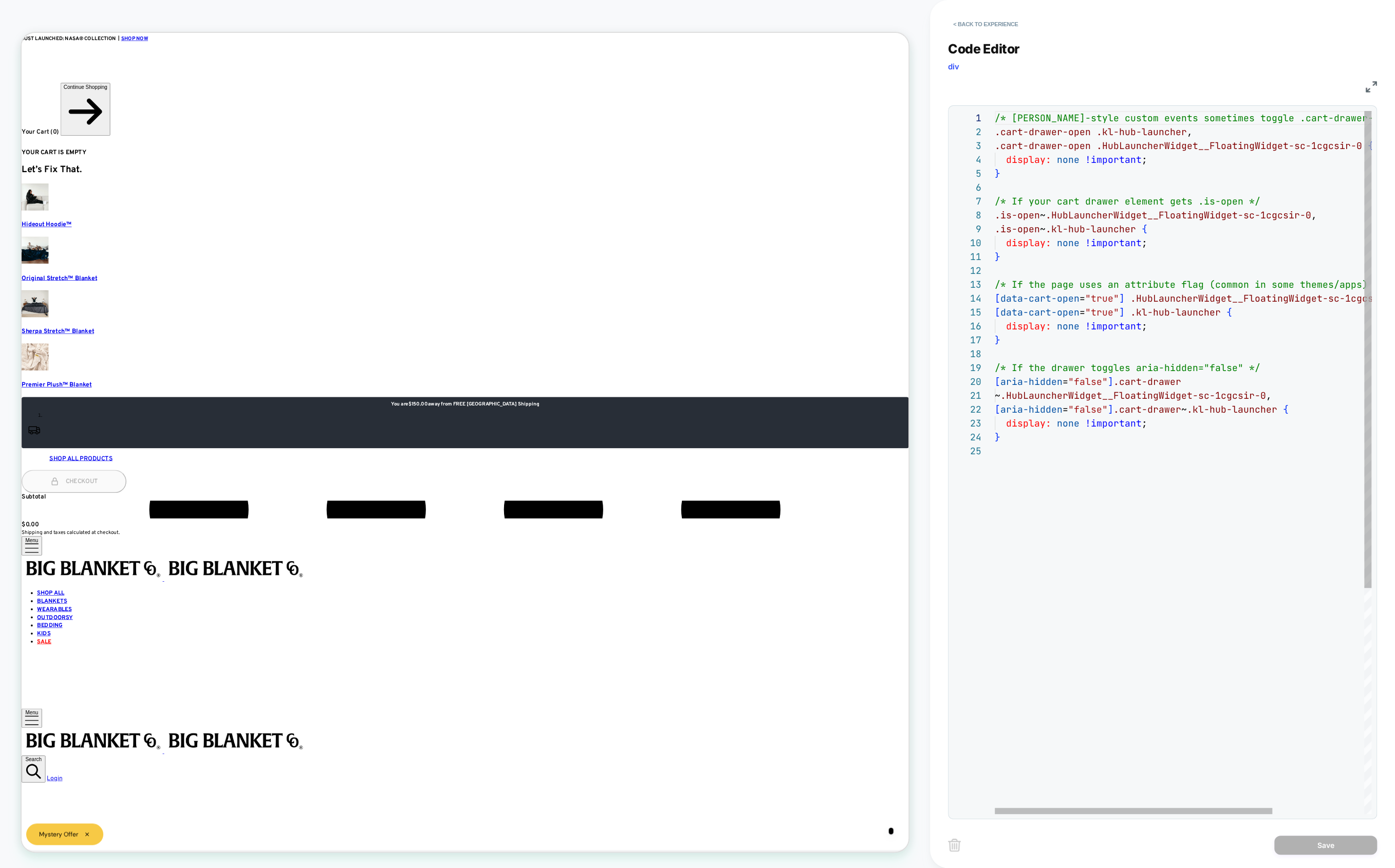
scroll to position [55, 0]
type textarea "**********"
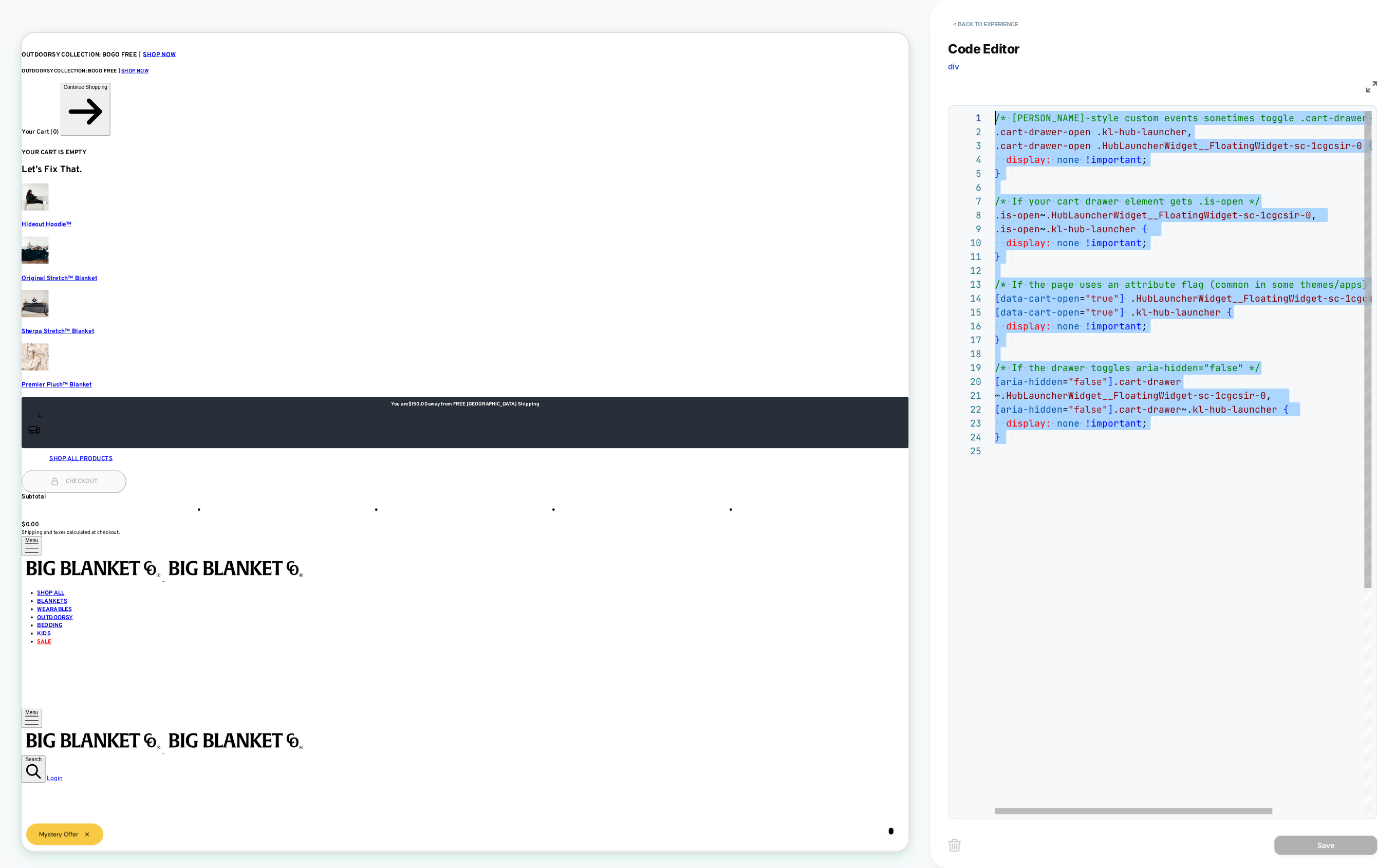
drag, startPoint x: 1043, startPoint y: 524, endPoint x: 1008, endPoint y: 10, distance: 515.2
click at [1008, 111] on div "/* Dawn-style custom events sometimes toggle .cart -drawer-open on <html> or <b…" at bounding box center [1246, 629] width 501 height 1036
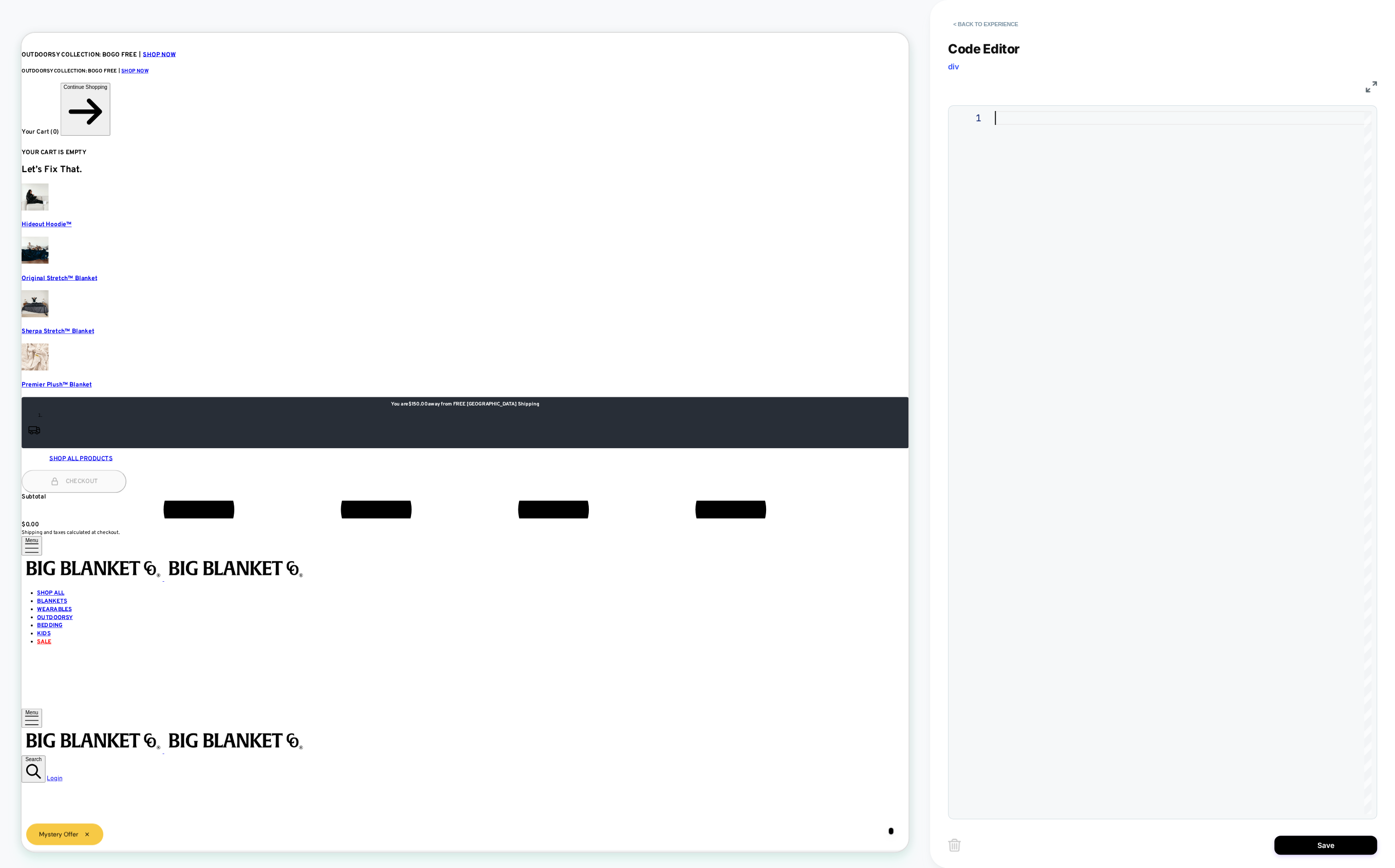
type textarea "**********"
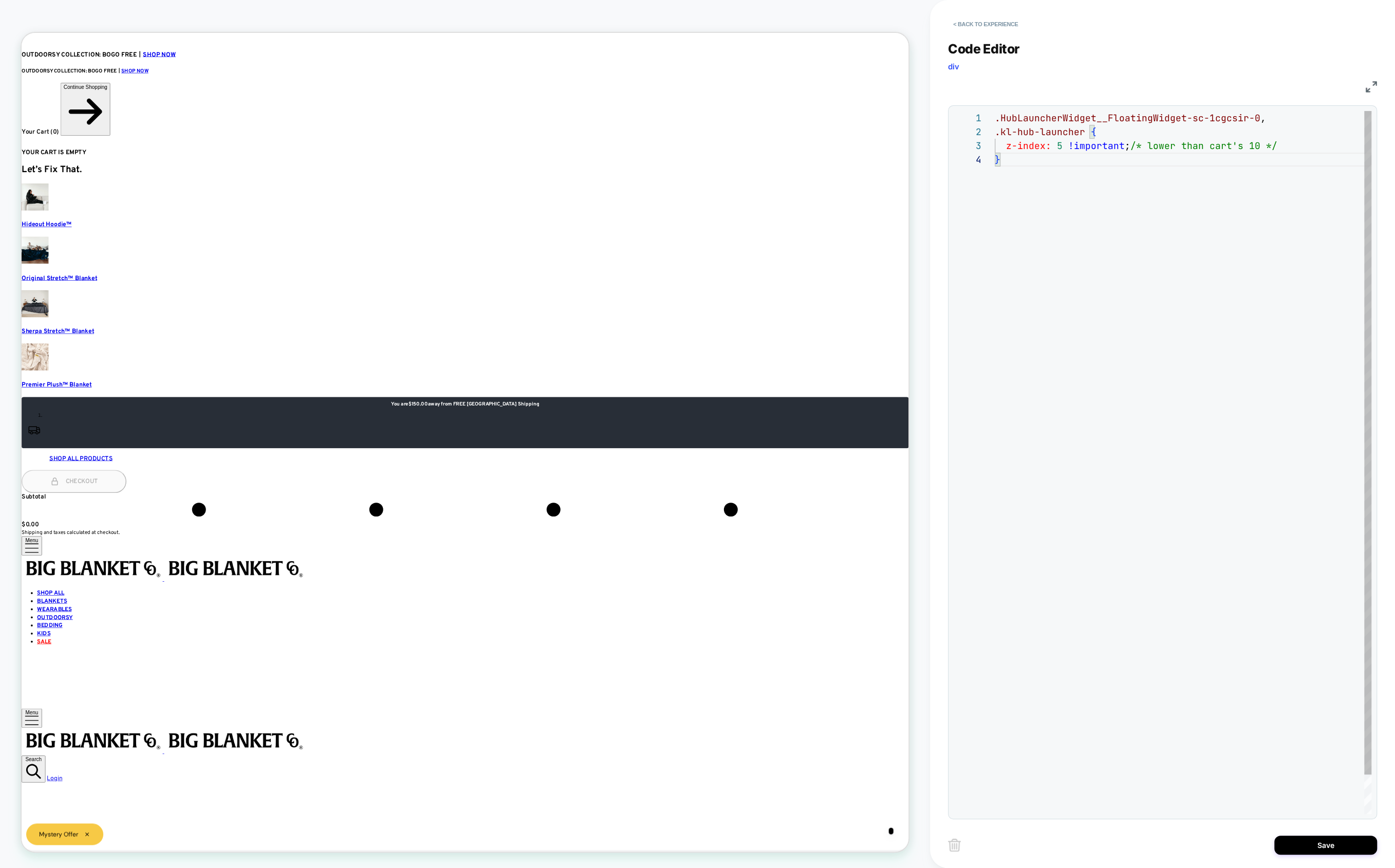
click at [1040, 227] on div ".HubLauncherWidget__FloatingWidget-sc-1cgcsir-0 , .kl-hub-launcher { z-index: 5…" at bounding box center [1184, 483] width 377 height 745
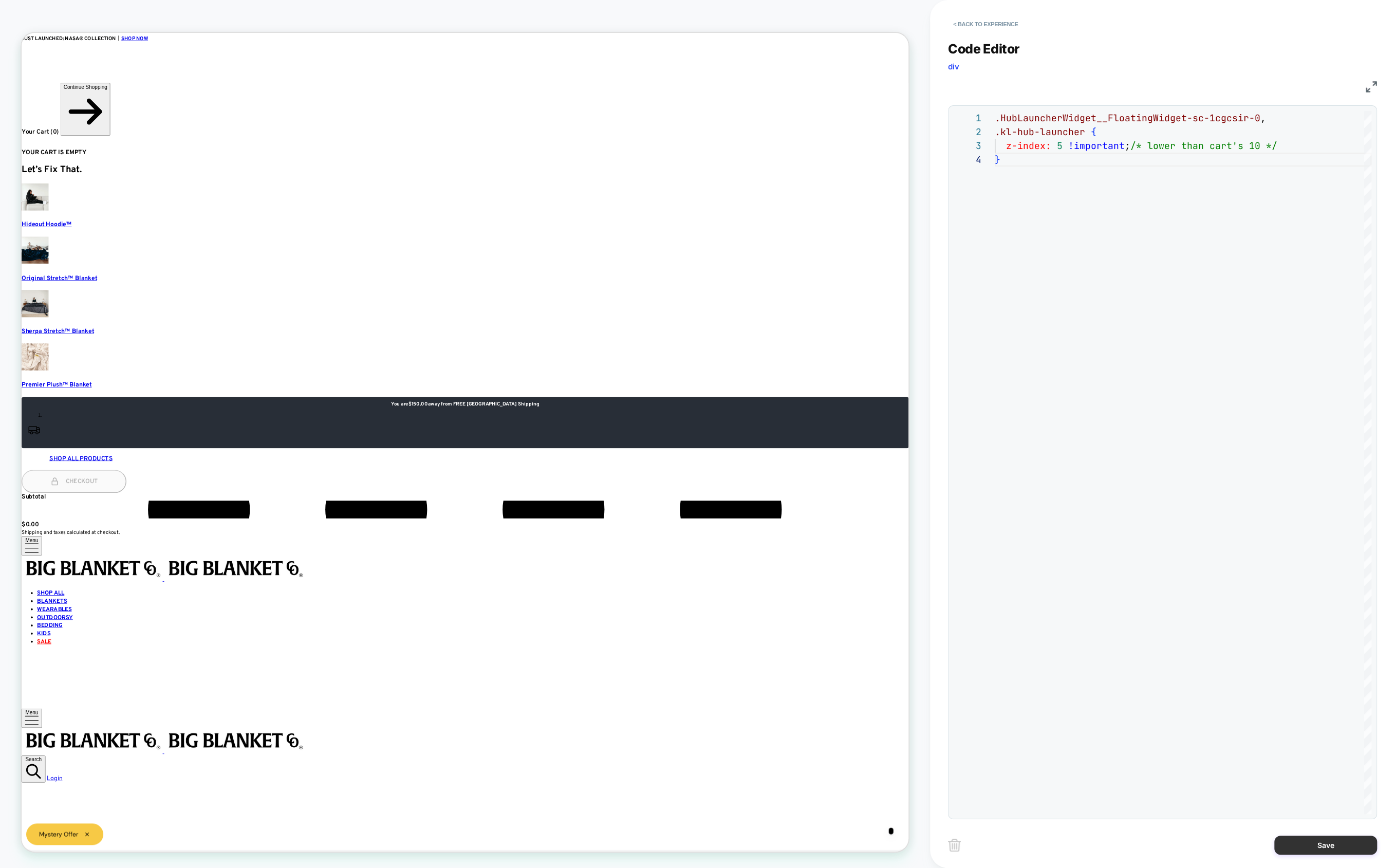
click at [1212, 851] on button "Save" at bounding box center [1326, 845] width 103 height 19
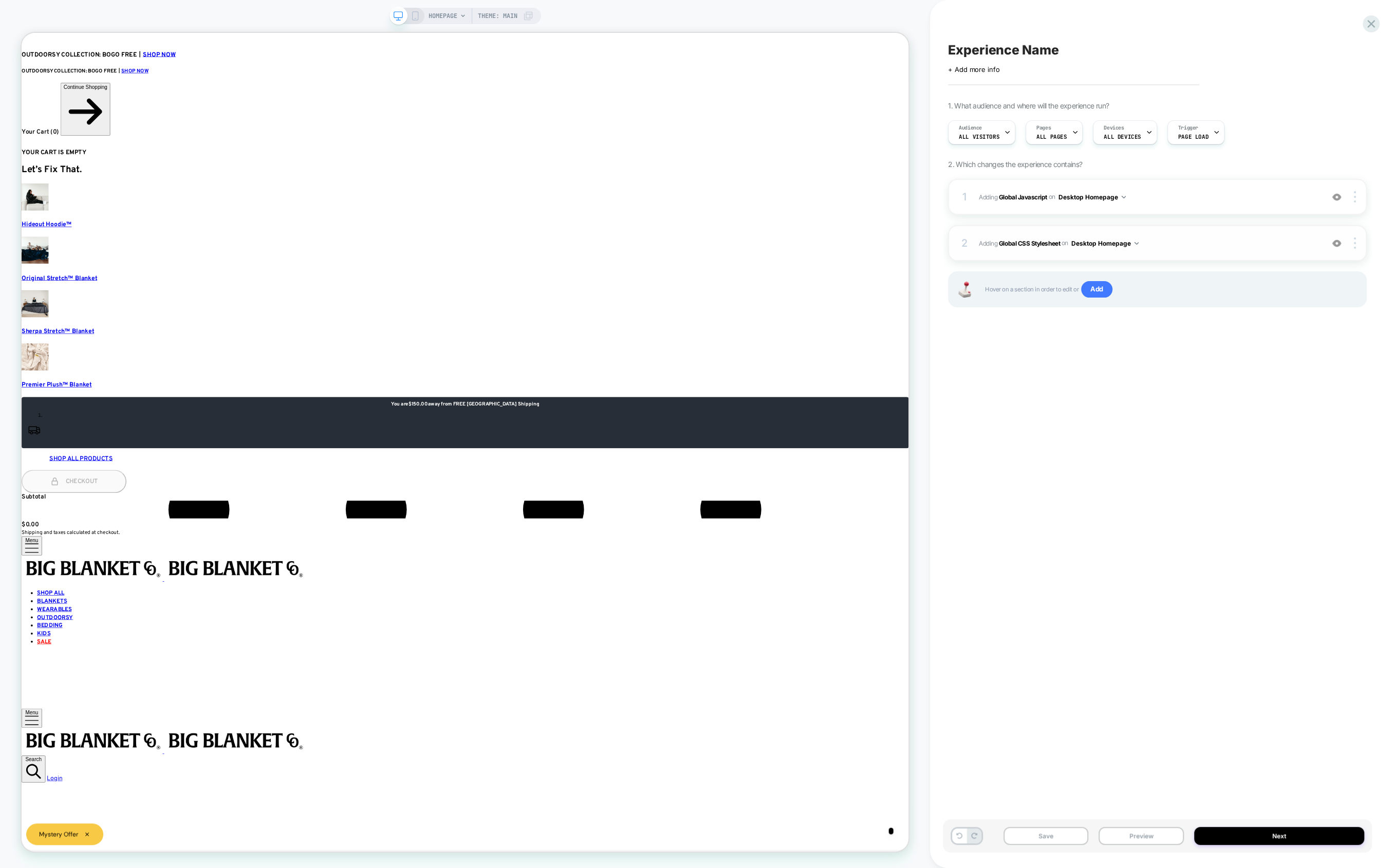
click at [1069, 254] on div "2 Adding Global CSS Stylesheet on Desktop Homepage Add Before Add After Copy to…" at bounding box center [1157, 243] width 419 height 36
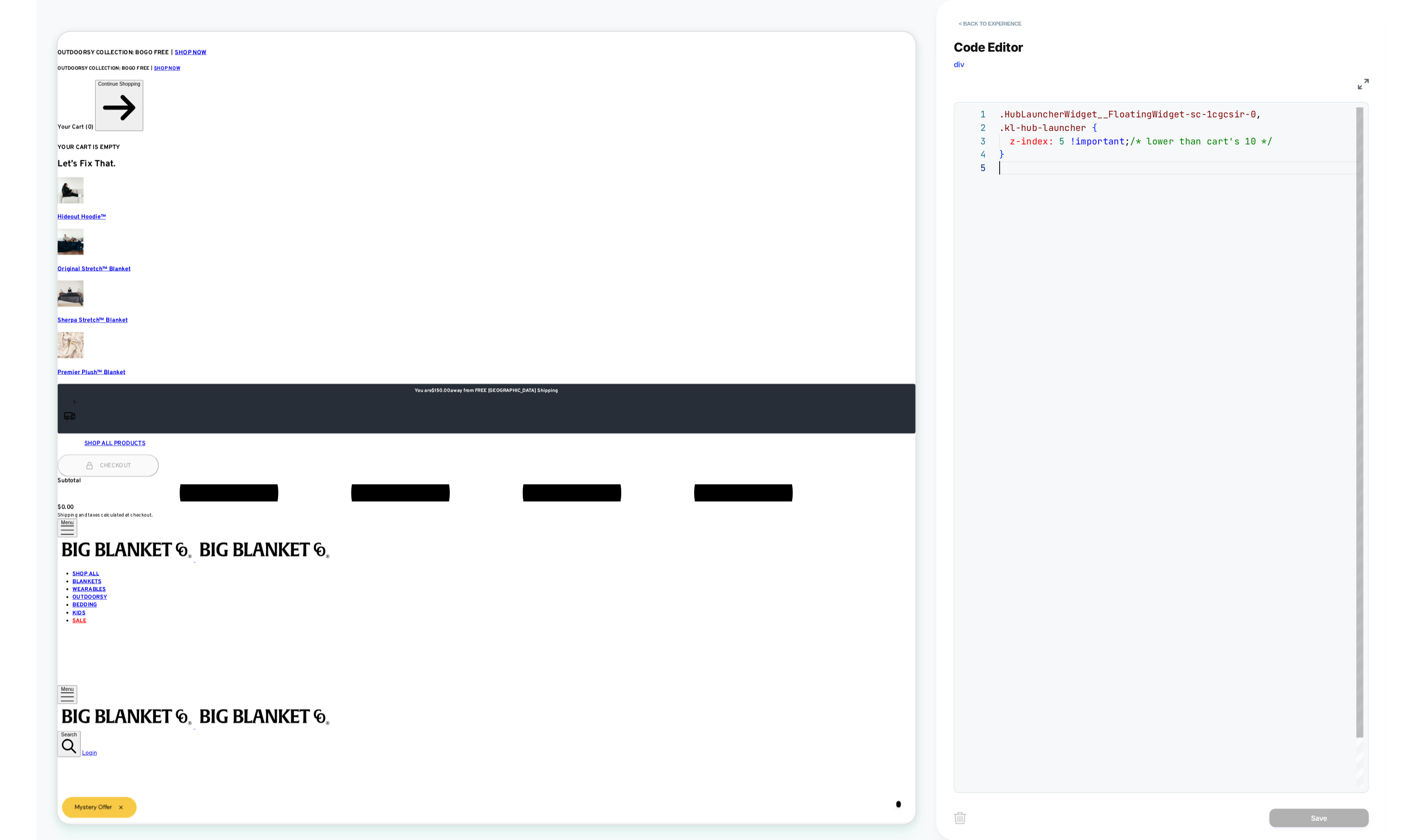
scroll to position [0, 0]
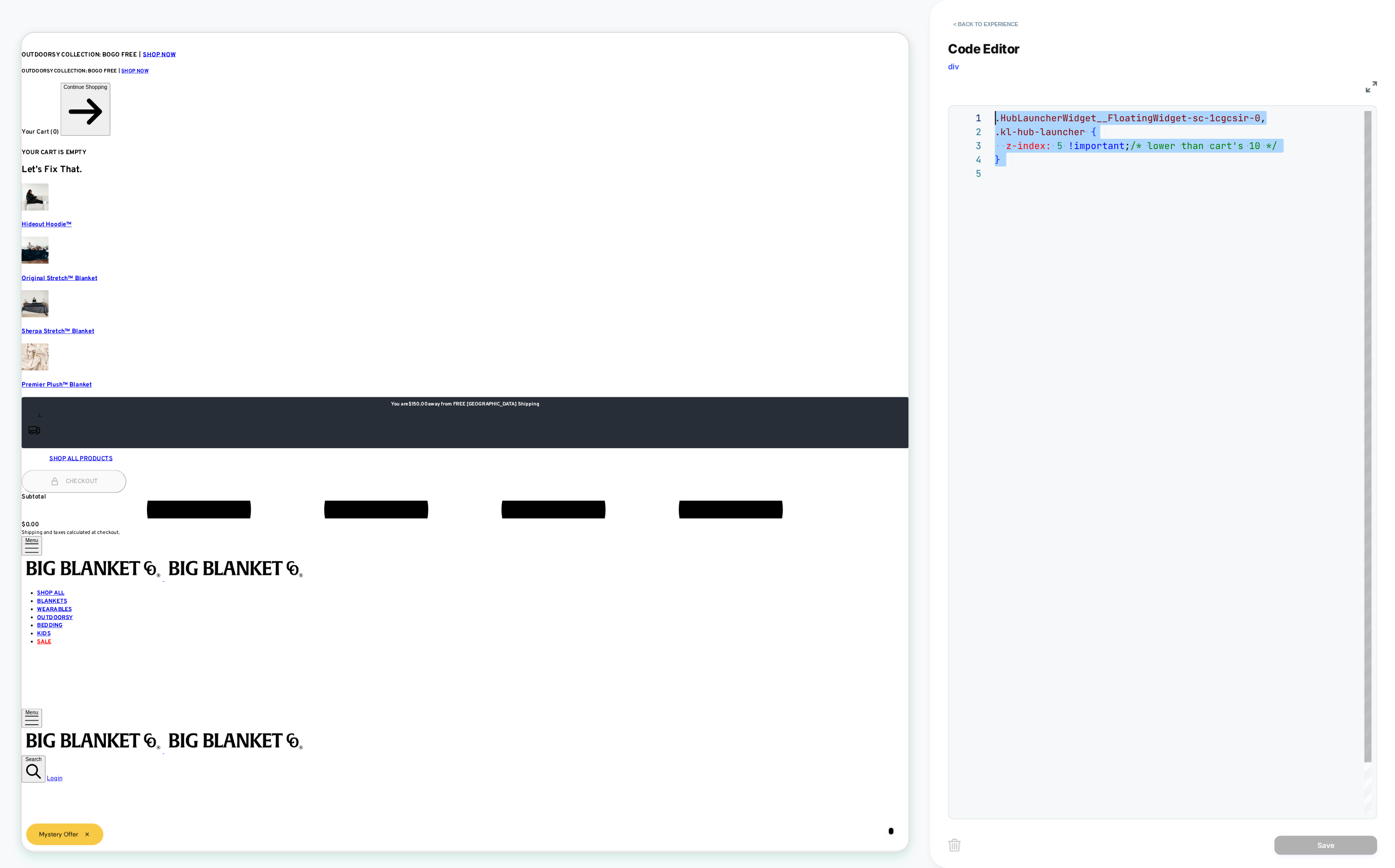
drag, startPoint x: 1063, startPoint y: 214, endPoint x: 1012, endPoint y: 66, distance: 156.5
click at [1012, 111] on div ".HubLauncherWidget__FloatingWidget-sc-1cgcsir-0 , .kl-hub-launcher { z-index: 5…" at bounding box center [1184, 490] width 377 height 759
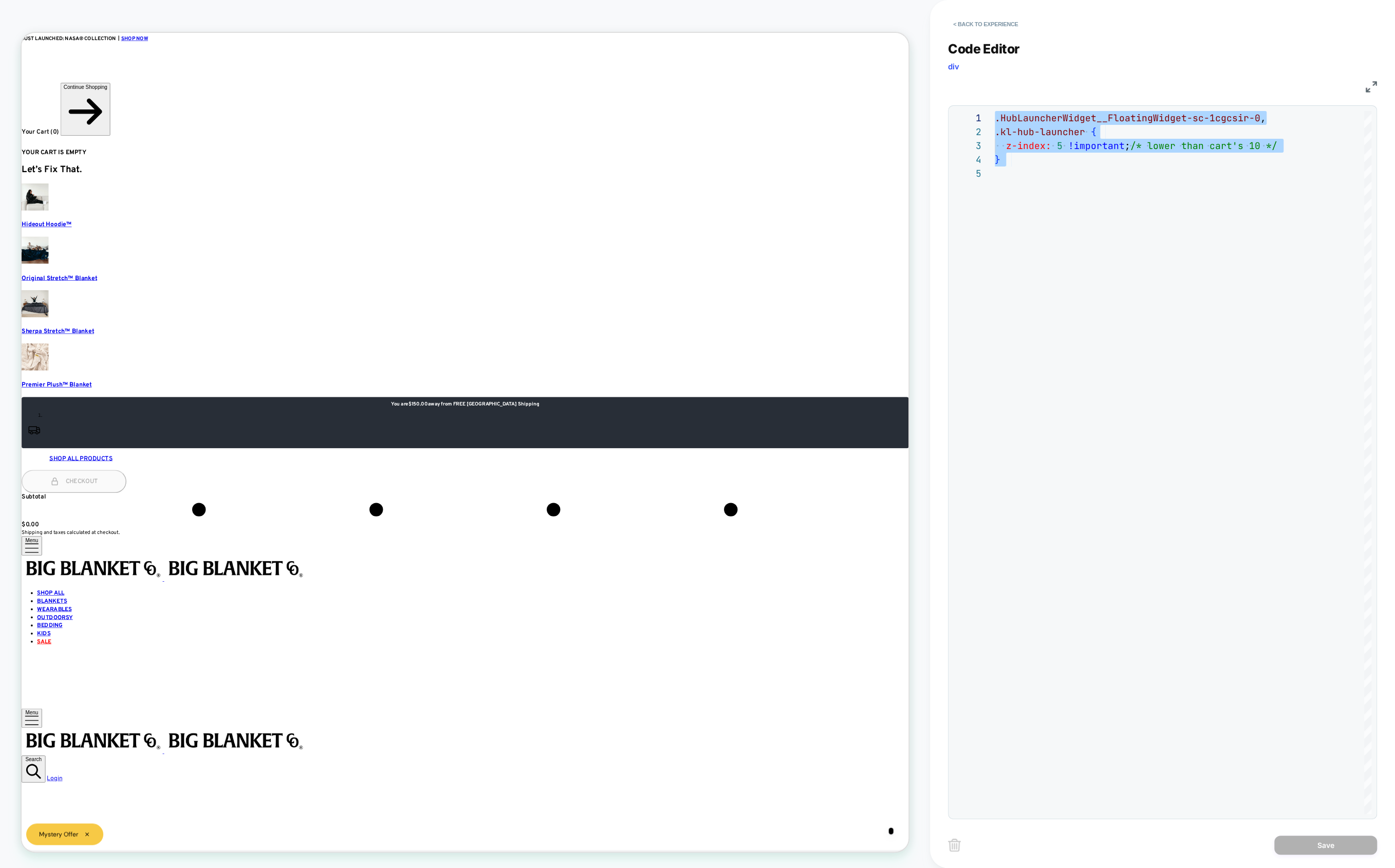
click at [650, 703] on div at bounding box center [613, 703] width 1183 height 0
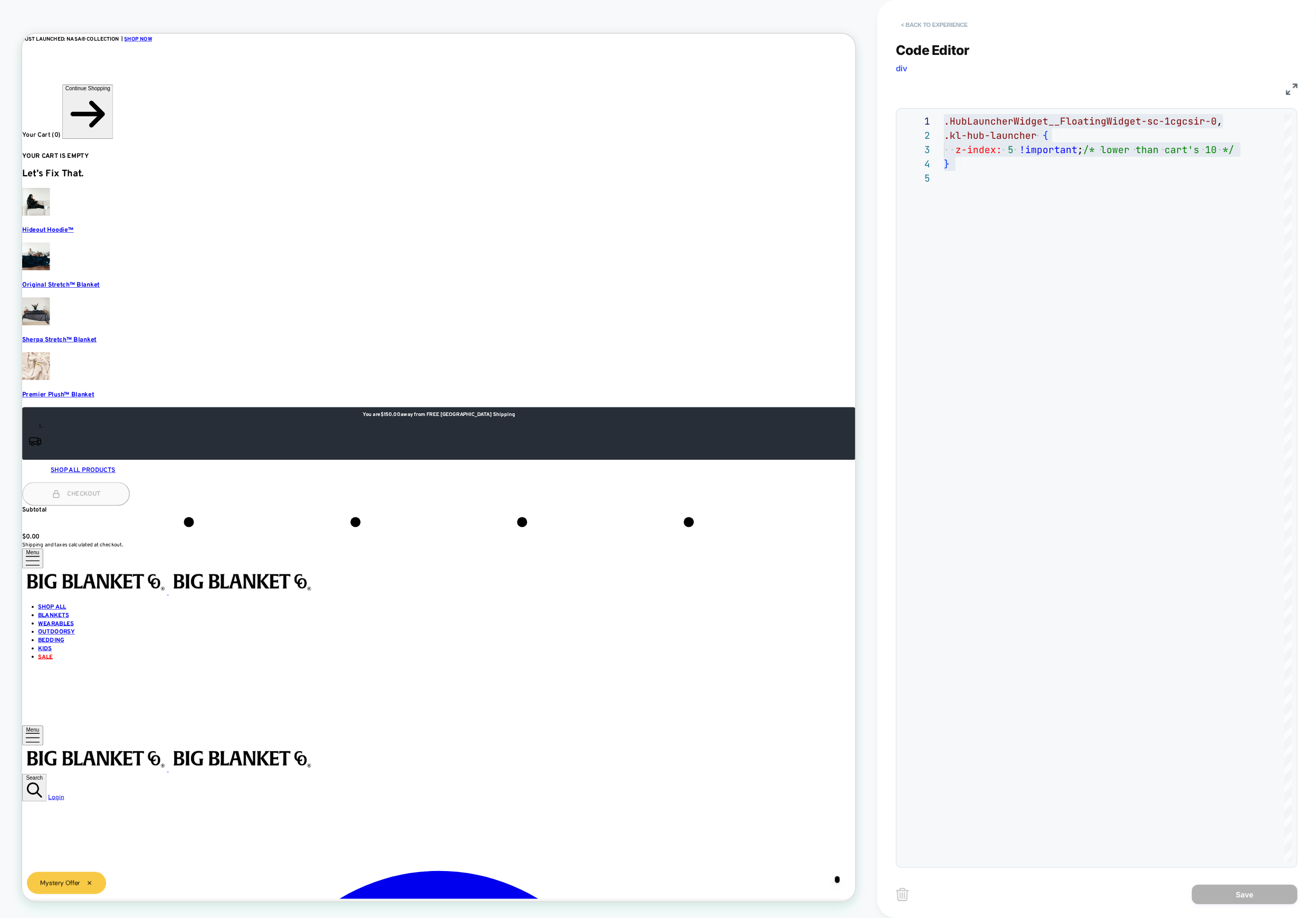
click at [937, 22] on button "< Back to experience" at bounding box center [934, 25] width 77 height 17
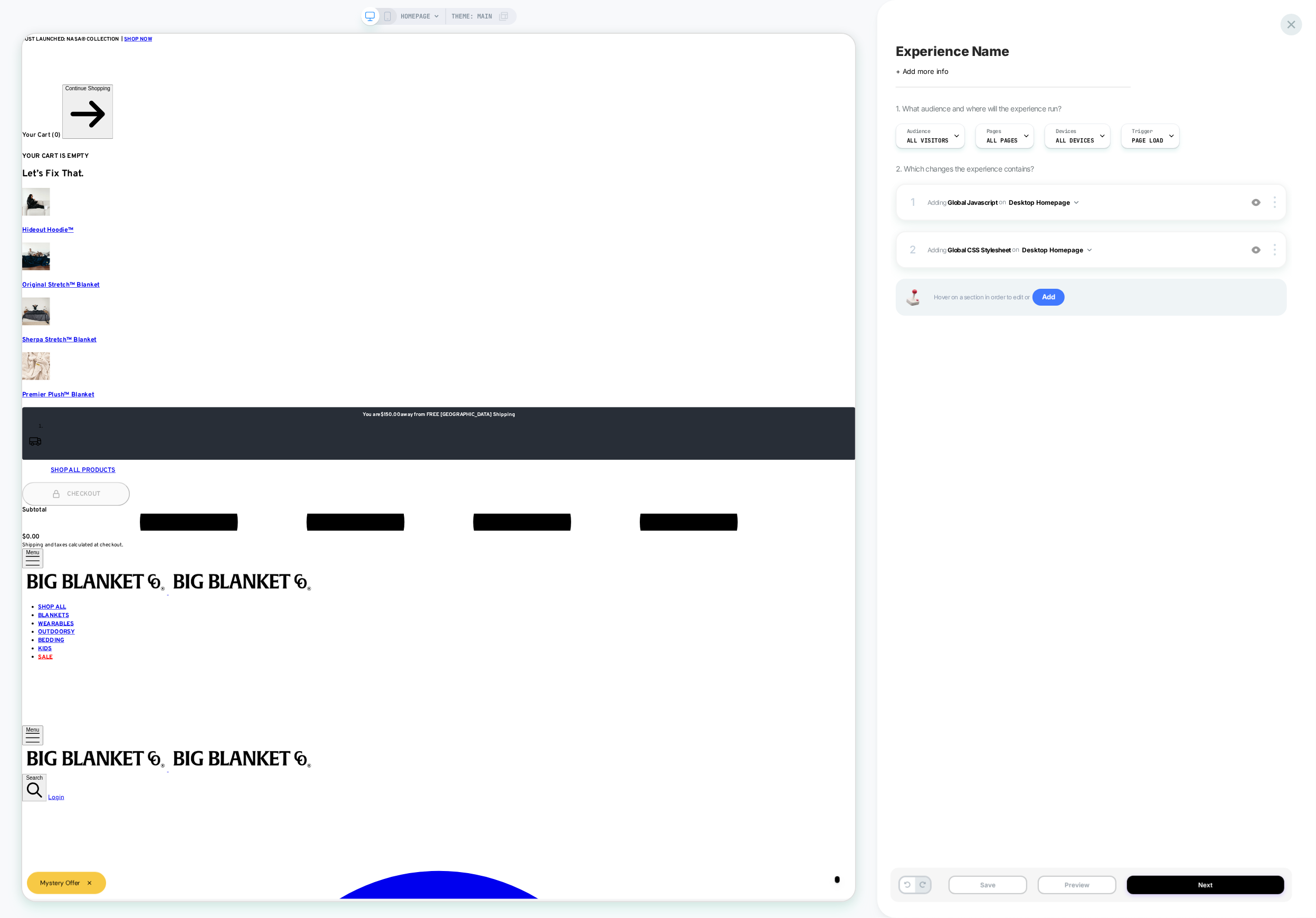
click at [1245, 22] on icon at bounding box center [1291, 24] width 8 height 8
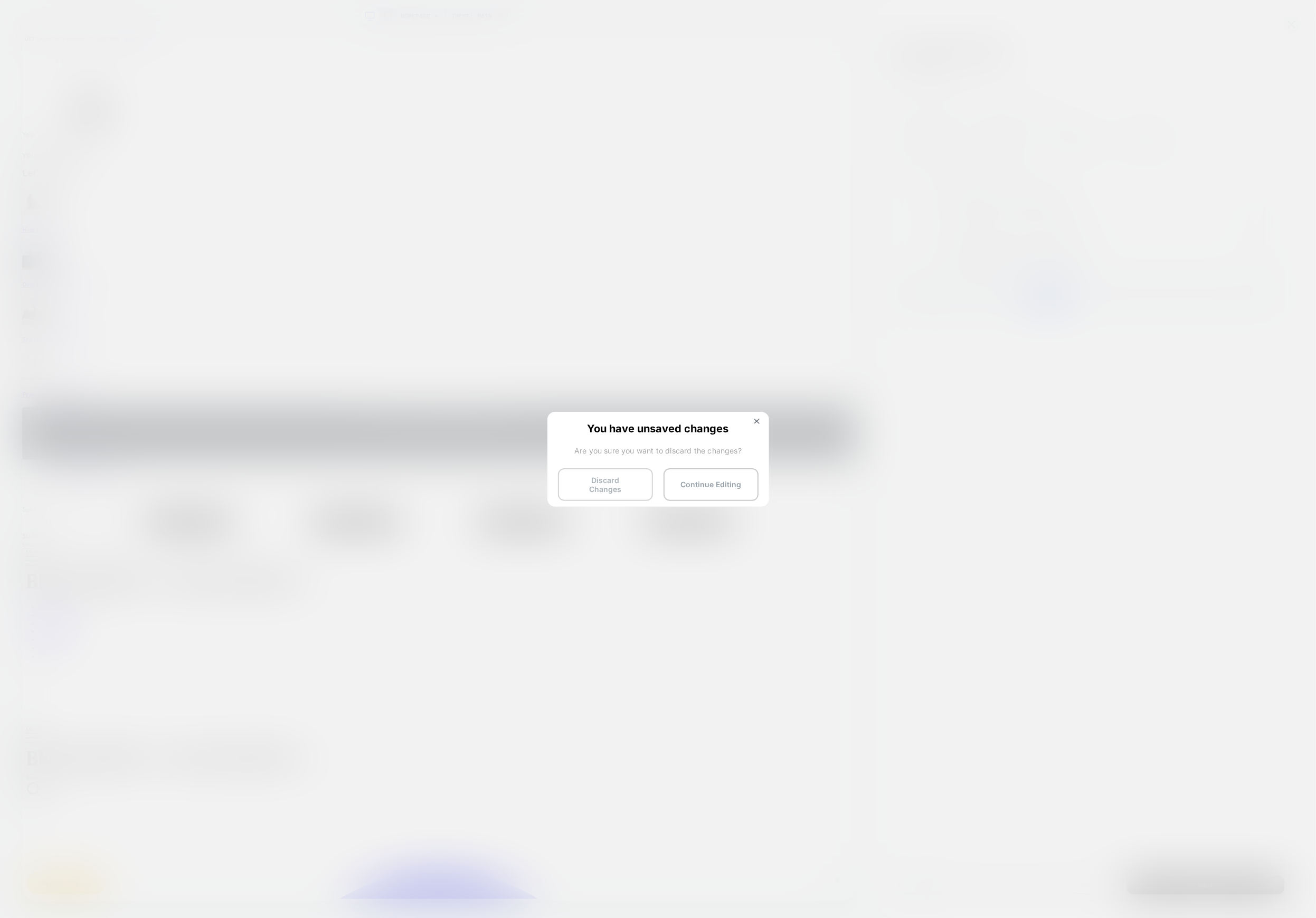
click at [599, 483] on button "Discard Changes" at bounding box center [605, 484] width 95 height 33
